Goal: Task Accomplishment & Management: Manage account settings

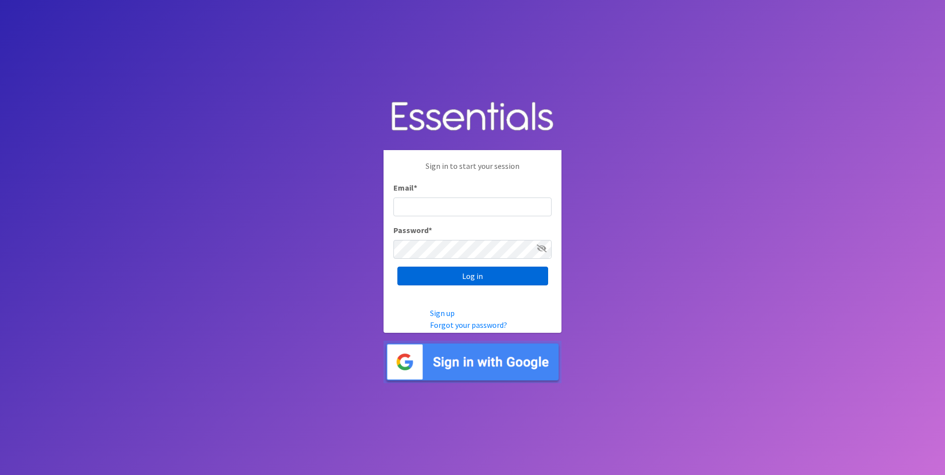
type input "[EMAIL_ADDRESS][DOMAIN_NAME]"
click at [486, 279] on input "Log in" at bounding box center [472, 276] width 151 height 19
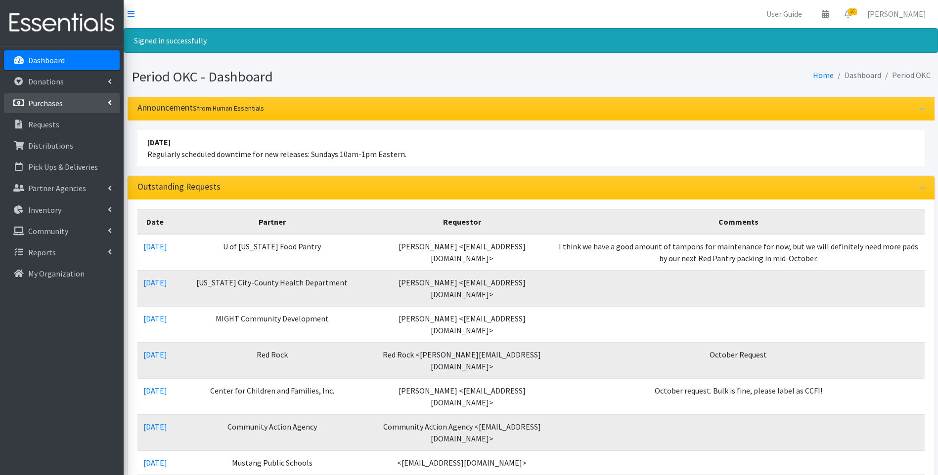
click at [58, 105] on p "Purchases" at bounding box center [45, 103] width 35 height 10
click at [44, 144] on link "New Purchase" at bounding box center [62, 146] width 116 height 20
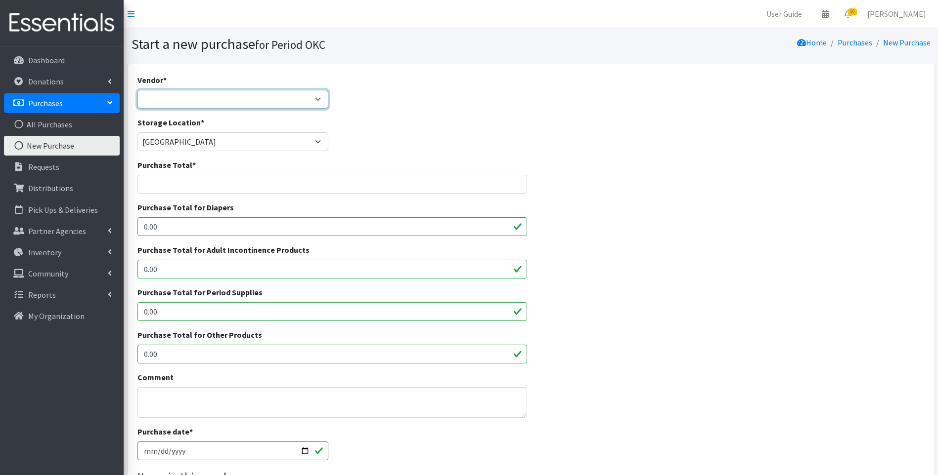
click at [202, 104] on select "Amazon costco HDI Wholesale National Diaper Bank Network Sam's Club Target ---N…" at bounding box center [232, 99] width 191 height 19
select select
click at [137, 90] on select "Amazon costco HDI Wholesale National Diaper Bank Network Sam's Club Target ---N…" at bounding box center [232, 99] width 191 height 19
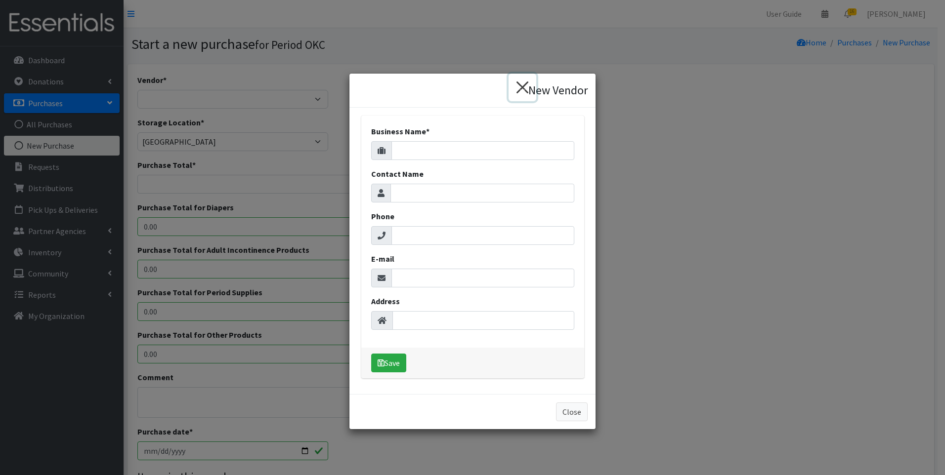
click at [523, 89] on button "×" at bounding box center [523, 88] width 28 height 28
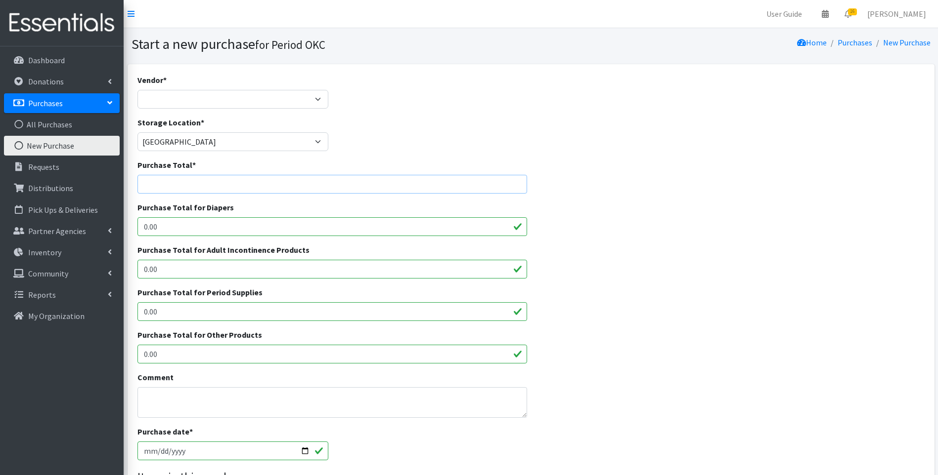
click at [199, 181] on input "Purchase Total *" at bounding box center [332, 184] width 390 height 19
drag, startPoint x: 190, startPoint y: 190, endPoint x: 137, endPoint y: 183, distance: 53.8
click at [137, 183] on input "3952.50" at bounding box center [332, 184] width 390 height 19
type input "3952.50"
drag, startPoint x: 187, startPoint y: 314, endPoint x: 131, endPoint y: 316, distance: 55.9
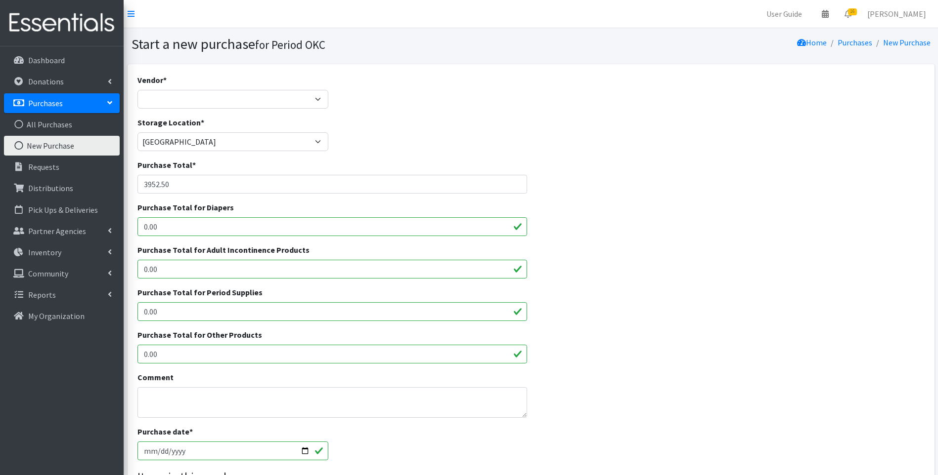
click at [131, 316] on div "Vendor * Amazon costco HDI Wholesale National Diaper Bank Network Sam's Club Ta…" at bounding box center [531, 364] width 807 height 600
paste input "3952.5"
type input "3952.50"
click at [235, 394] on textarea "Comment" at bounding box center [332, 402] width 390 height 31
click at [357, 401] on textarea "half a bulk order for tampons" at bounding box center [332, 402] width 390 height 31
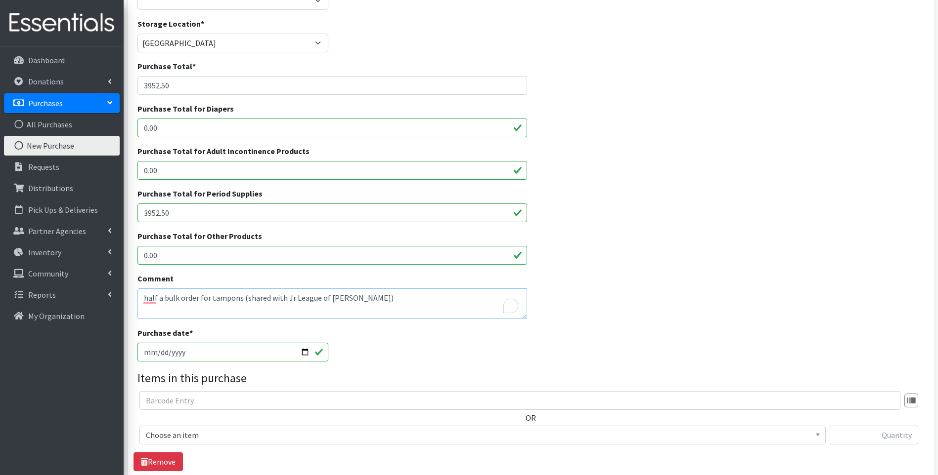
scroll to position [198, 0]
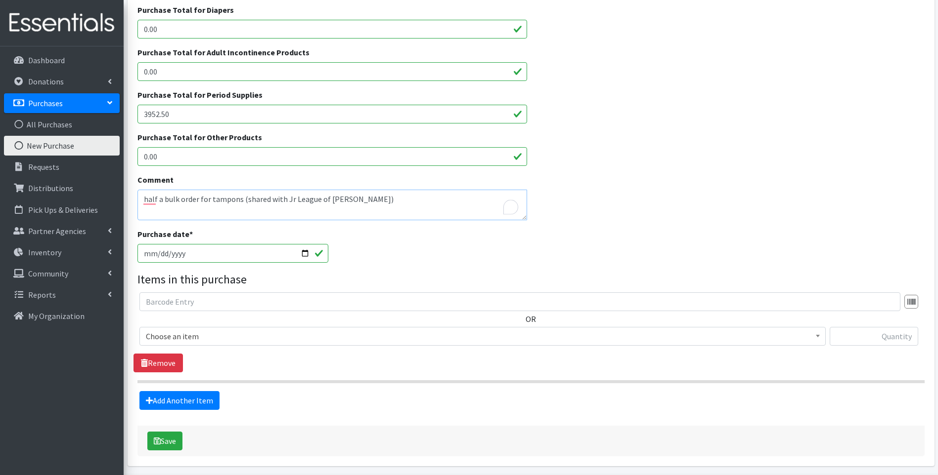
type textarea "half a bulk order for tampons (shared with Jr League of Norman)"
click at [172, 335] on span "Choose an item" at bounding box center [482, 337] width 673 height 14
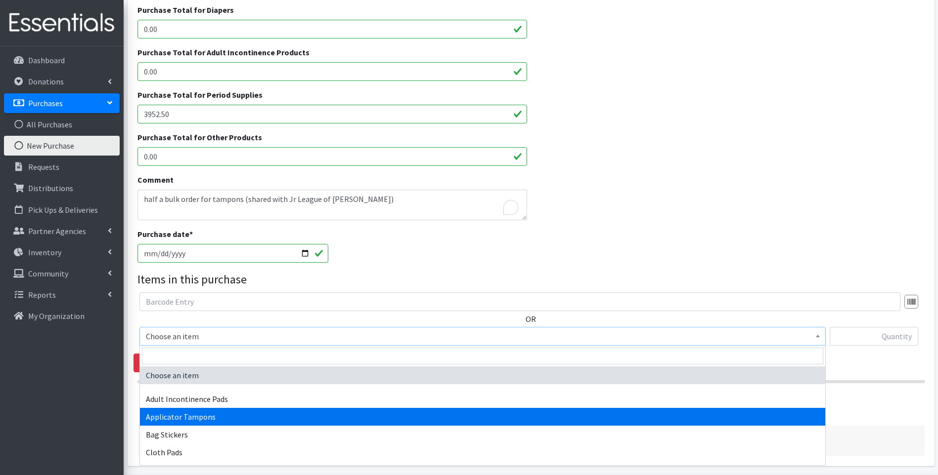
select select "12239"
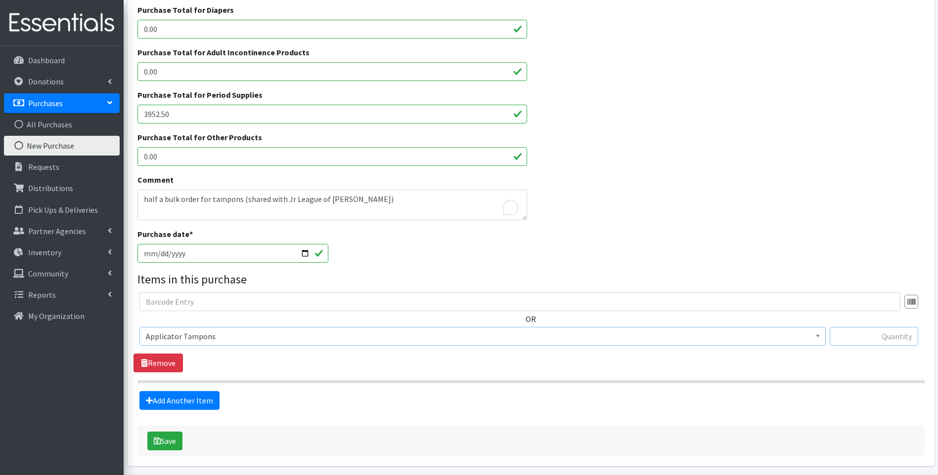
click at [884, 339] on input "text" at bounding box center [873, 336] width 88 height 19
type input "30000"
click at [823, 358] on div "OR Choose an item Adult Incontinence Pads Applicator Tampons Bag Stickers Cloth…" at bounding box center [530, 333] width 794 height 80
click at [162, 439] on button "Save" at bounding box center [164, 441] width 35 height 19
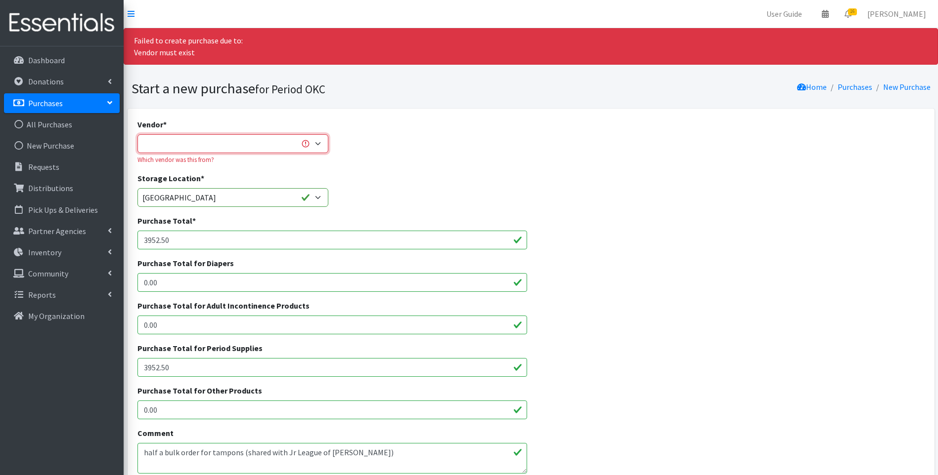
click at [199, 142] on select "Amazon costco HDI Wholesale National Diaper Bank Network Sam's Club Target ---N…" at bounding box center [232, 143] width 191 height 19
select select "387"
click at [137, 134] on select "Amazon costco HDI Wholesale National Diaper Bank Network Sam's Club Target ---N…" at bounding box center [232, 143] width 191 height 19
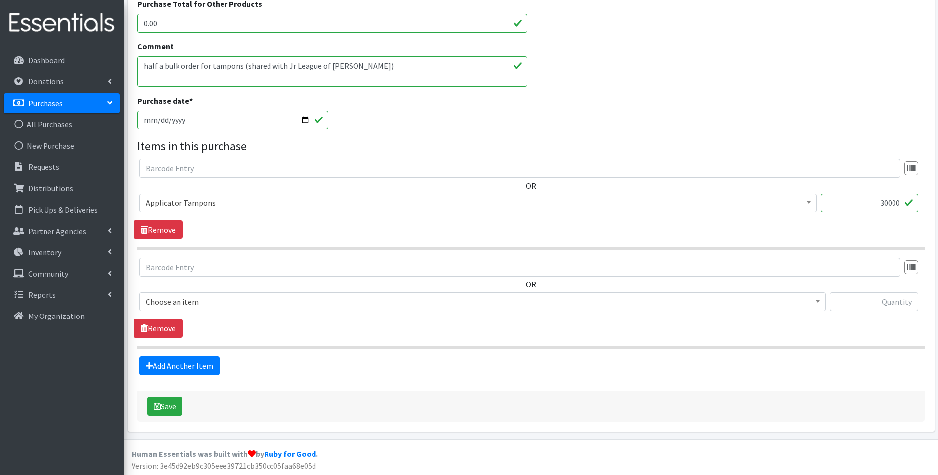
scroll to position [388, 0]
click at [170, 330] on link "Remove" at bounding box center [157, 327] width 49 height 19
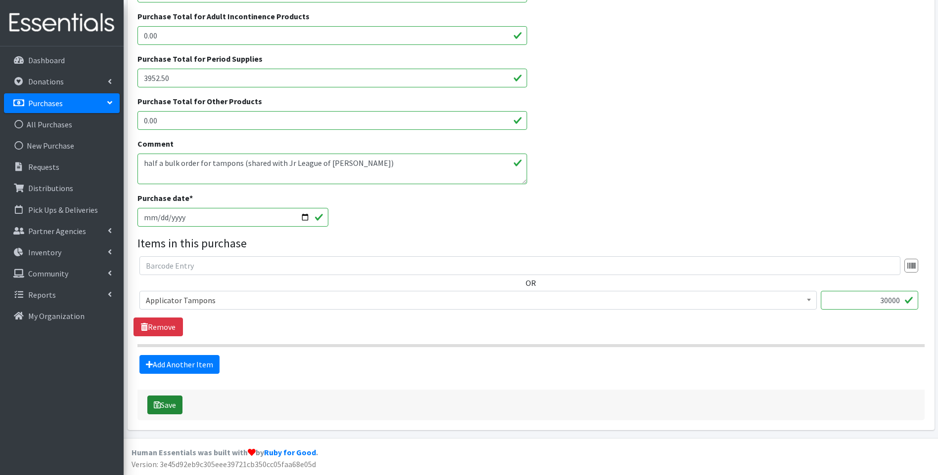
click at [154, 402] on icon "submit" at bounding box center [157, 405] width 7 height 8
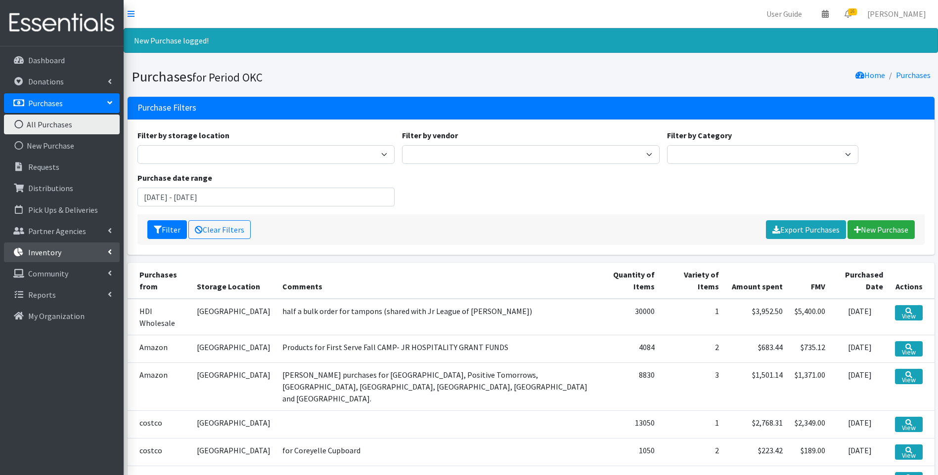
click at [47, 251] on p "Inventory" at bounding box center [44, 253] width 33 height 10
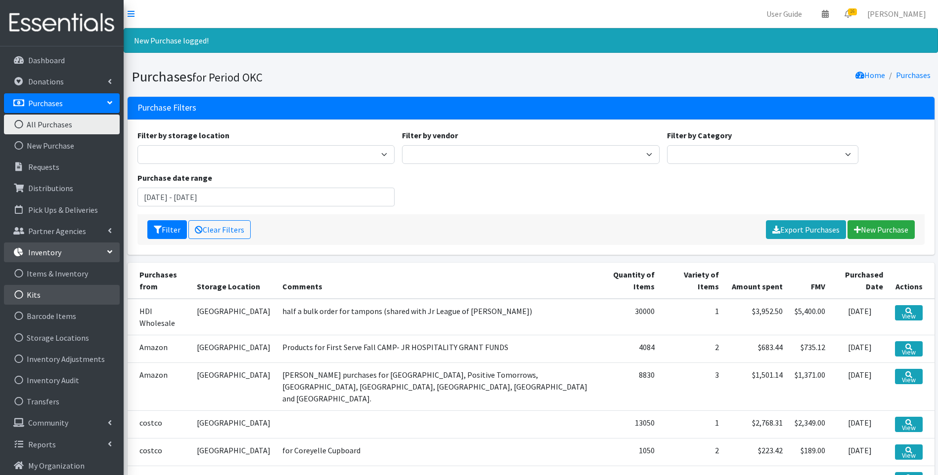
click at [50, 297] on link "Kits" at bounding box center [62, 295] width 116 height 20
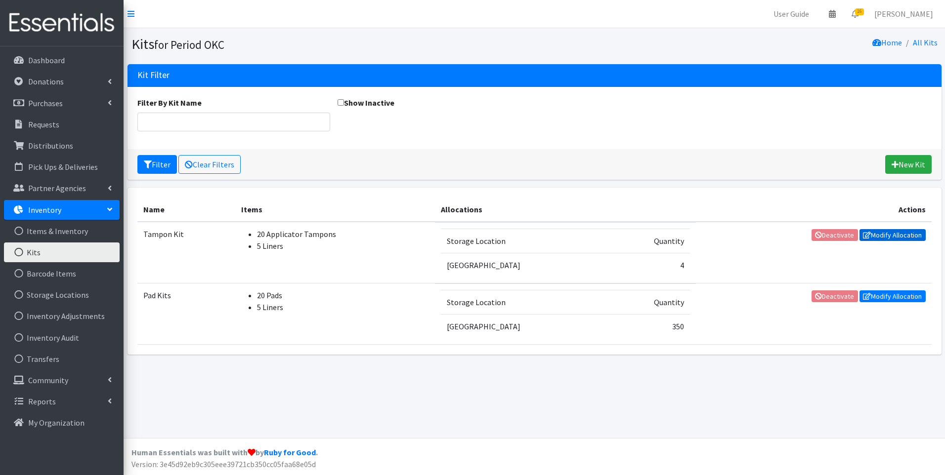
click at [899, 239] on link "Modify Allocation" at bounding box center [892, 235] width 66 height 12
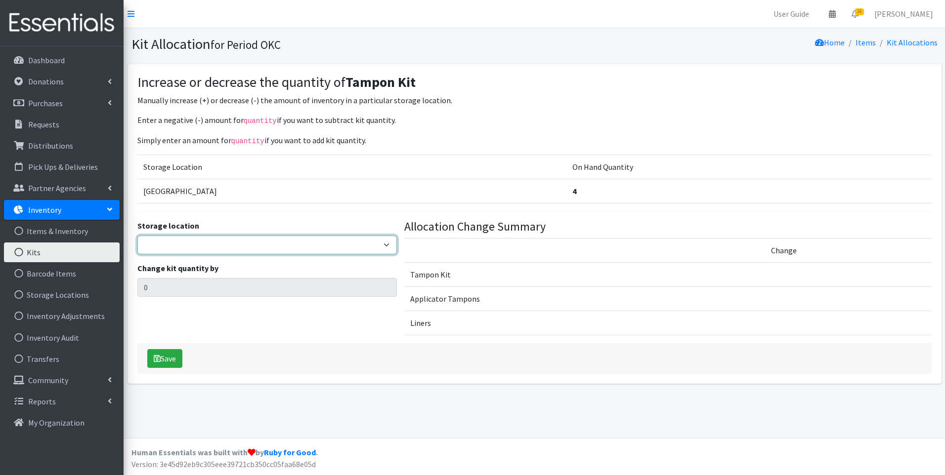
click at [331, 246] on select "5th Street MorningStar Storage" at bounding box center [267, 245] width 260 height 19
select select "345"
click at [137, 236] on select "5th Street MorningStar Storage" at bounding box center [267, 245] width 260 height 19
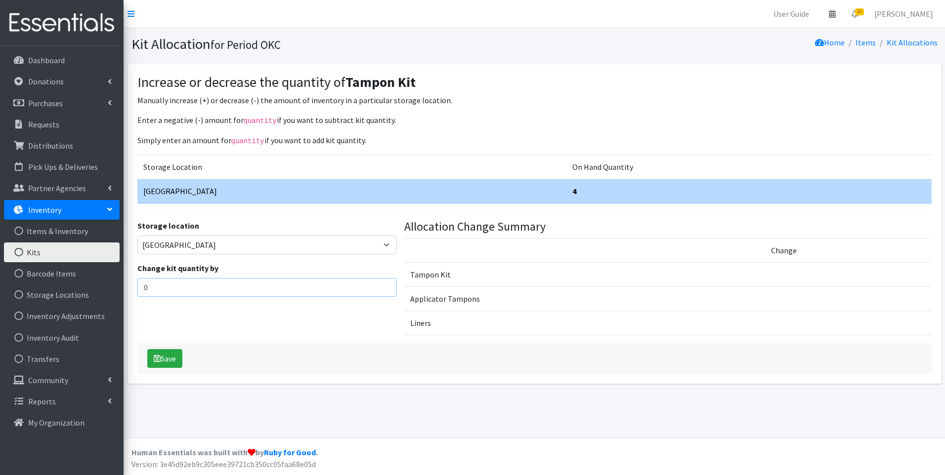
drag, startPoint x: 184, startPoint y: 292, endPoint x: 120, endPoint y: 291, distance: 64.8
click at [120, 291] on div "User Guide 0 Pick-ups remaining this week View Calendar 16 16 Requests 0 Partne…" at bounding box center [472, 219] width 945 height 438
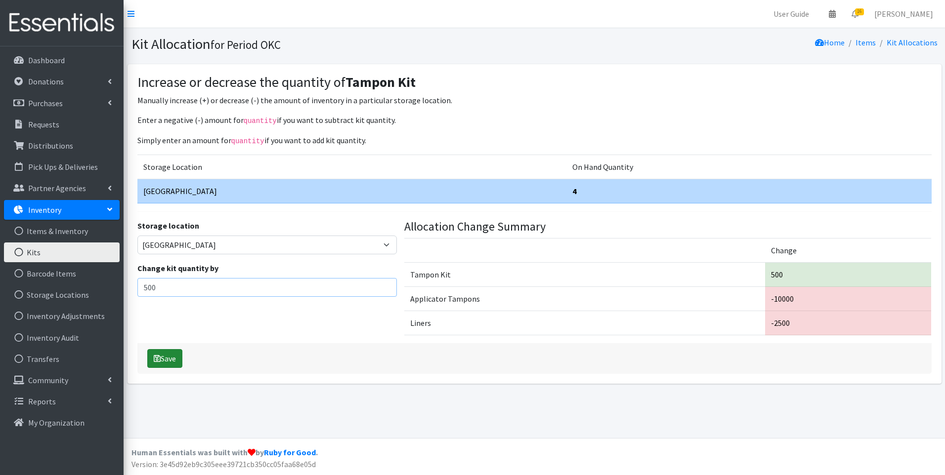
type input "500"
click at [164, 359] on button "Save" at bounding box center [164, 358] width 35 height 19
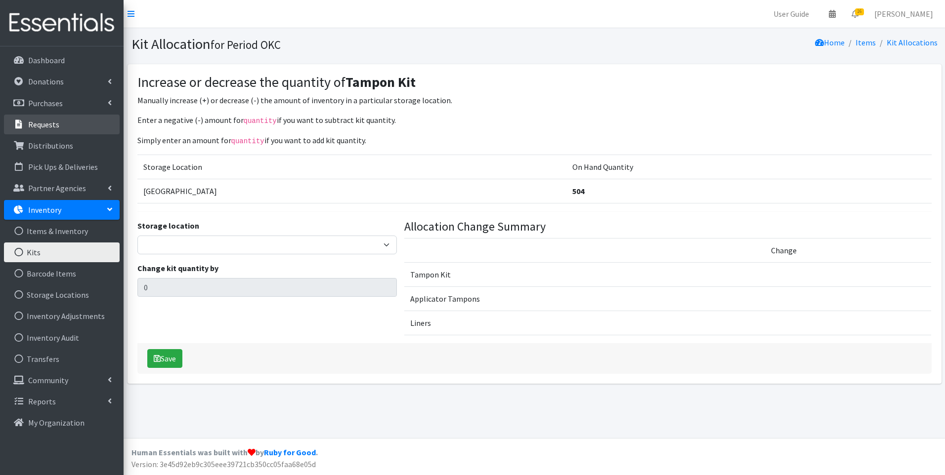
click at [46, 121] on p "Requests" at bounding box center [43, 125] width 31 height 10
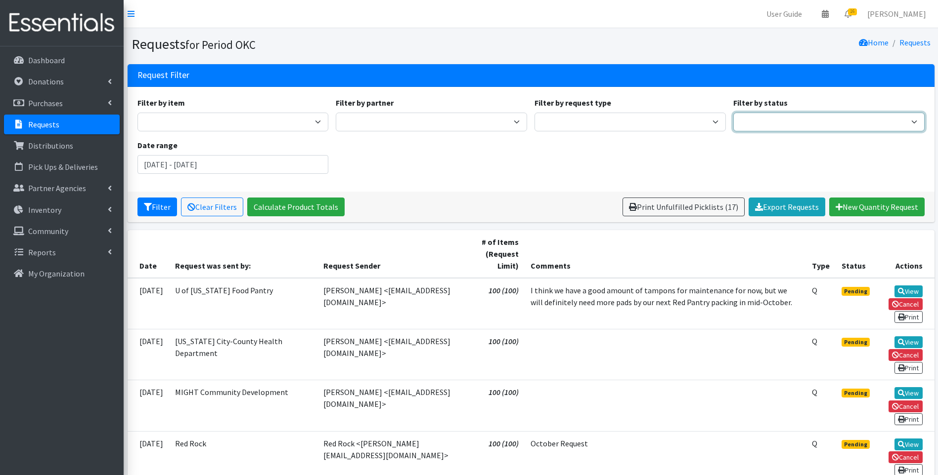
click at [809, 127] on select "Pending Started Fulfilled Discarded" at bounding box center [828, 122] width 191 height 19
select select "0"
click at [733, 113] on select "Pending Started Fulfilled Discarded" at bounding box center [828, 122] width 191 height 19
click at [161, 212] on button "Filter" at bounding box center [157, 207] width 40 height 19
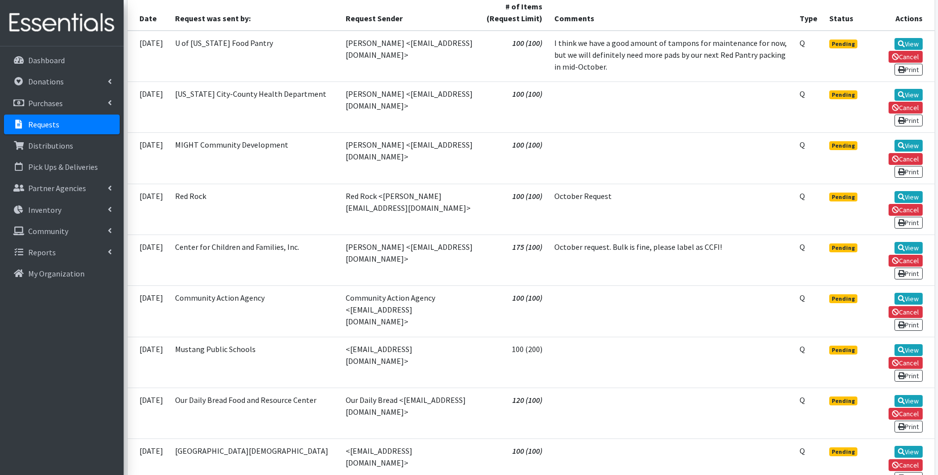
scroll to position [247, 0]
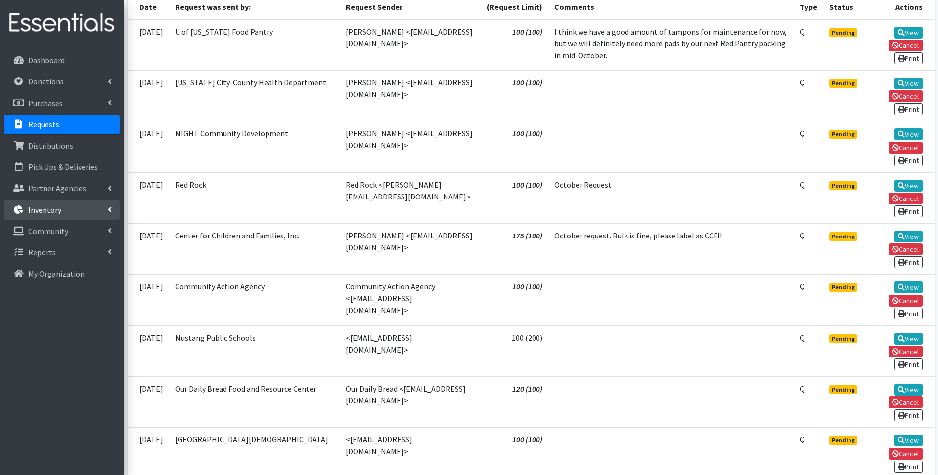
click at [56, 212] on p "Inventory" at bounding box center [44, 210] width 33 height 10
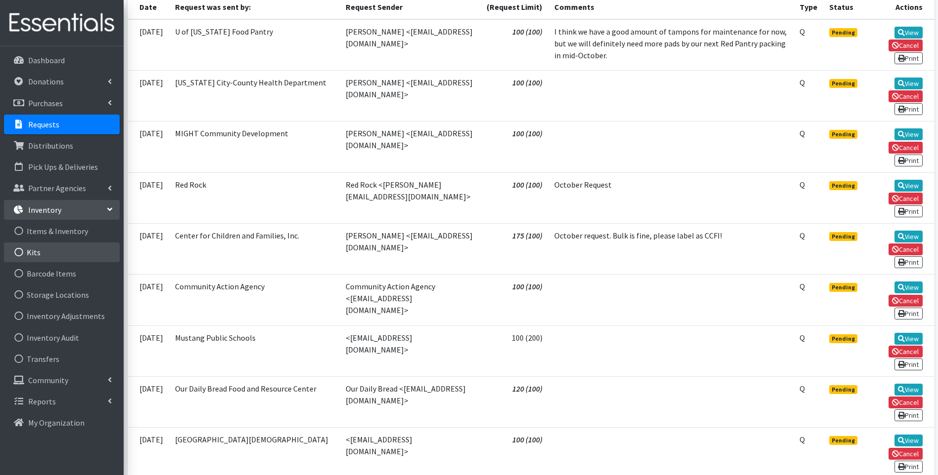
click at [43, 255] on link "Kits" at bounding box center [62, 253] width 116 height 20
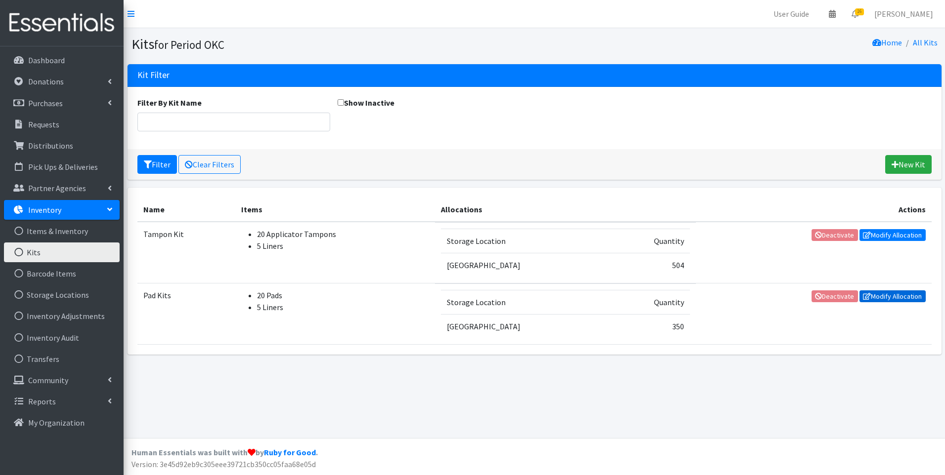
click at [884, 297] on link "Modify Allocation" at bounding box center [892, 297] width 66 height 12
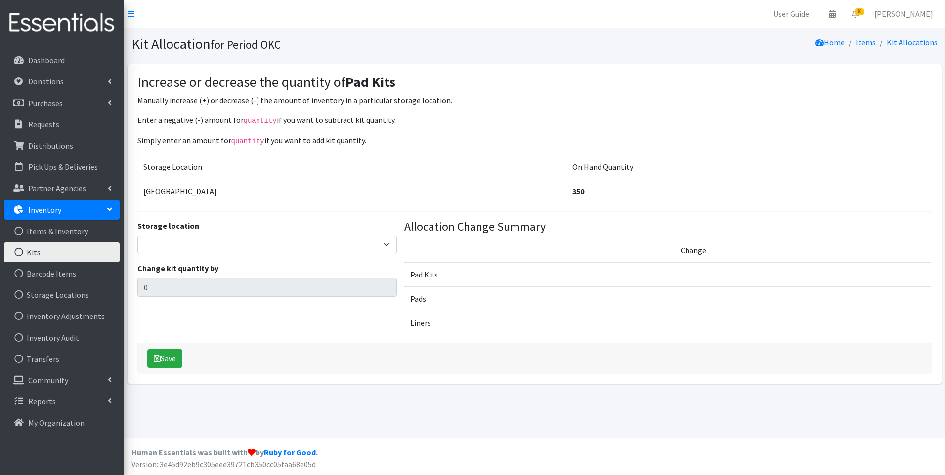
click at [165, 226] on label "Storage location" at bounding box center [168, 226] width 62 height 12
click at [167, 248] on select "5th Street MorningStar Storage" at bounding box center [267, 245] width 260 height 19
select select "345"
click at [137, 236] on select "5th Street MorningStar Storage" at bounding box center [267, 245] width 260 height 19
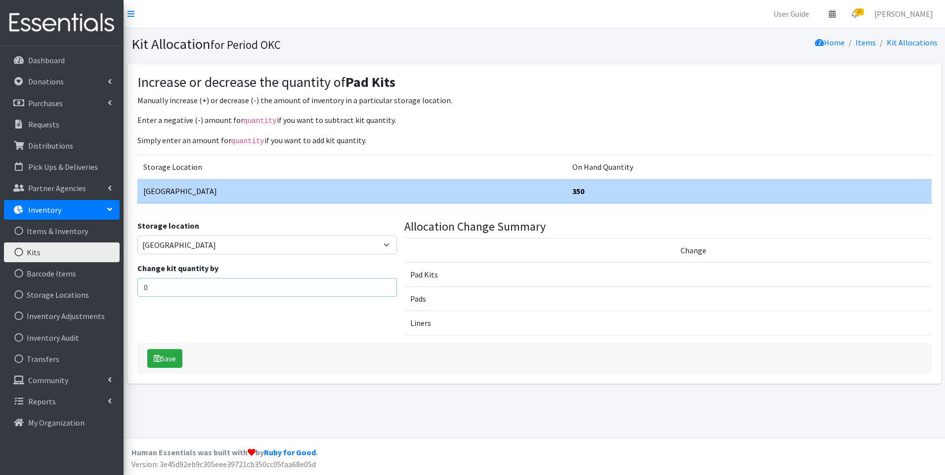
drag, startPoint x: 154, startPoint y: 287, endPoint x: 139, endPoint y: 287, distance: 14.8
click at [139, 287] on input "0" at bounding box center [267, 287] width 260 height 19
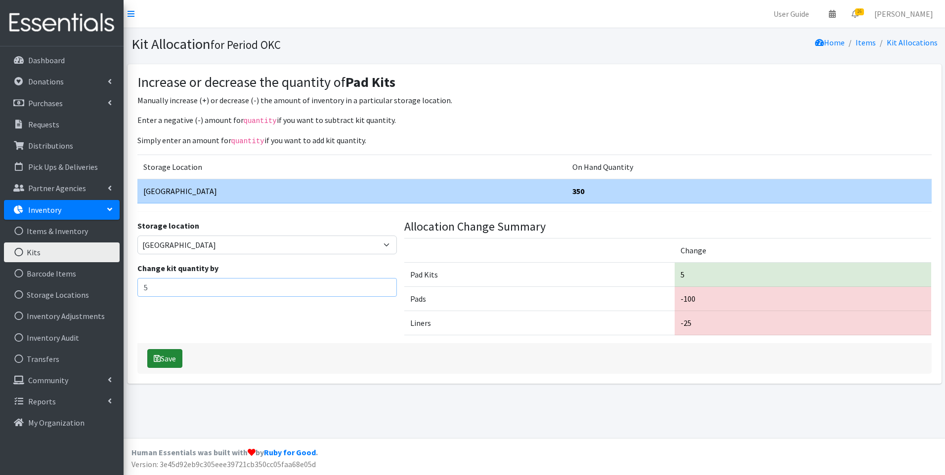
type input "5"
click at [161, 360] on button "Save" at bounding box center [164, 358] width 35 height 19
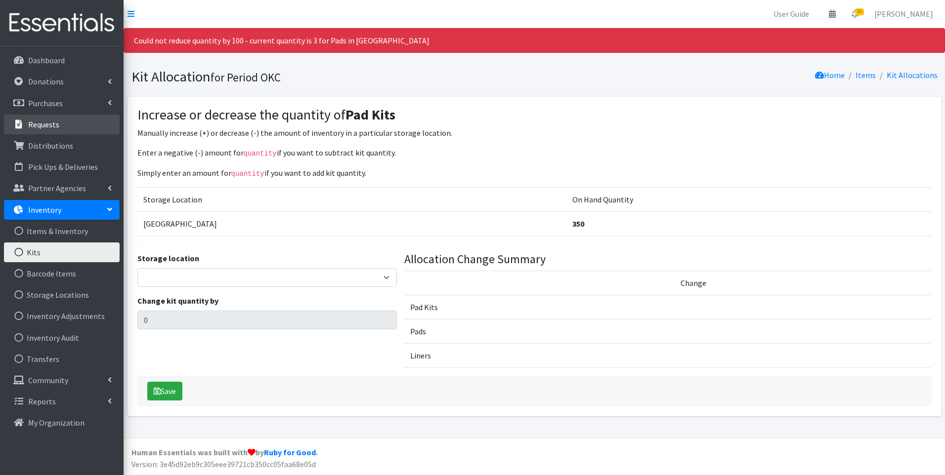
click at [33, 120] on p "Requests" at bounding box center [43, 125] width 31 height 10
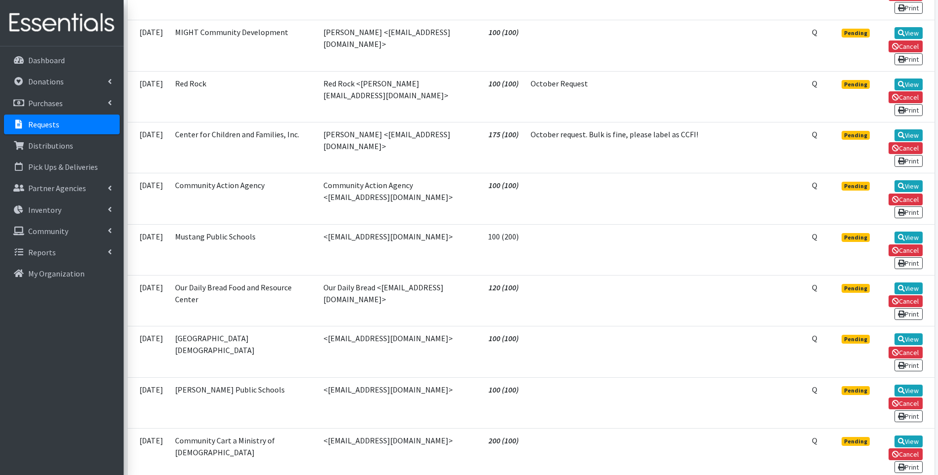
scroll to position [445, 0]
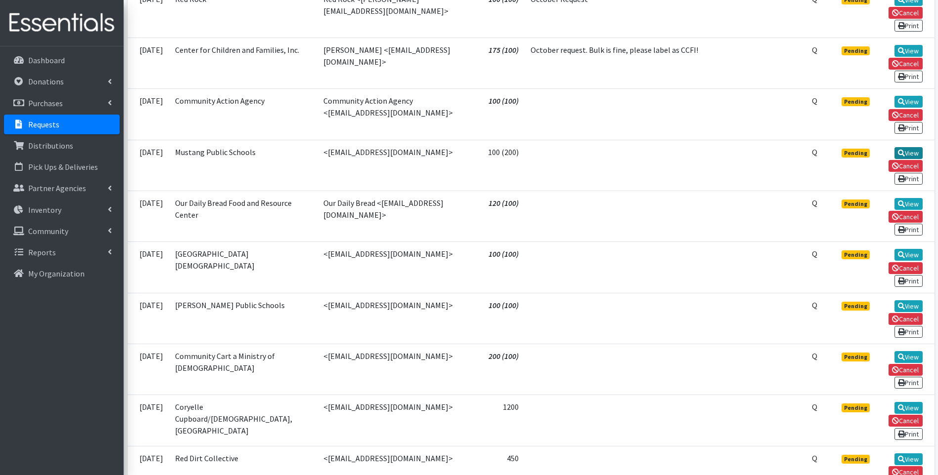
click at [903, 155] on icon at bounding box center [901, 153] width 7 height 7
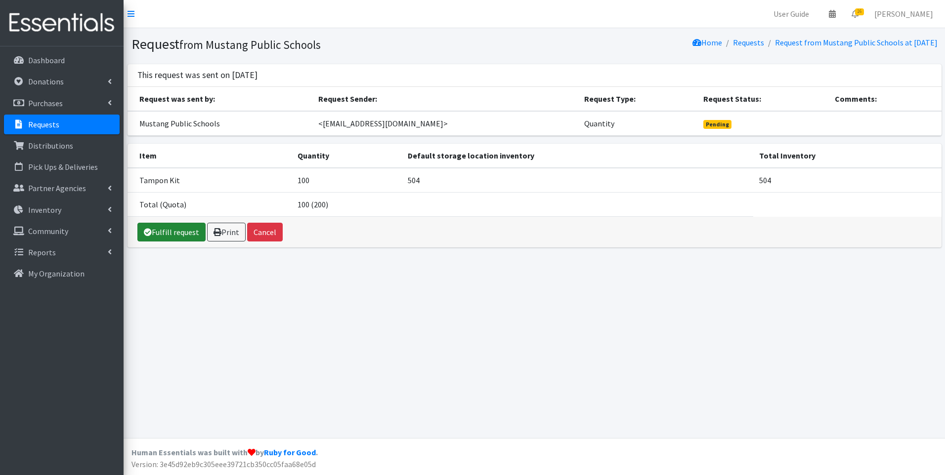
click at [157, 232] on link "Fulfill request" at bounding box center [171, 232] width 68 height 19
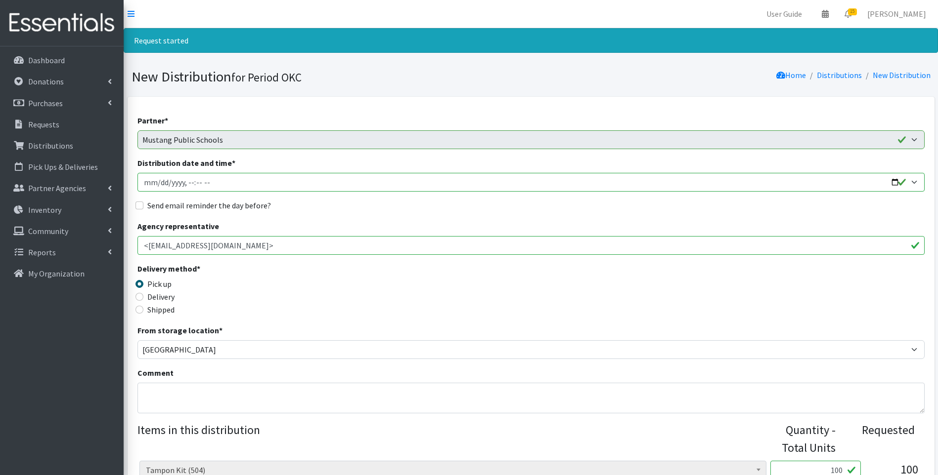
click at [157, 182] on input "Distribution date and time *" at bounding box center [530, 182] width 787 height 19
click at [895, 182] on input "Distribution date and time *" at bounding box center [530, 182] width 787 height 19
type input "2025-10-09T23:59"
click at [382, 212] on fieldset "Send email reminder the day before?" at bounding box center [530, 206] width 787 height 13
click at [188, 180] on input "Distribution date and time *" at bounding box center [530, 182] width 787 height 19
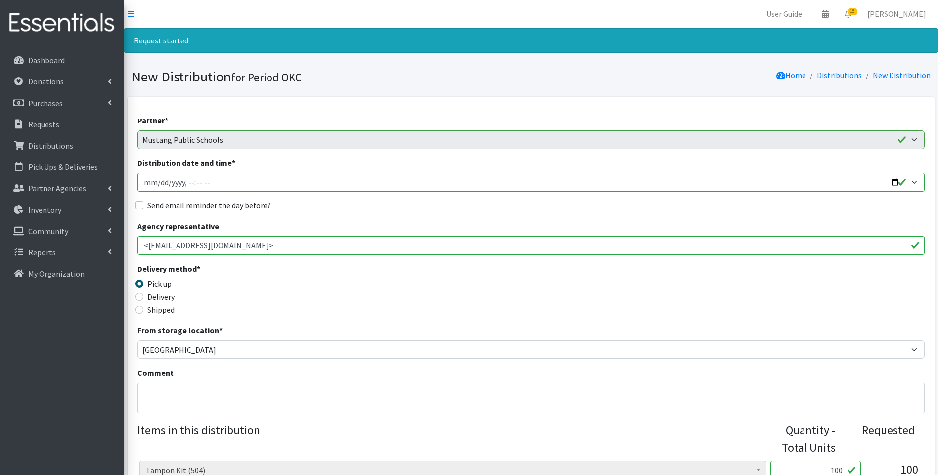
type input "[DATE]T15:30"
click at [150, 207] on label "Send email reminder the day before?" at bounding box center [209, 206] width 124 height 12
click at [143, 207] on input "Send email reminder the day before?" at bounding box center [139, 206] width 8 height 8
checkbox input "true"
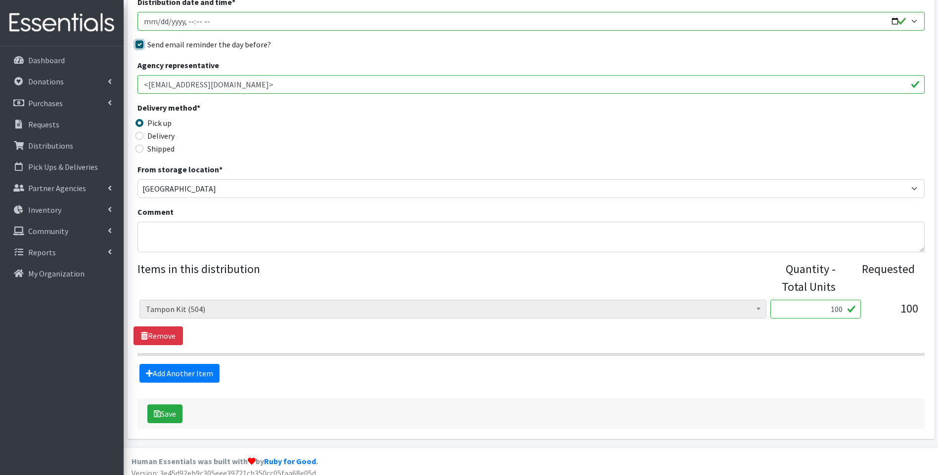
scroll to position [170, 0]
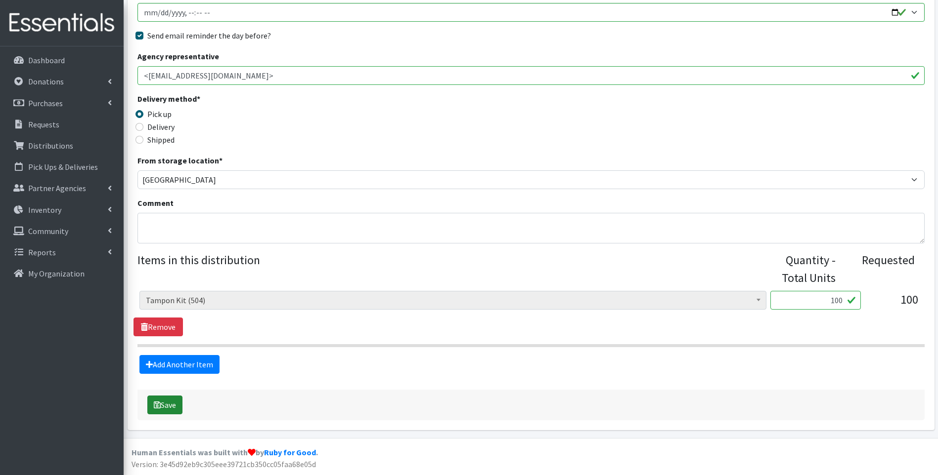
click at [168, 407] on button "Save" at bounding box center [164, 405] width 35 height 19
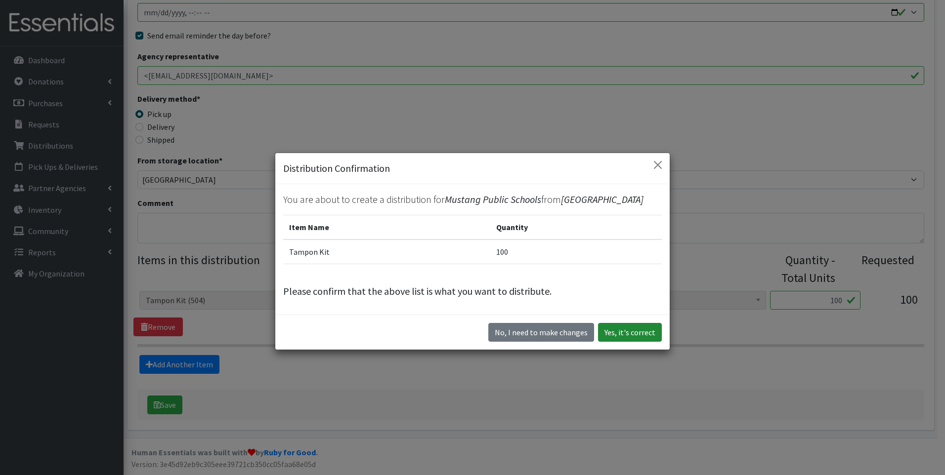
click at [619, 335] on button "Yes, it's correct" at bounding box center [630, 332] width 64 height 19
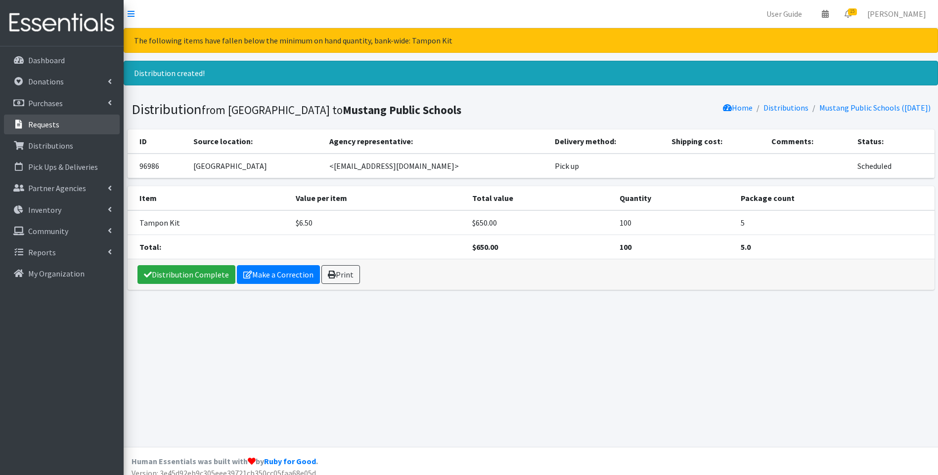
click at [58, 129] on link "Requests" at bounding box center [62, 125] width 116 height 20
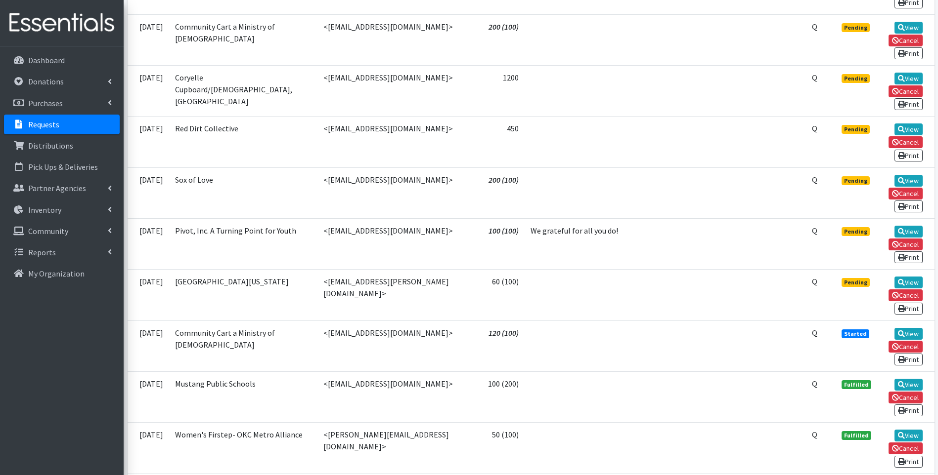
scroll to position [741, 0]
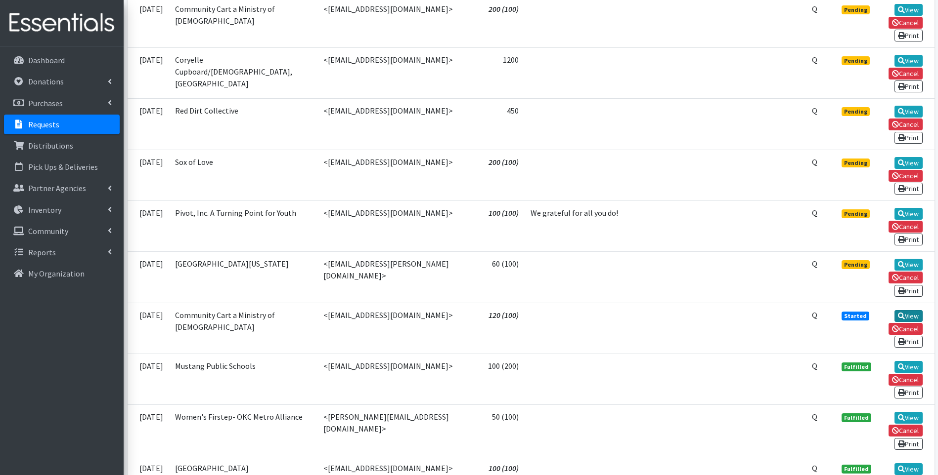
click at [902, 315] on icon at bounding box center [901, 316] width 7 height 7
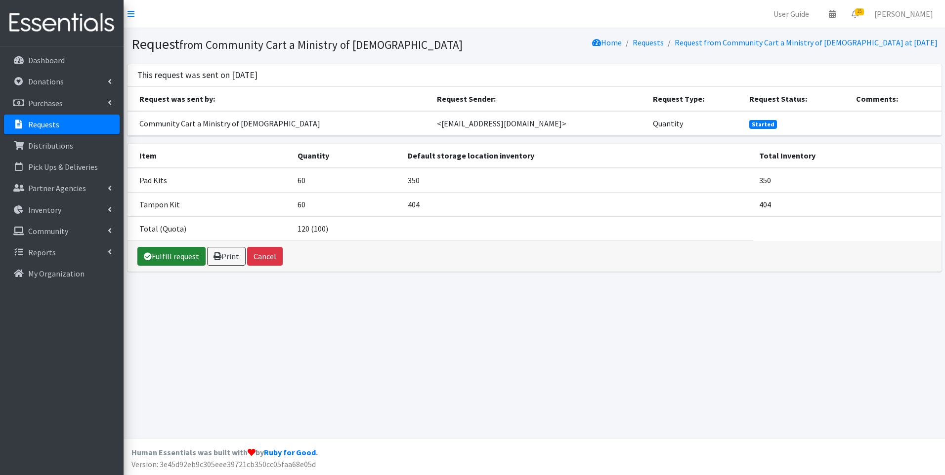
click at [184, 255] on link "Fulfill request" at bounding box center [171, 256] width 68 height 19
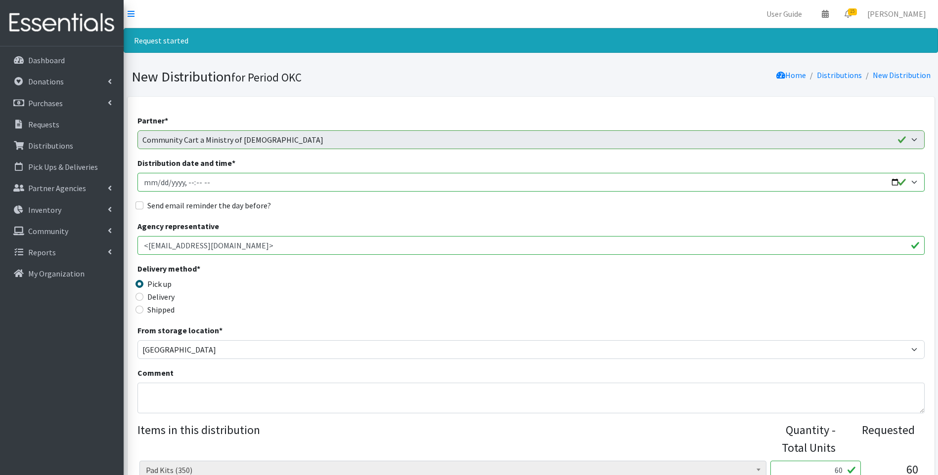
click at [895, 183] on input "Distribution date and time *" at bounding box center [530, 182] width 787 height 19
type input "2025-10-09T23:59"
click at [185, 182] on input "Distribution date and time *" at bounding box center [530, 182] width 787 height 19
type input "2025-10-09T15:30"
click at [182, 205] on label "Send email reminder the day before?" at bounding box center [209, 206] width 124 height 12
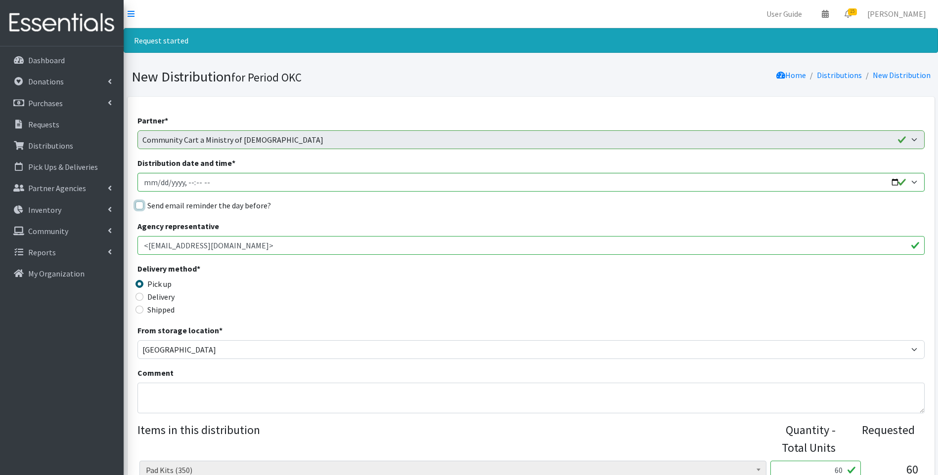
click at [143, 205] on input "Send email reminder the day before?" at bounding box center [139, 206] width 8 height 8
checkbox input "true"
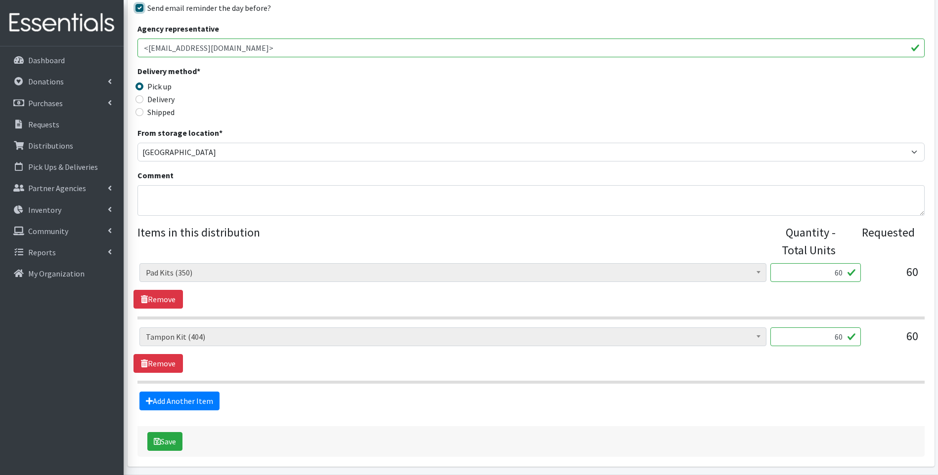
scroll to position [234, 0]
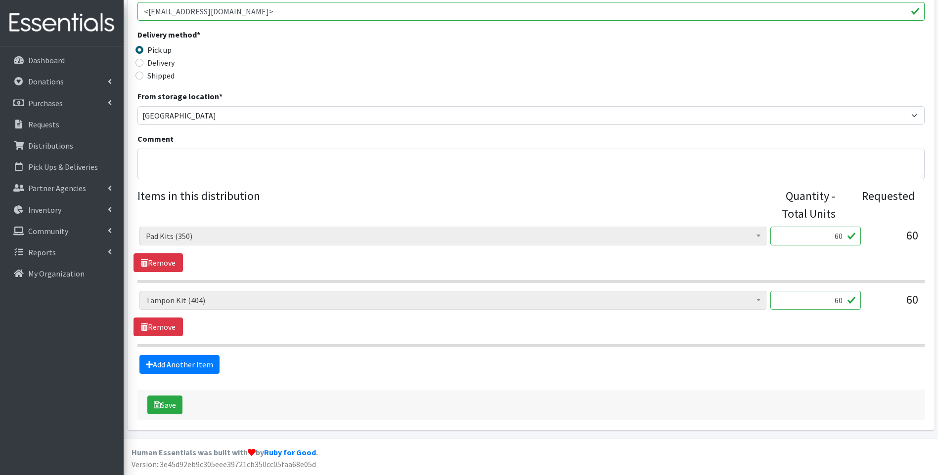
drag, startPoint x: 829, startPoint y: 238, endPoint x: 845, endPoint y: 238, distance: 15.8
click at [845, 238] on input "60" at bounding box center [815, 236] width 90 height 19
type input "40"
click at [862, 275] on section "Adult Incontinence Pads (20) Applicator Tampons (20036) Bag Stickers (0) Cloth …" at bounding box center [530, 255] width 787 height 56
drag, startPoint x: 829, startPoint y: 302, endPoint x: 856, endPoint y: 300, distance: 27.3
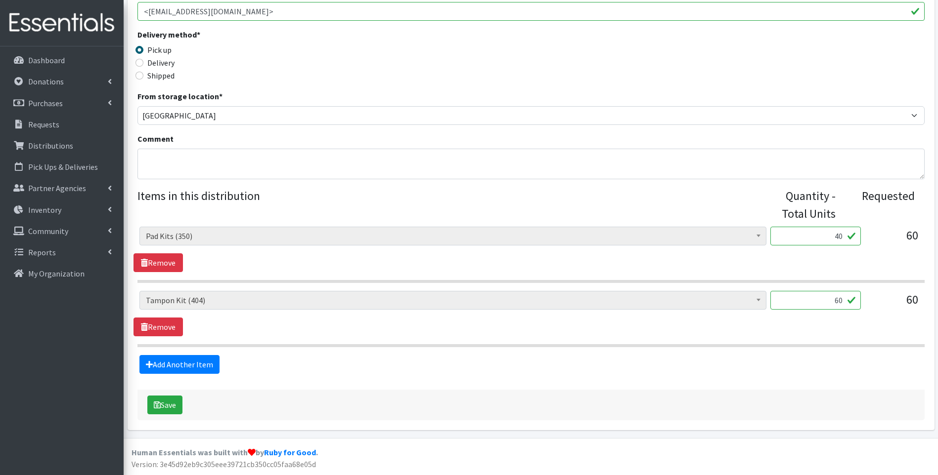
click at [856, 300] on input "60" at bounding box center [815, 300] width 90 height 19
type input "40"
click at [863, 319] on div "Adult Incontinence Pads (20) Applicator Tampons (20036) Bag Stickers (0) Cloth …" at bounding box center [530, 313] width 794 height 45
click at [170, 409] on button "Save" at bounding box center [164, 405] width 35 height 19
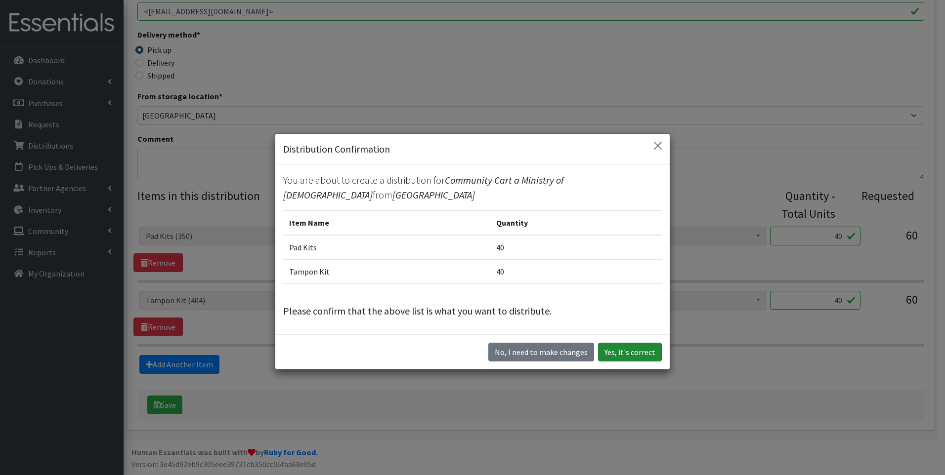
click at [632, 355] on button "Yes, it's correct" at bounding box center [630, 352] width 64 height 19
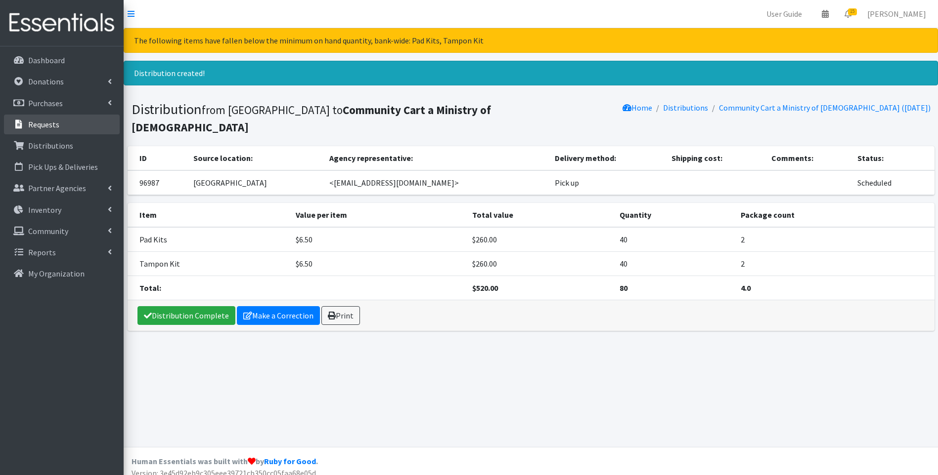
click at [53, 131] on link "Requests" at bounding box center [62, 125] width 116 height 20
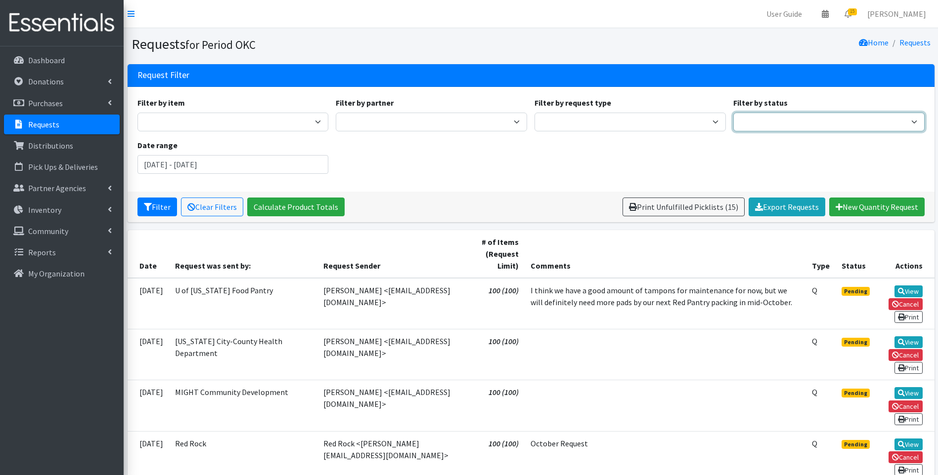
click at [776, 119] on select "Pending Started Fulfilled Discarded" at bounding box center [828, 122] width 191 height 19
select select "0"
click at [733, 113] on select "Pending Started Fulfilled Discarded" at bounding box center [828, 122] width 191 height 19
click at [158, 206] on button "Filter" at bounding box center [157, 207] width 40 height 19
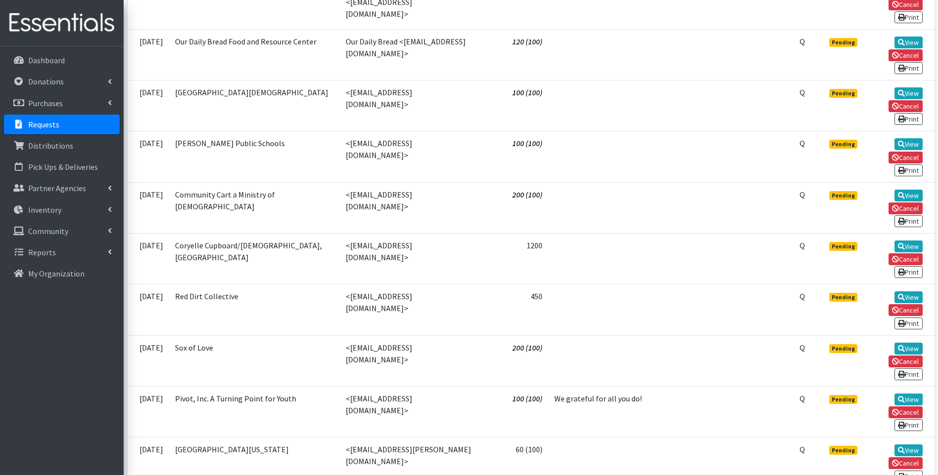
scroll to position [614, 0]
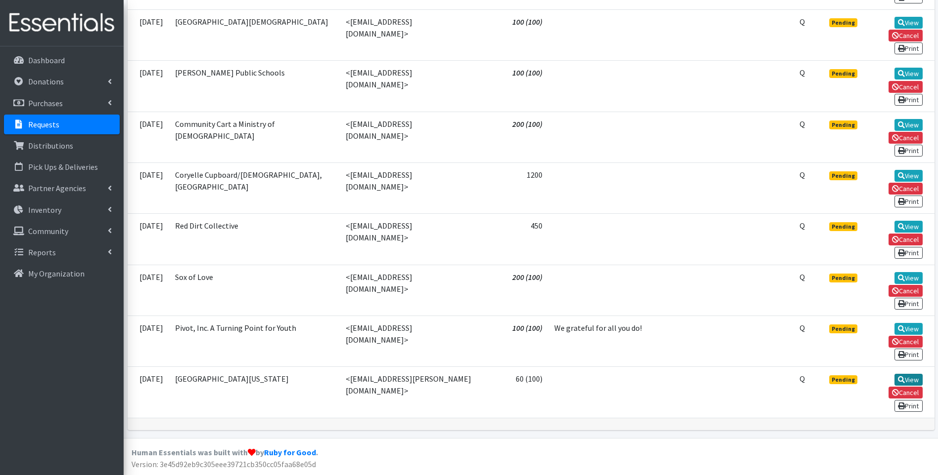
click at [911, 379] on link "View" at bounding box center [908, 380] width 28 height 12
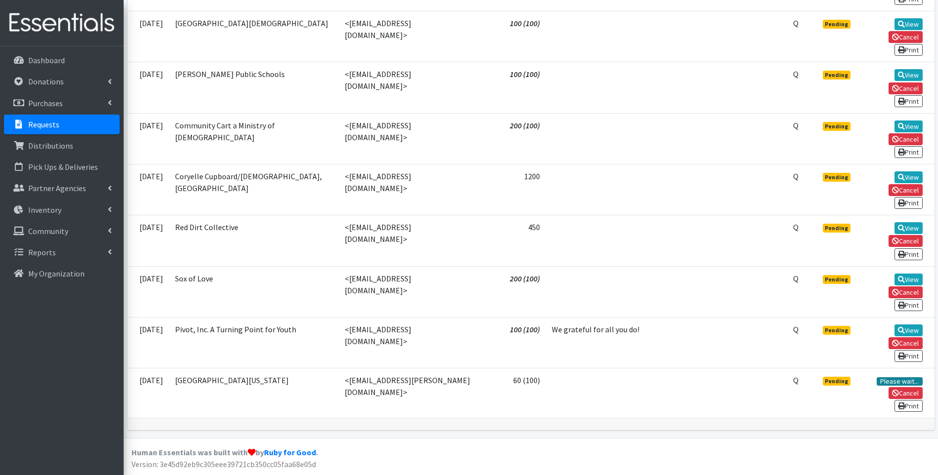
scroll to position [613, 0]
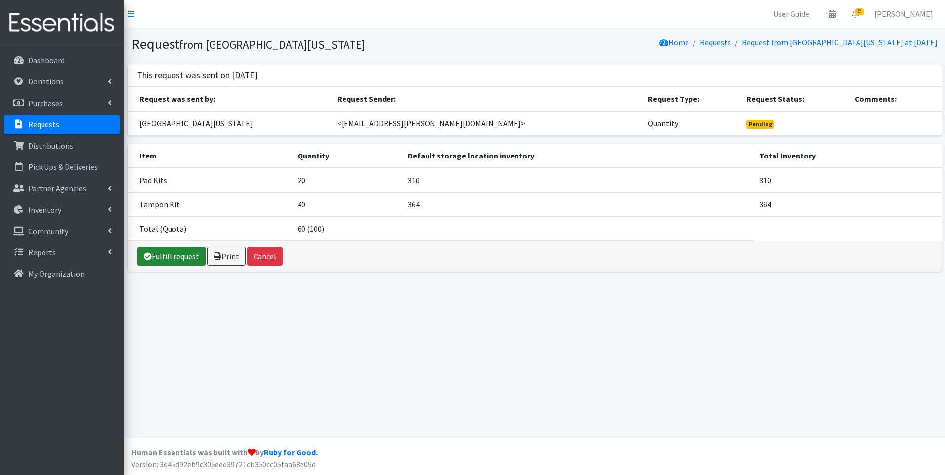
click at [159, 253] on link "Fulfill request" at bounding box center [171, 256] width 68 height 19
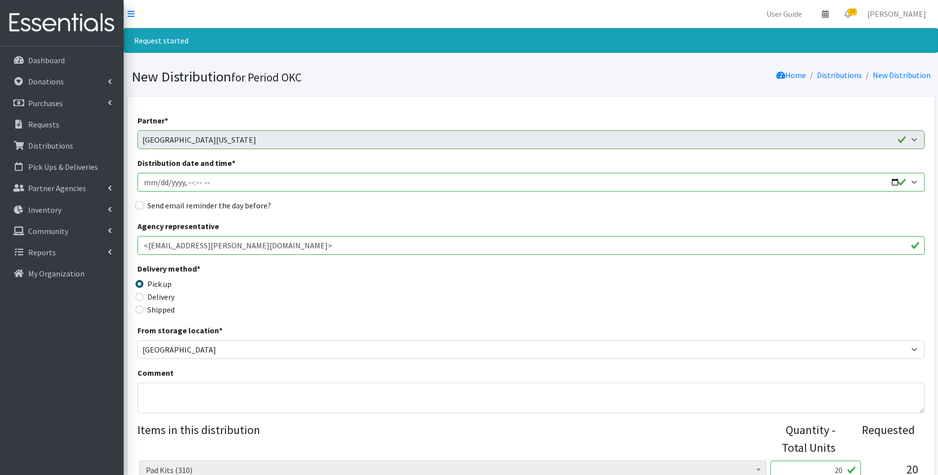
click at [146, 186] on input "Distribution date and time *" at bounding box center [530, 182] width 787 height 19
click at [896, 184] on input "Distribution date and time *" at bounding box center [530, 182] width 787 height 19
type input "2025-10-09T23:59"
click at [187, 181] on input "Distribution date and time *" at bounding box center [530, 182] width 787 height 19
type input "2025-10-09T15:30"
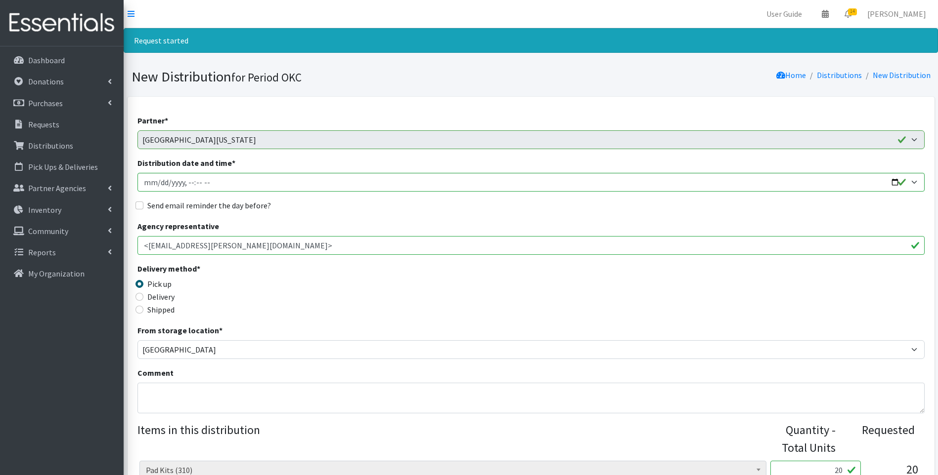
click at [182, 204] on label "Send email reminder the day before?" at bounding box center [209, 206] width 124 height 12
click at [143, 204] on input "Send email reminder the day before?" at bounding box center [139, 206] width 8 height 8
checkbox input "true"
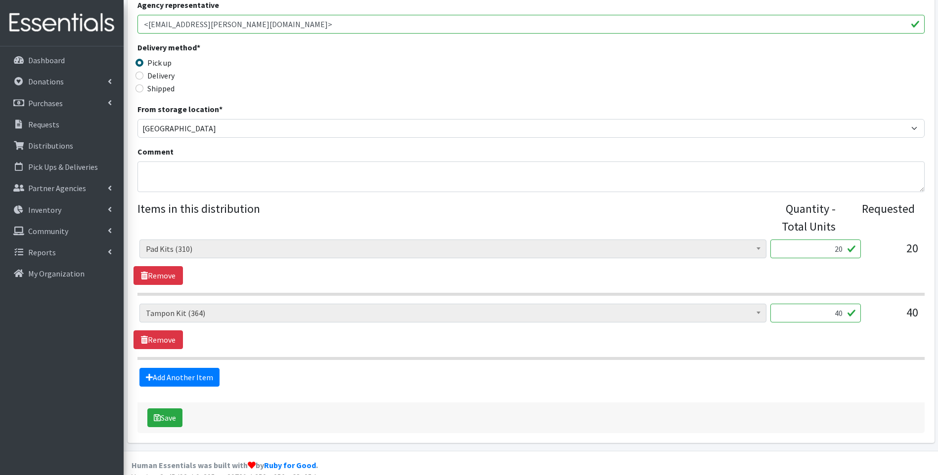
scroll to position [234, 0]
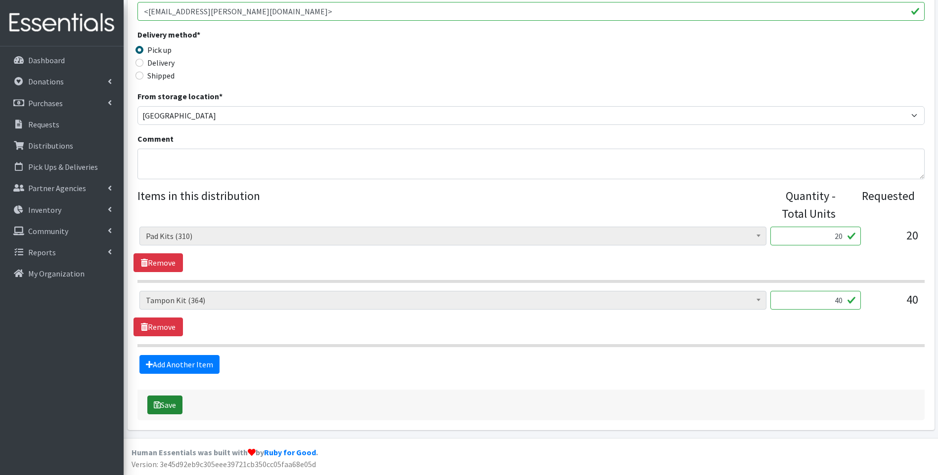
click at [173, 407] on button "Save" at bounding box center [164, 405] width 35 height 19
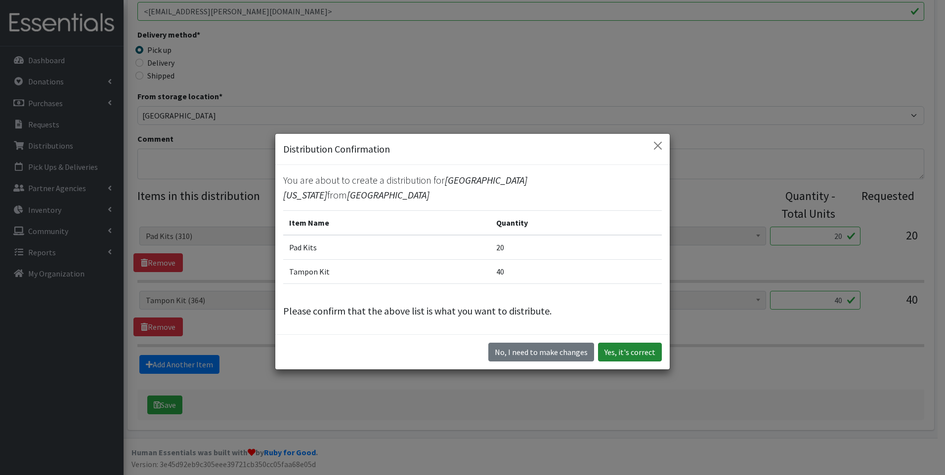
click at [627, 350] on button "Yes, it's correct" at bounding box center [630, 352] width 64 height 19
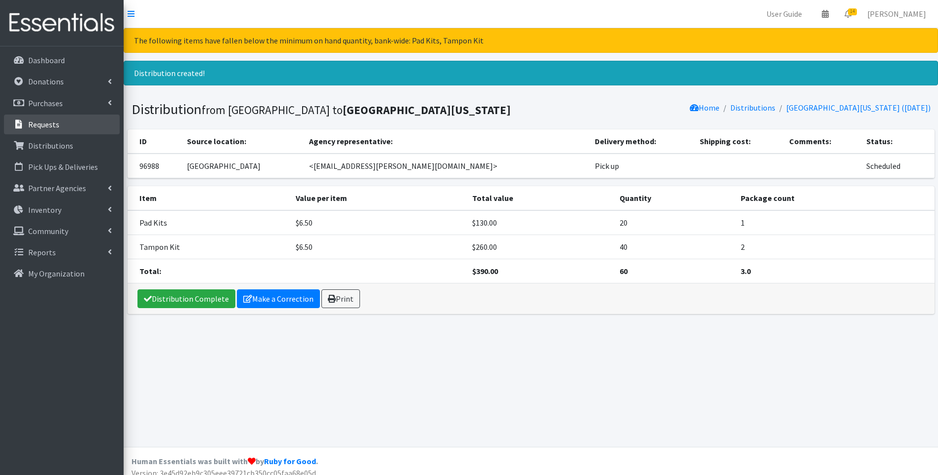
click at [45, 126] on p "Requests" at bounding box center [43, 125] width 31 height 10
click at [55, 128] on p "Requests" at bounding box center [43, 125] width 31 height 10
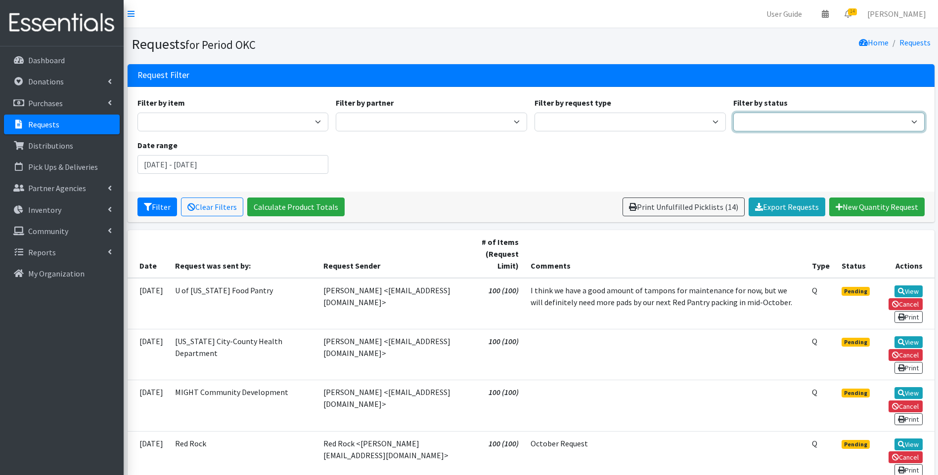
click at [798, 127] on select "Pending Started Fulfilled Discarded" at bounding box center [828, 122] width 191 height 19
select select "0"
click at [733, 113] on select "Pending Started Fulfilled Discarded" at bounding box center [828, 122] width 191 height 19
click at [139, 205] on button "Filter" at bounding box center [157, 207] width 40 height 19
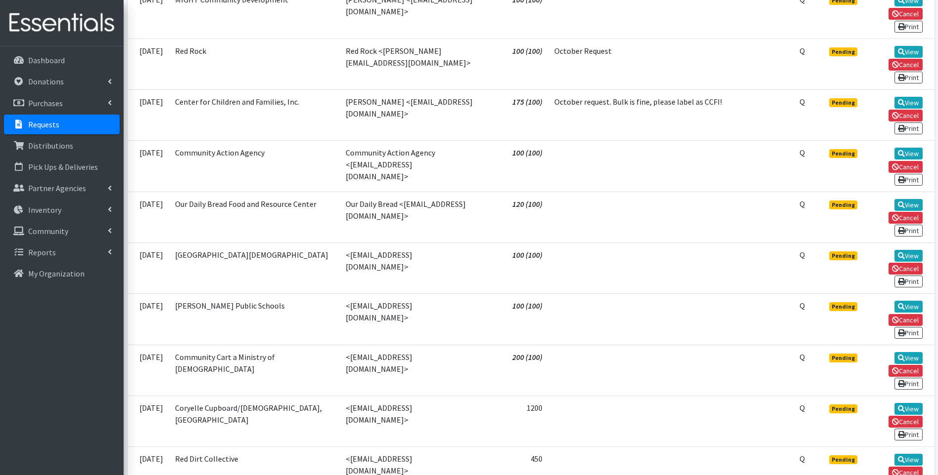
scroll to position [395, 0]
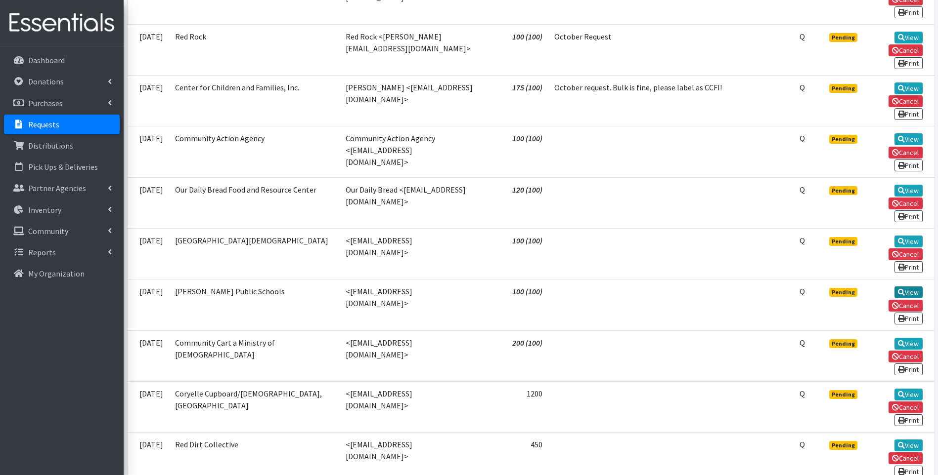
click at [906, 290] on link "View" at bounding box center [908, 293] width 28 height 12
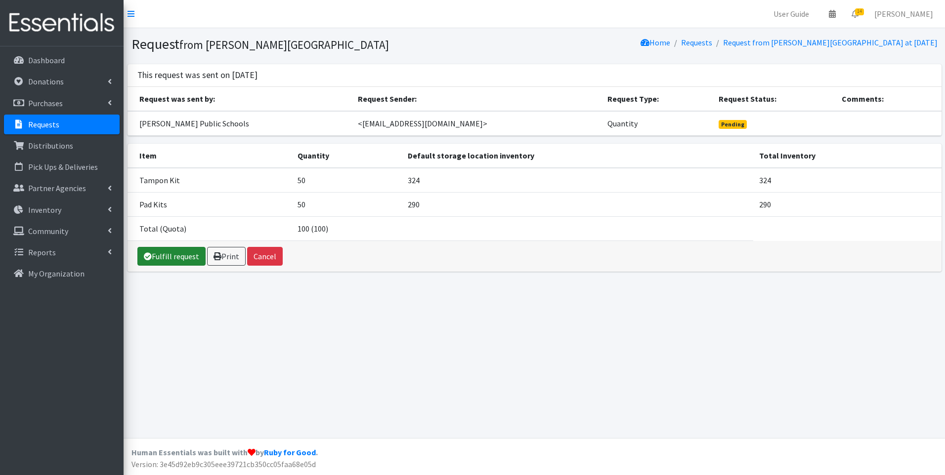
click at [152, 261] on link "Fulfill request" at bounding box center [171, 256] width 68 height 19
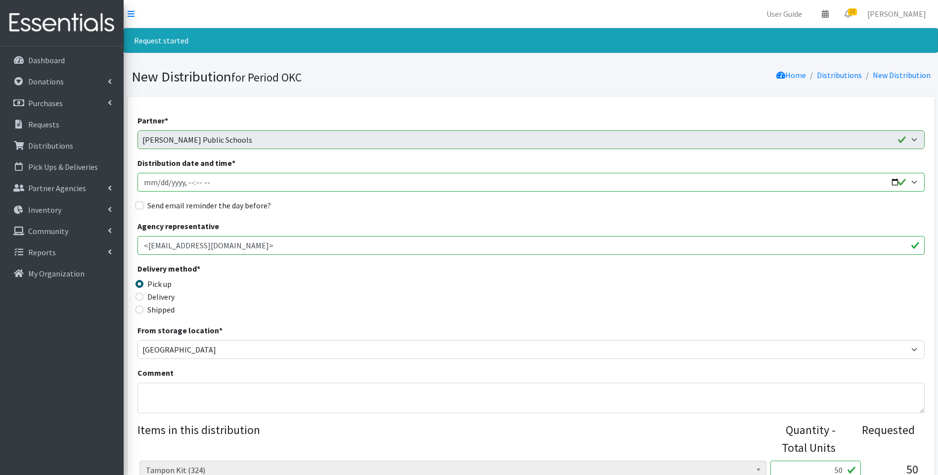
click at [148, 185] on input "Distribution date and time *" at bounding box center [530, 182] width 787 height 19
type input "[DATE]T23:59"
type input "[DATE]T15:30"
click at [894, 179] on input "Distribution date and time *" at bounding box center [530, 182] width 787 height 19
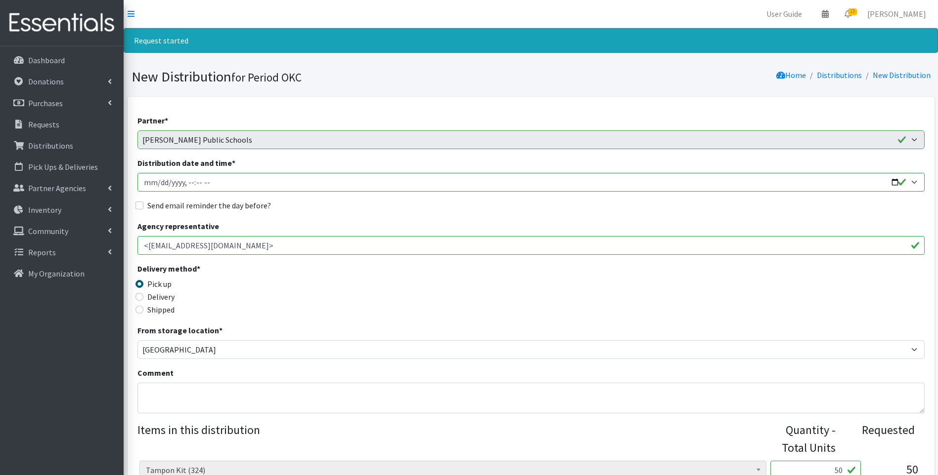
click at [894, 179] on input "Distribution date and time *" at bounding box center [530, 182] width 787 height 19
click at [489, 210] on div "Send email reminder the day before?" at bounding box center [530, 206] width 787 height 12
click at [173, 204] on label "Send email reminder the day before?" at bounding box center [209, 206] width 124 height 12
click at [143, 204] on input "Send email reminder the day before?" at bounding box center [139, 206] width 8 height 8
checkbox input "true"
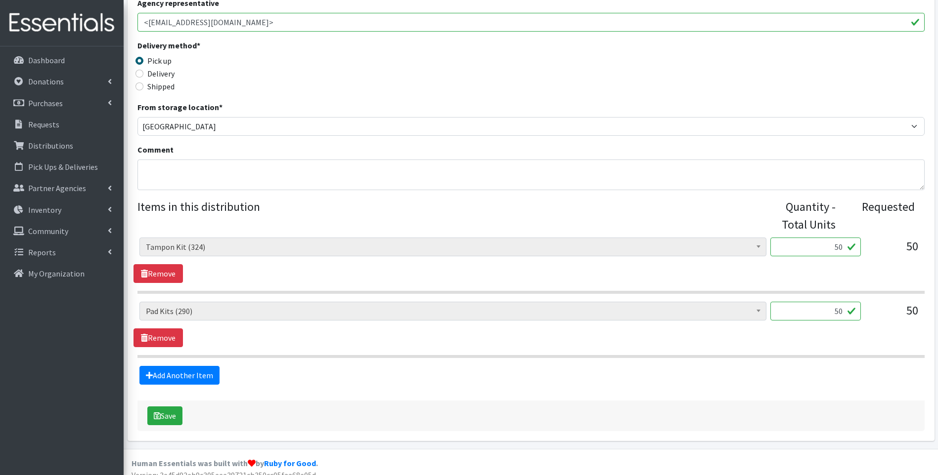
scroll to position [234, 0]
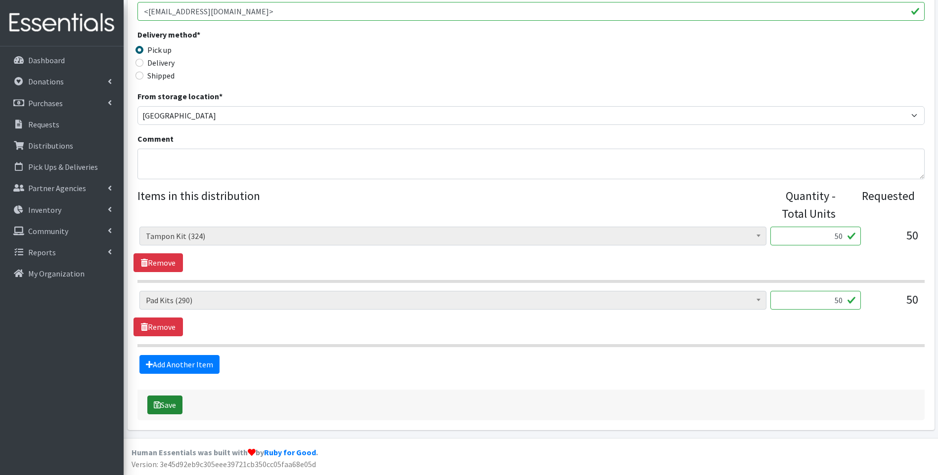
click at [169, 406] on button "Save" at bounding box center [164, 405] width 35 height 19
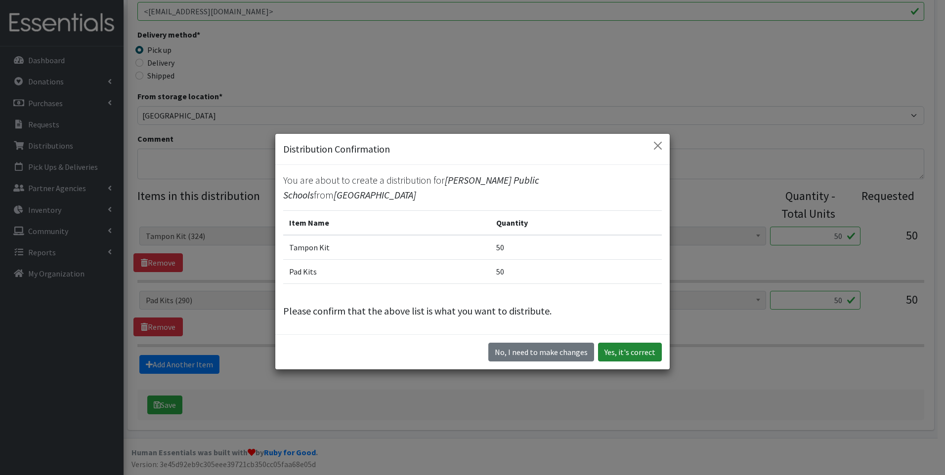
click at [619, 349] on button "Yes, it's correct" at bounding box center [630, 352] width 64 height 19
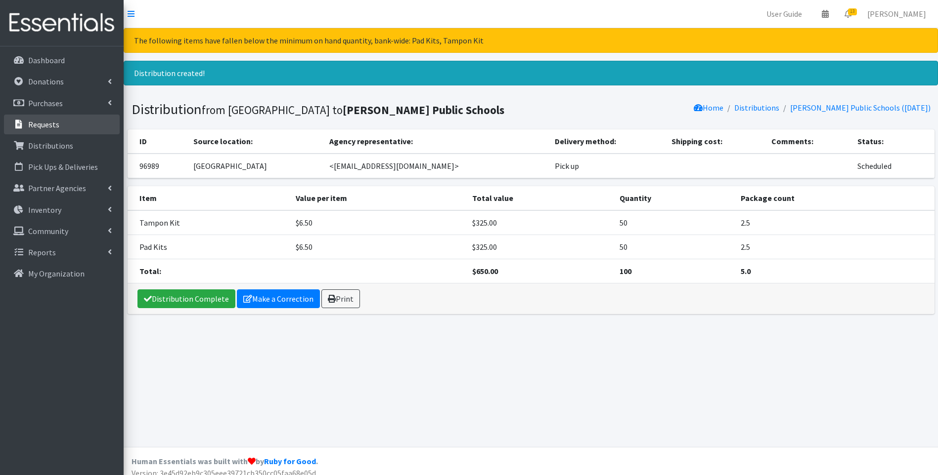
click at [49, 120] on p "Requests" at bounding box center [43, 125] width 31 height 10
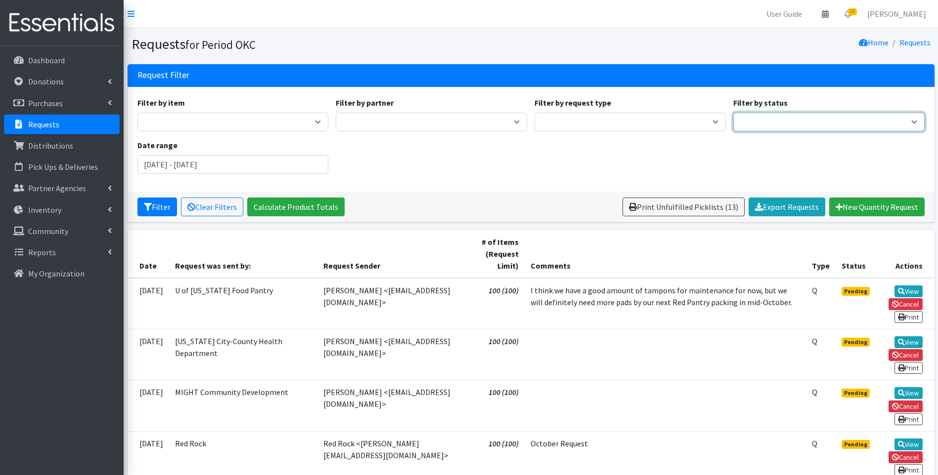
click at [754, 122] on select "Pending Started Fulfilled Discarded" at bounding box center [828, 122] width 191 height 19
select select "0"
click at [733, 113] on select "Pending Started Fulfilled Discarded" at bounding box center [828, 122] width 191 height 19
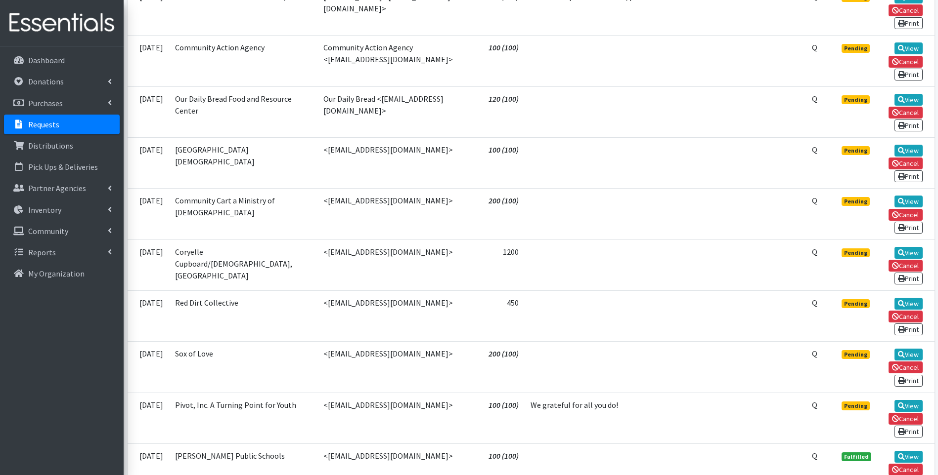
scroll to position [593, 0]
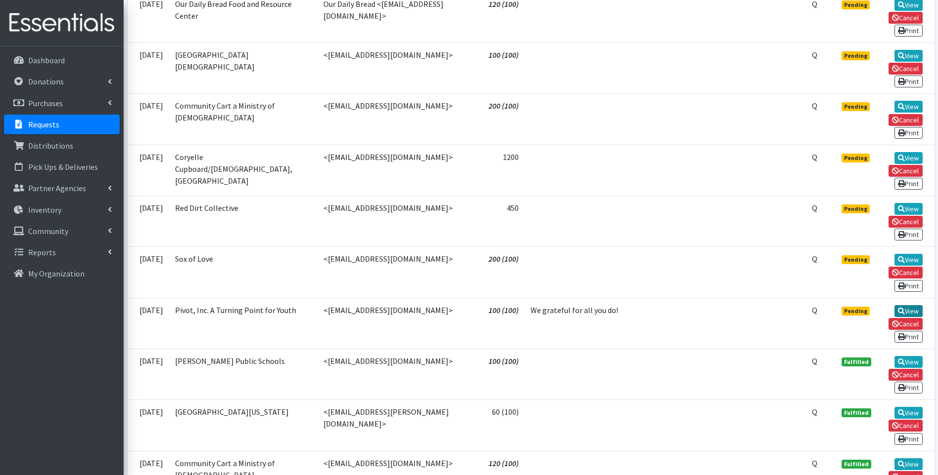
click at [907, 309] on link "View" at bounding box center [908, 311] width 28 height 12
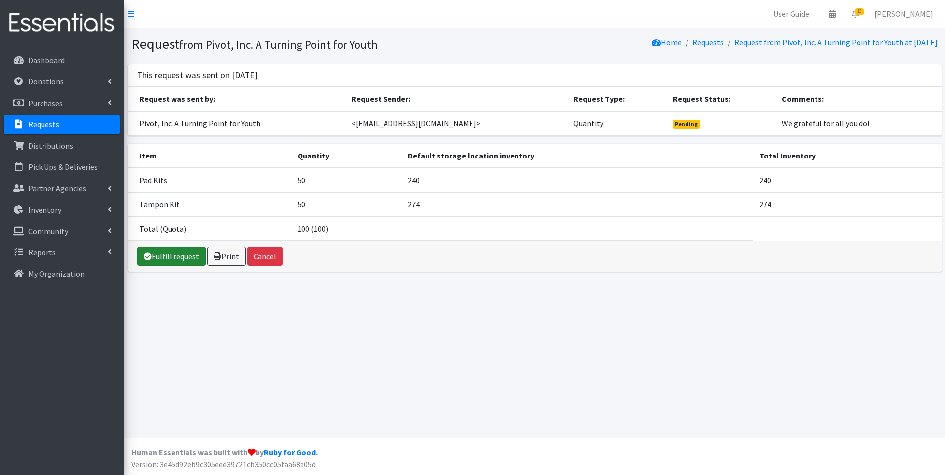
click at [157, 252] on link "Fulfill request" at bounding box center [171, 256] width 68 height 19
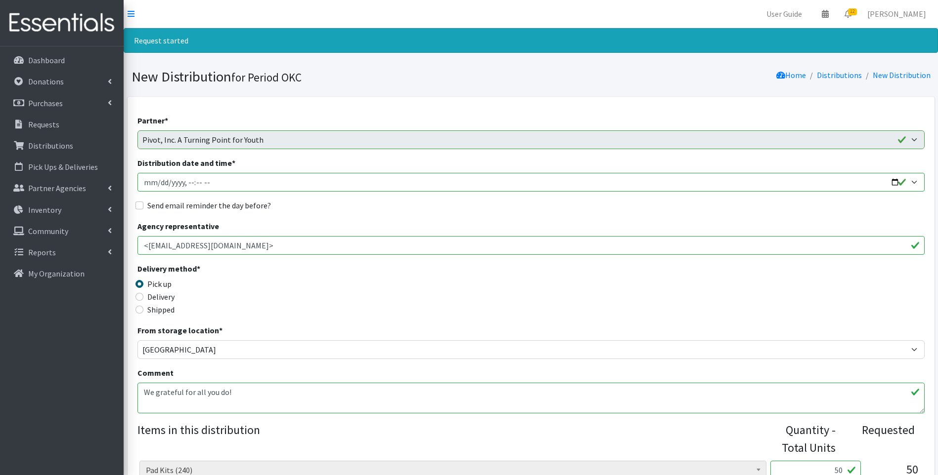
click at [146, 179] on input "Distribution date and time *" at bounding box center [530, 182] width 787 height 19
type input "[DATE]T23:59"
type input "[DATE]T15:30"
click at [175, 205] on label "Send email reminder the day before?" at bounding box center [209, 206] width 124 height 12
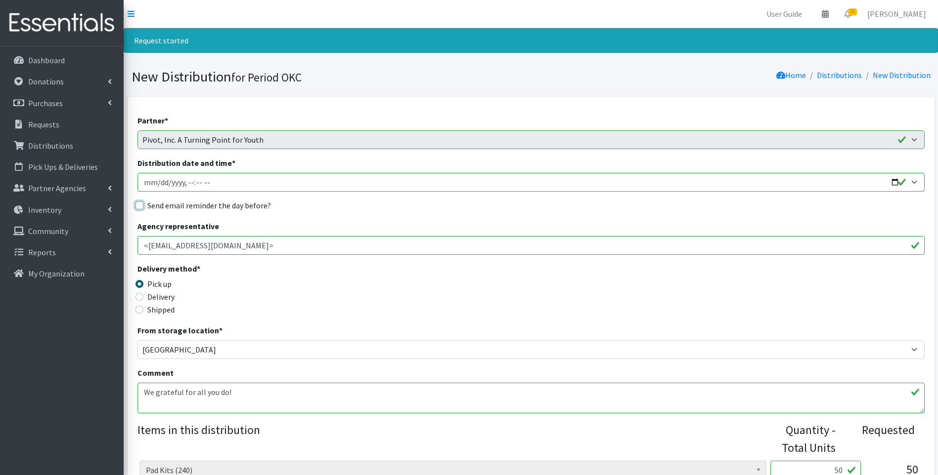
click at [143, 205] on input "Send email reminder the day before?" at bounding box center [139, 206] width 8 height 8
checkbox input "true"
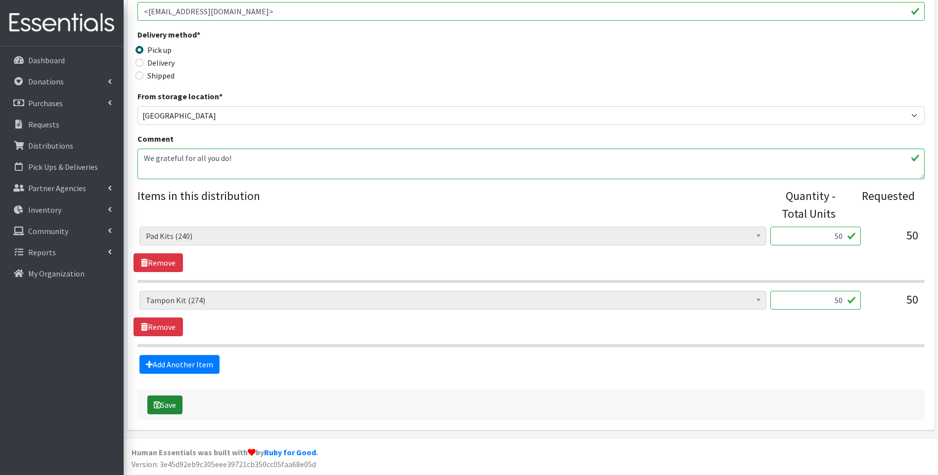
click at [165, 408] on button "Save" at bounding box center [164, 405] width 35 height 19
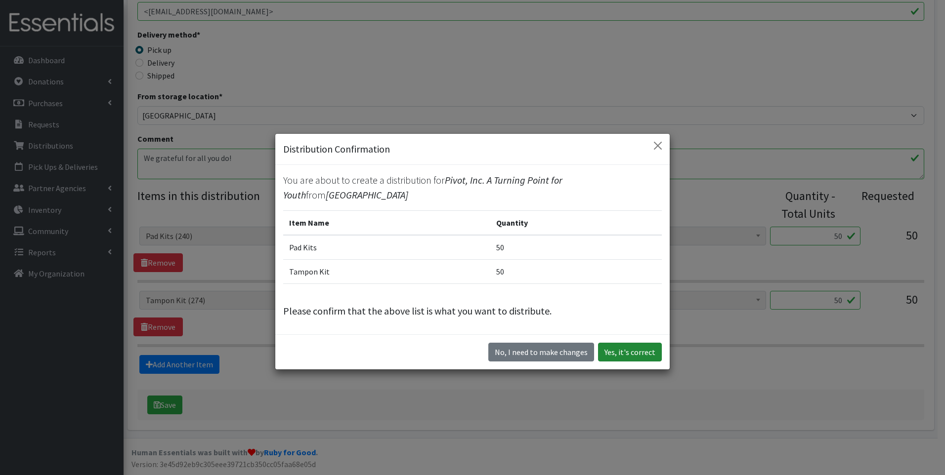
click at [637, 343] on button "Yes, it's correct" at bounding box center [630, 352] width 64 height 19
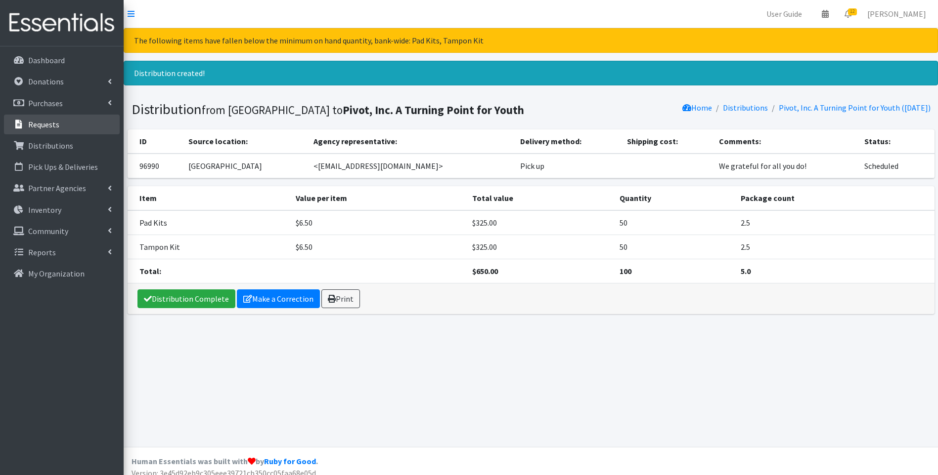
click at [75, 129] on link "Requests" at bounding box center [62, 125] width 116 height 20
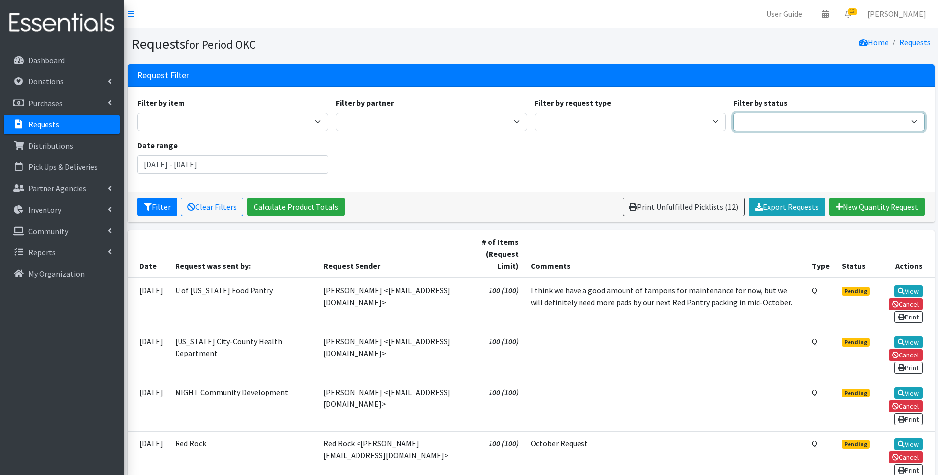
click at [764, 131] on select "Pending Started Fulfilled Discarded" at bounding box center [828, 122] width 191 height 19
select select "0"
click at [733, 113] on select "Pending Started Fulfilled Discarded" at bounding box center [828, 122] width 191 height 19
click at [148, 207] on icon "submit" at bounding box center [148, 207] width 8 height 8
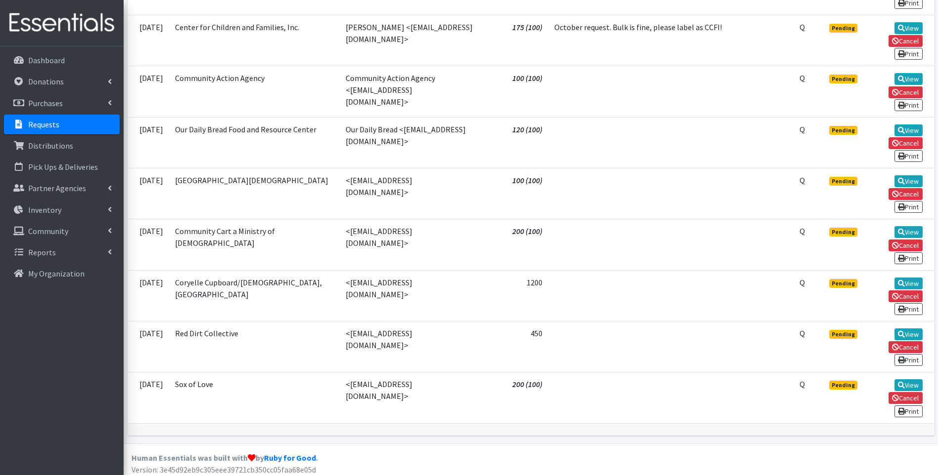
scroll to position [461, 0]
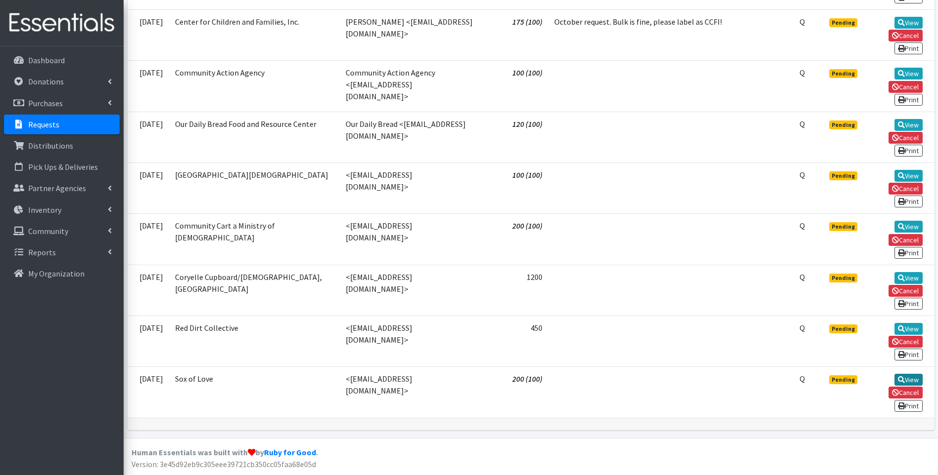
click at [904, 377] on link "View" at bounding box center [908, 380] width 28 height 12
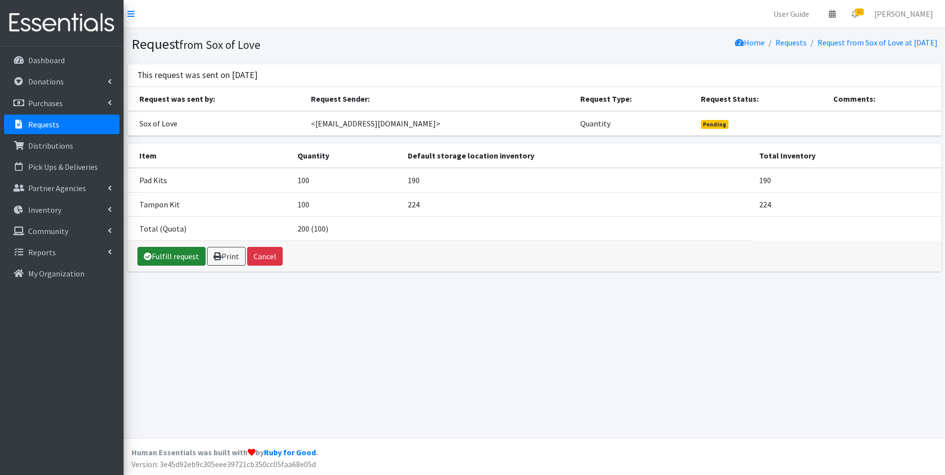
click at [181, 260] on link "Fulfill request" at bounding box center [171, 256] width 68 height 19
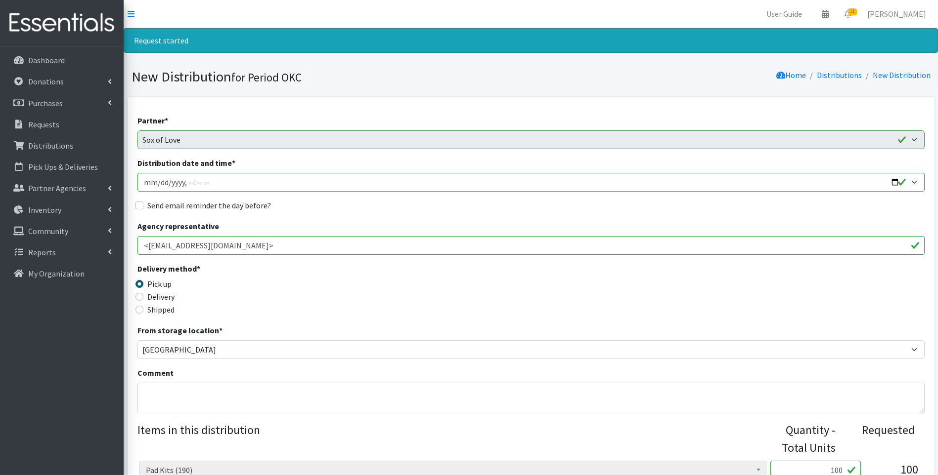
click at [144, 181] on input "Distribution date and time *" at bounding box center [530, 182] width 787 height 19
type input "[DATE]T23:59"
type input "[DATE]T15:30"
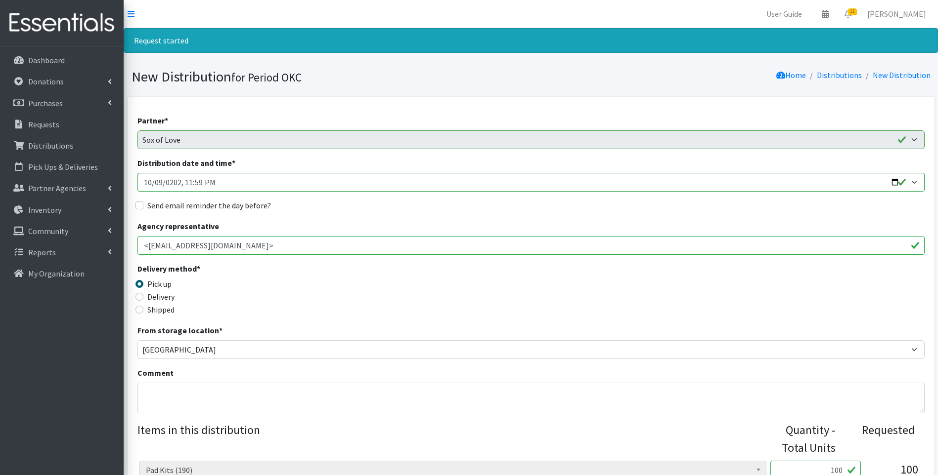
click at [205, 206] on label "Send email reminder the day before?" at bounding box center [209, 206] width 124 height 12
click at [143, 206] on input "Send email reminder the day before?" at bounding box center [139, 206] width 8 height 8
checkbox input "true"
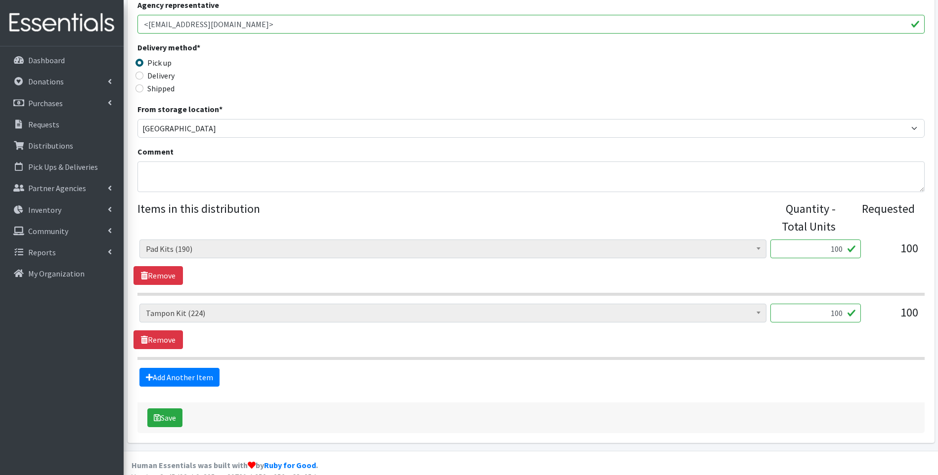
scroll to position [234, 0]
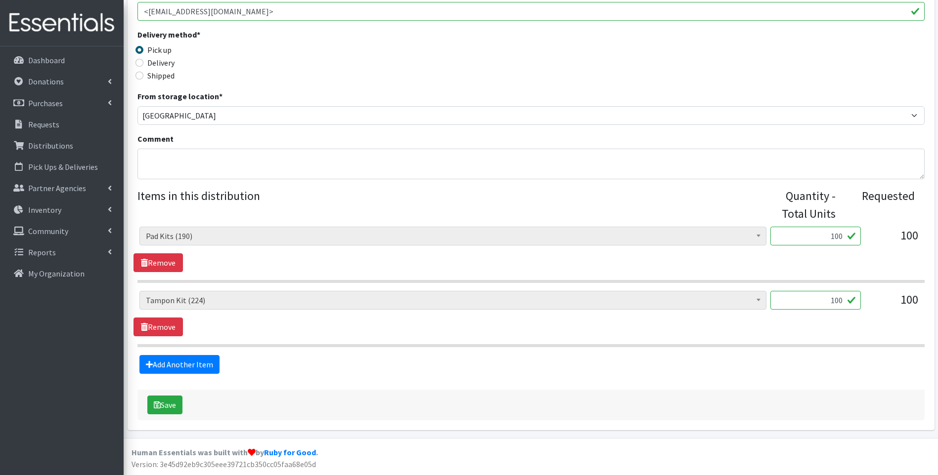
drag, startPoint x: 824, startPoint y: 240, endPoint x: 845, endPoint y: 240, distance: 20.8
click at [845, 240] on input "100" at bounding box center [815, 236] width 90 height 19
type input "40"
click at [845, 261] on div "Adult Incontinence Pads (20) Applicator Tampons (20036) Bag Stickers (0) Cloth …" at bounding box center [530, 249] width 794 height 45
drag, startPoint x: 831, startPoint y: 304, endPoint x: 844, endPoint y: 305, distance: 12.9
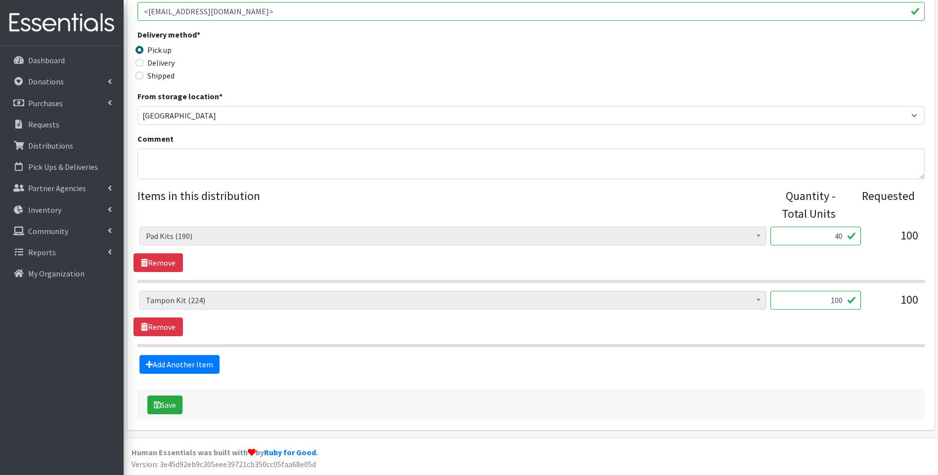
click at [844, 305] on input "100" at bounding box center [815, 300] width 90 height 19
type input "40"
click at [857, 323] on div "Adult Incontinence Pads (20) Applicator Tampons (20036) Bag Stickers (0) Cloth …" at bounding box center [530, 313] width 794 height 45
click at [163, 400] on button "Save" at bounding box center [164, 405] width 35 height 19
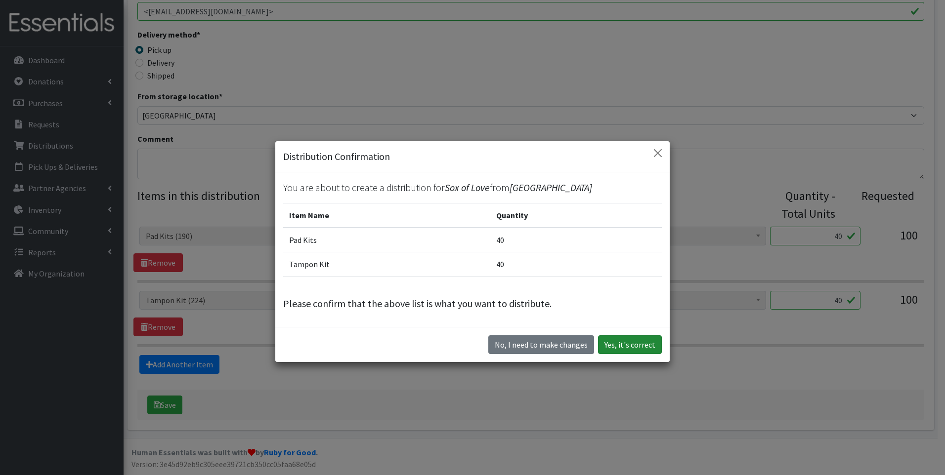
click at [623, 343] on button "Yes, it's correct" at bounding box center [630, 345] width 64 height 19
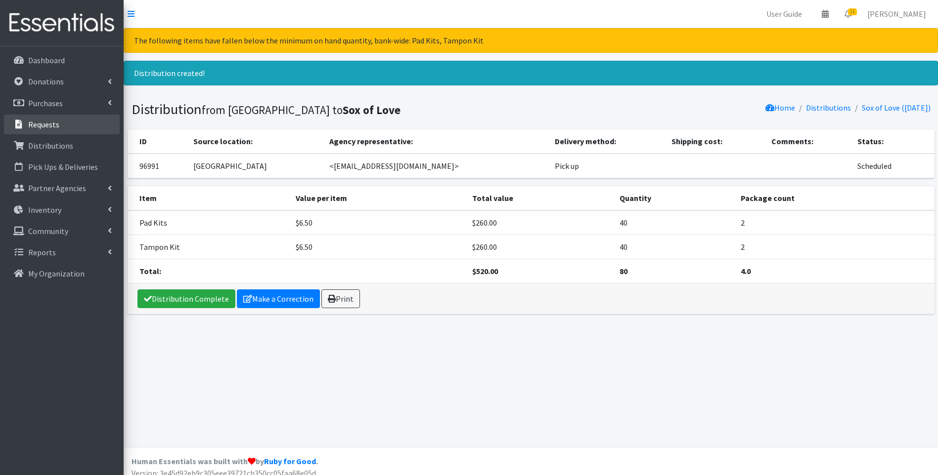
click at [35, 122] on p "Requests" at bounding box center [43, 125] width 31 height 10
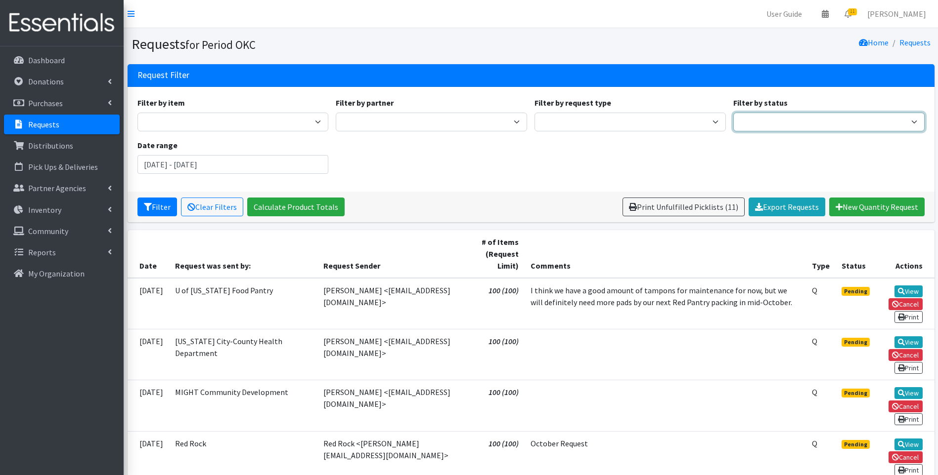
click at [779, 130] on select "Pending Started Fulfilled Discarded" at bounding box center [828, 122] width 191 height 19
select select "0"
click at [733, 113] on select "Pending Started Fulfilled Discarded" at bounding box center [828, 122] width 191 height 19
click at [163, 206] on button "Filter" at bounding box center [157, 207] width 40 height 19
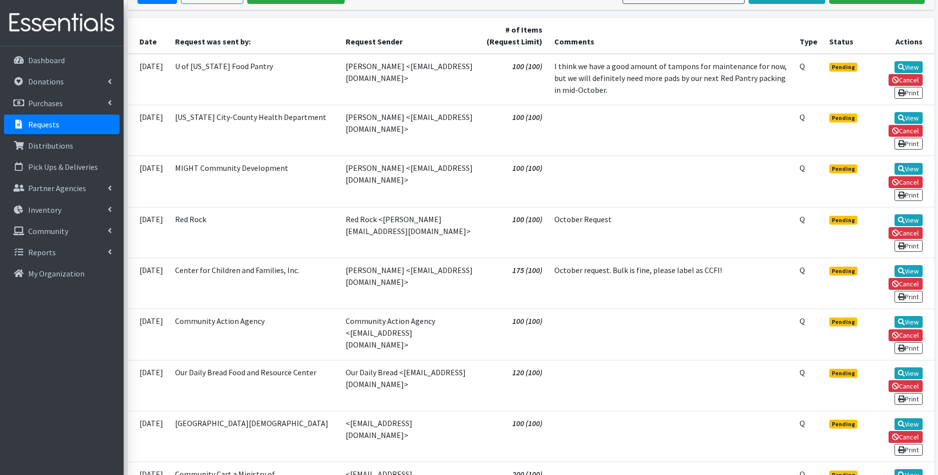
scroll to position [212, 0]
click at [58, 142] on p "Distributions" at bounding box center [50, 146] width 45 height 10
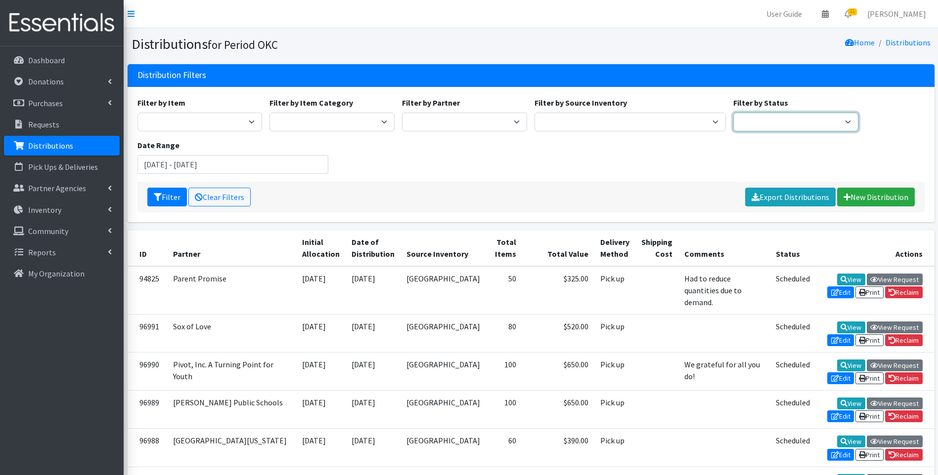
click at [763, 126] on select "Scheduled Complete" at bounding box center [795, 122] width 125 height 19
select select "5"
click at [733, 113] on select "Scheduled Complete" at bounding box center [795, 122] width 125 height 19
click at [169, 201] on button "Filter" at bounding box center [167, 197] width 40 height 19
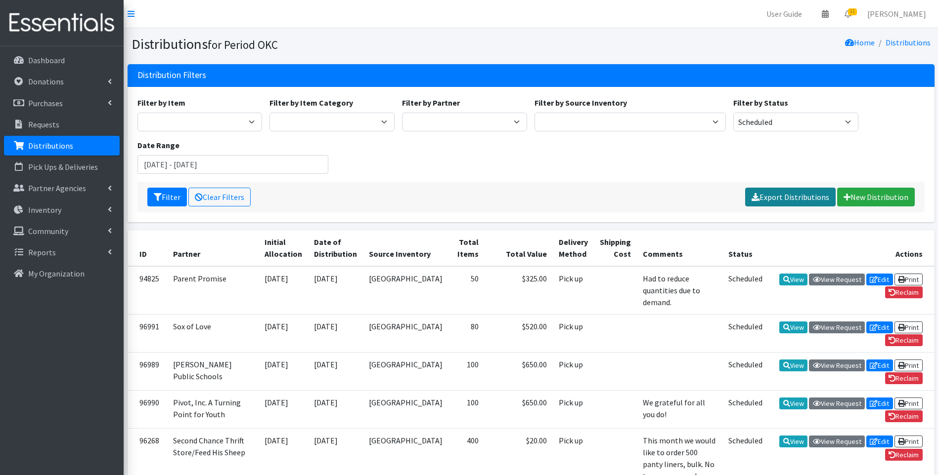
click at [767, 194] on link "Export Distributions" at bounding box center [790, 197] width 90 height 19
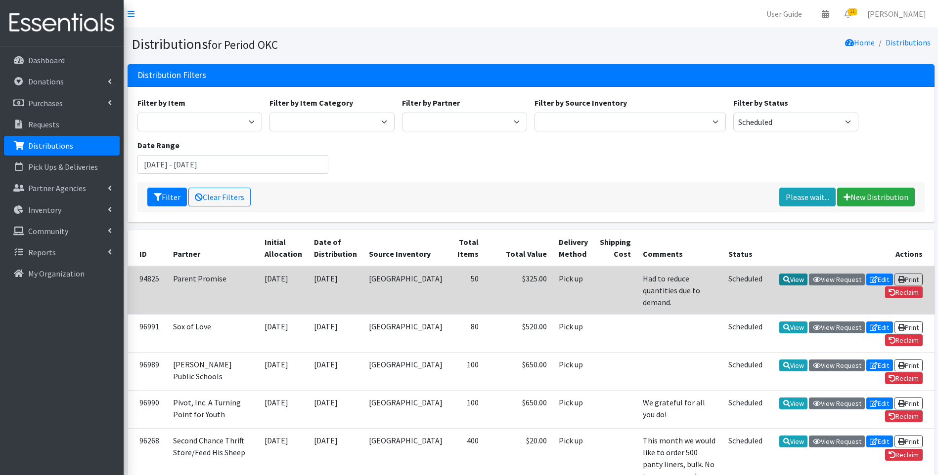
click at [790, 278] on link "View" at bounding box center [793, 280] width 28 height 12
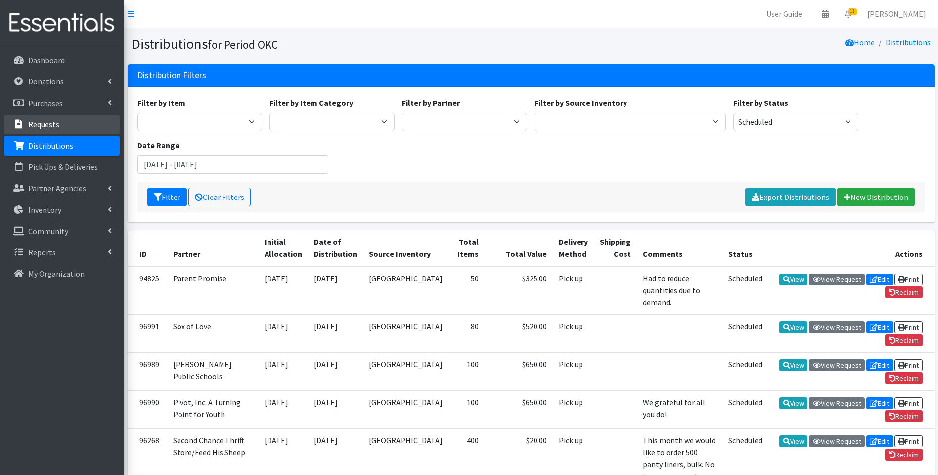
click at [49, 125] on p "Requests" at bounding box center [43, 125] width 31 height 10
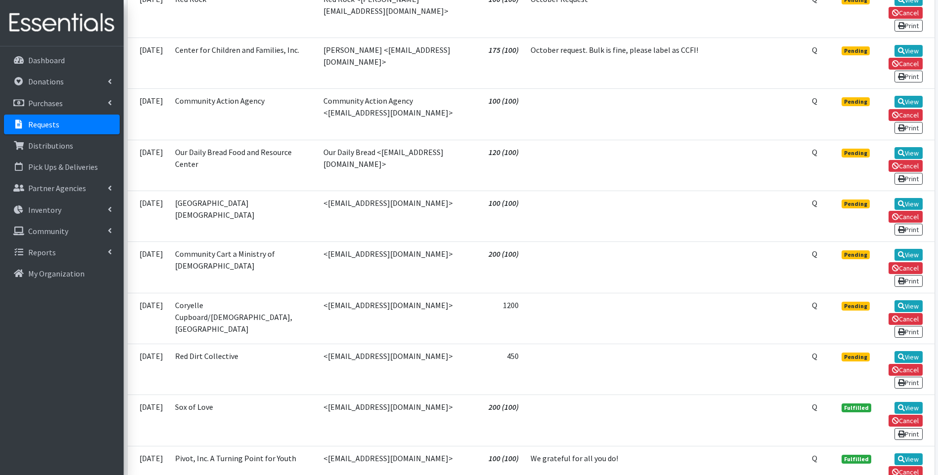
scroll to position [544, 0]
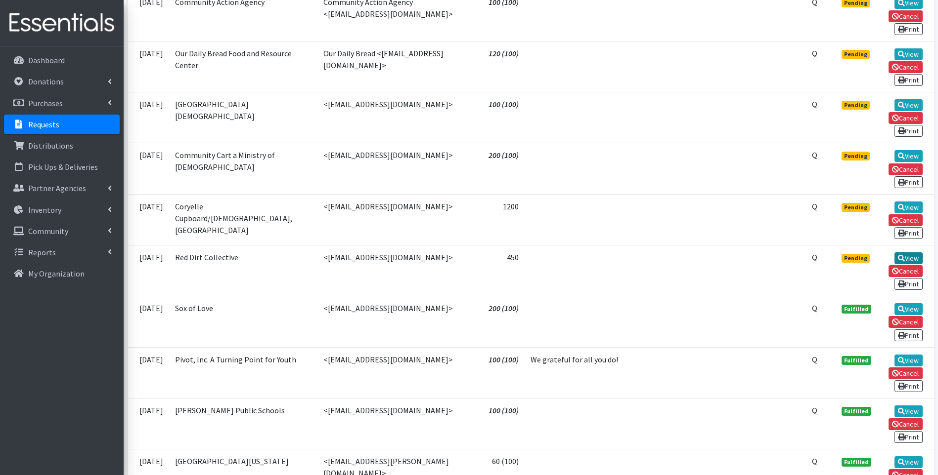
drag, startPoint x: 905, startPoint y: 256, endPoint x: 900, endPoint y: 256, distance: 5.0
click at [905, 256] on link "View" at bounding box center [908, 259] width 28 height 12
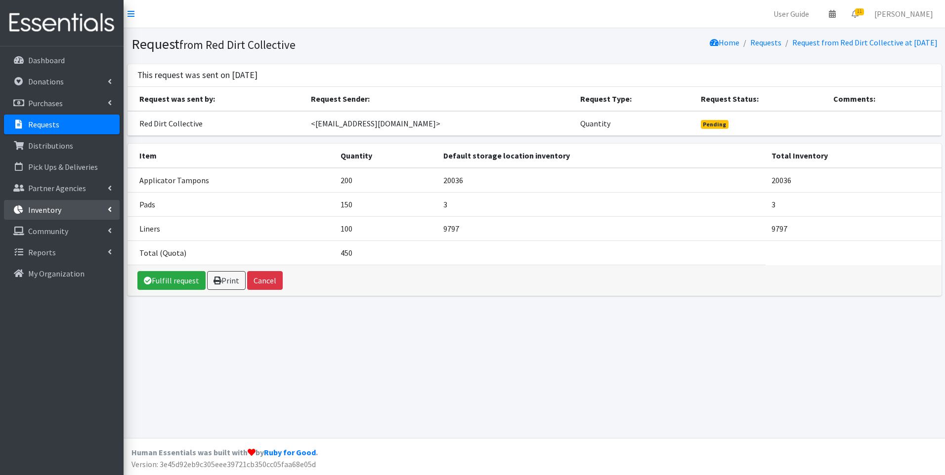
click at [56, 216] on link "Inventory" at bounding box center [62, 210] width 116 height 20
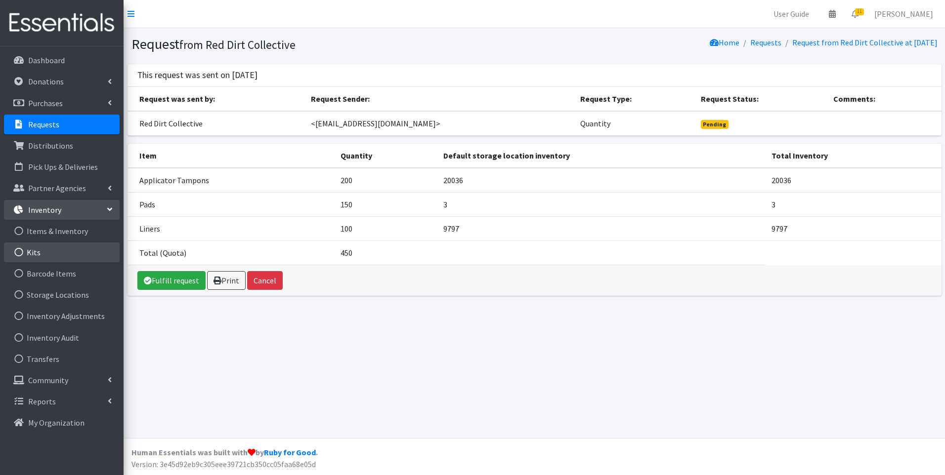
click at [55, 258] on link "Kits" at bounding box center [62, 253] width 116 height 20
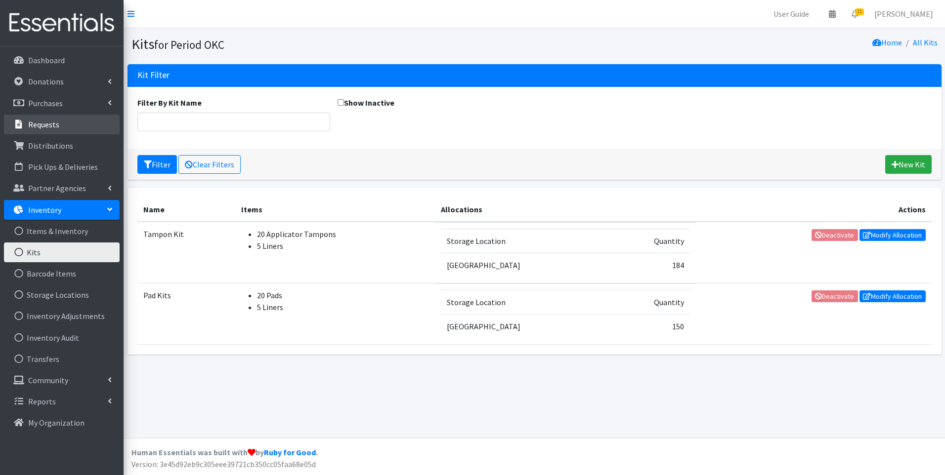
click at [63, 126] on link "Requests" at bounding box center [62, 125] width 116 height 20
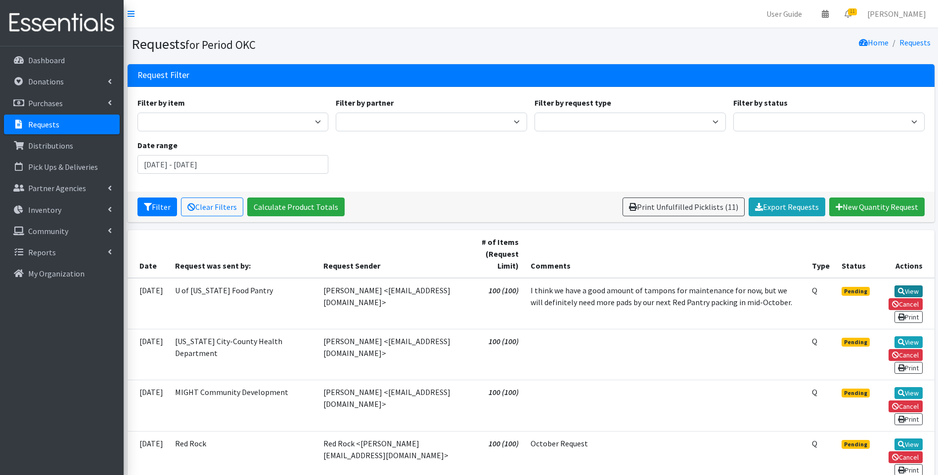
click at [900, 286] on link "View" at bounding box center [908, 292] width 28 height 12
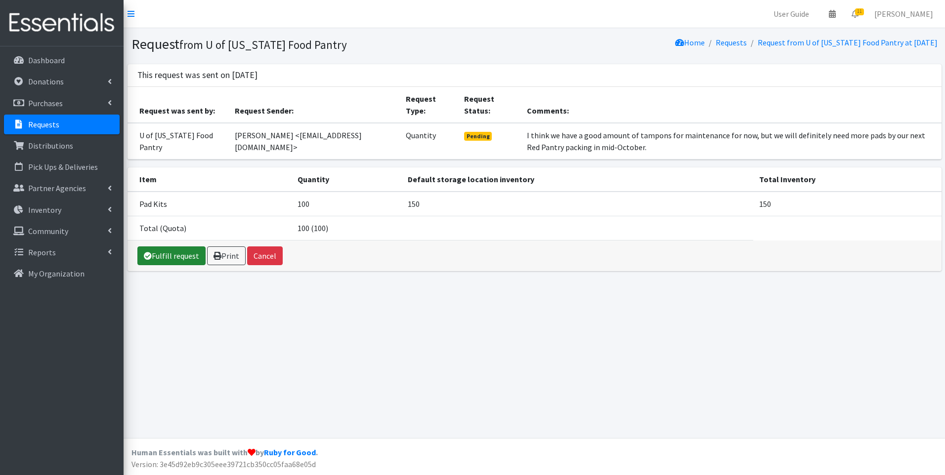
click at [190, 261] on link "Fulfill request" at bounding box center [171, 256] width 68 height 19
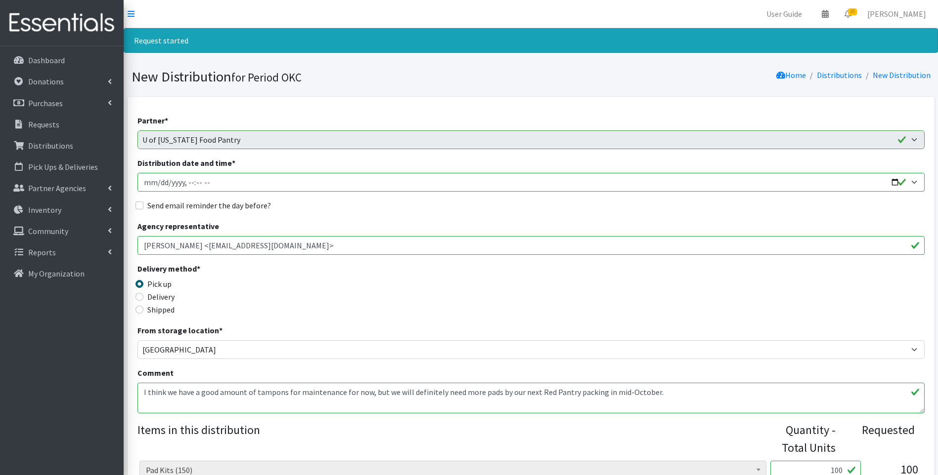
click at [149, 183] on input "Distribution date and time *" at bounding box center [530, 182] width 787 height 19
type input "[DATE]T23:59"
type input "[DATE]T15:30"
click at [154, 204] on label "Send email reminder the day before?" at bounding box center [209, 206] width 124 height 12
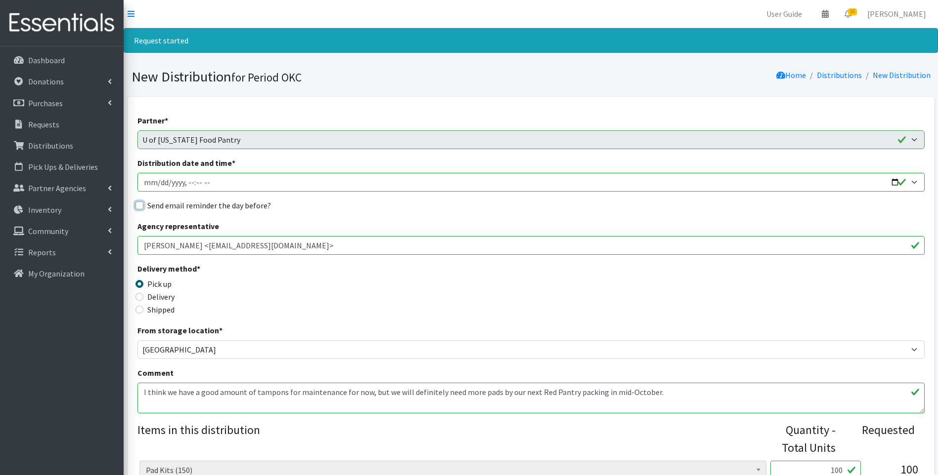
click at [143, 204] on input "Send email reminder the day before?" at bounding box center [139, 206] width 8 height 8
checkbox input "true"
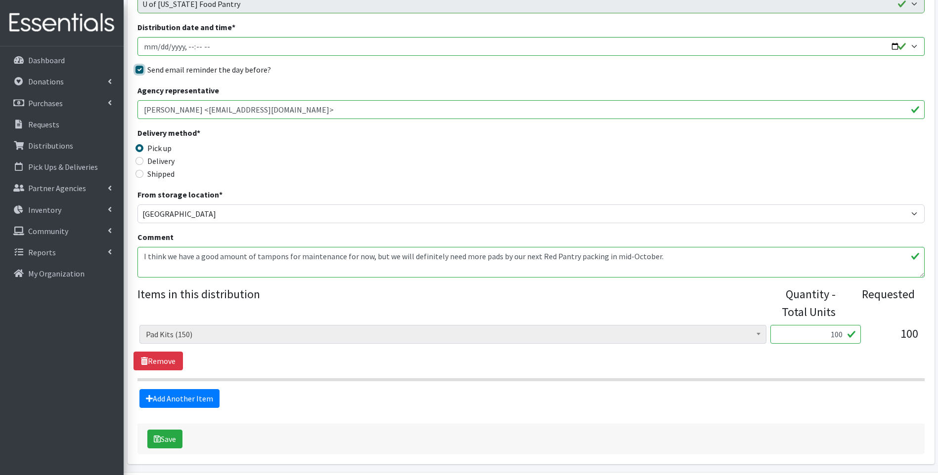
scroll to position [170, 0]
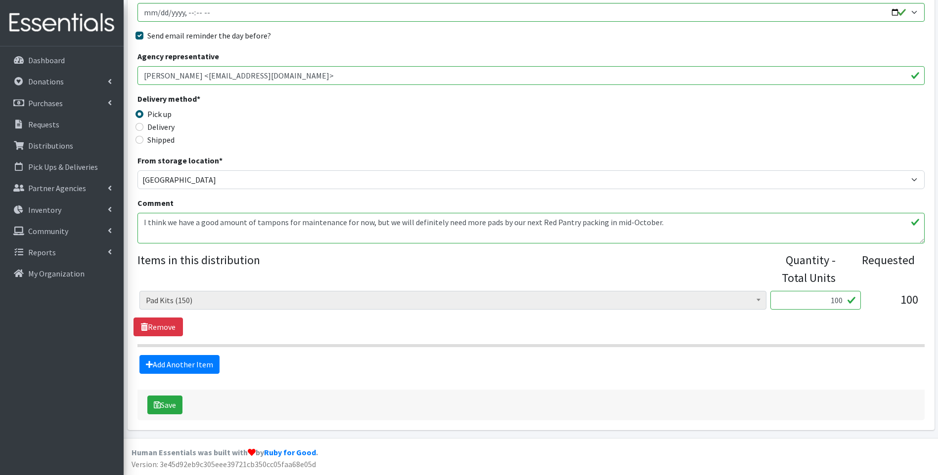
drag, startPoint x: 828, startPoint y: 303, endPoint x: 842, endPoint y: 302, distance: 13.8
click at [842, 302] on input "100" at bounding box center [815, 300] width 90 height 19
type input "75"
click at [164, 407] on button "Save" at bounding box center [164, 405] width 35 height 19
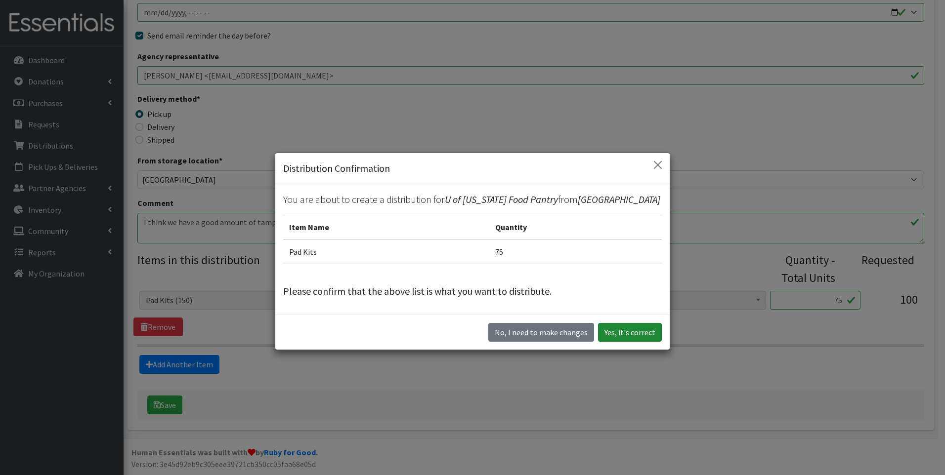
click at [636, 328] on button "Yes, it's correct" at bounding box center [630, 332] width 64 height 19
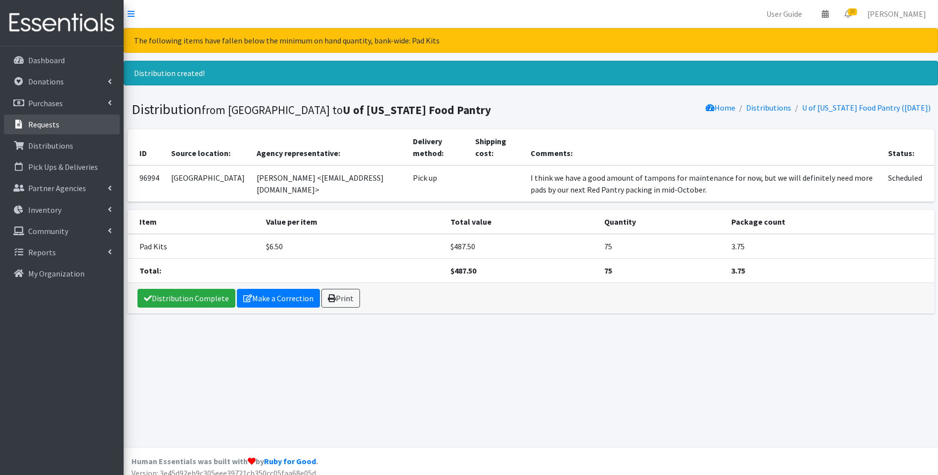
click at [45, 132] on link "Requests" at bounding box center [62, 125] width 116 height 20
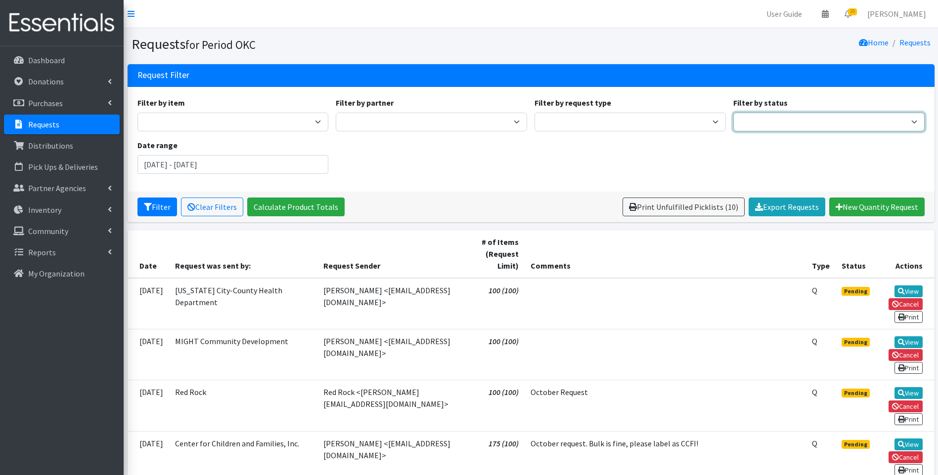
drag, startPoint x: 770, startPoint y: 127, endPoint x: 770, endPoint y: 133, distance: 5.9
click at [770, 128] on select "Pending Started Fulfilled Discarded" at bounding box center [828, 122] width 191 height 19
select select "0"
click at [733, 113] on select "Pending Started Fulfilled Discarded" at bounding box center [828, 122] width 191 height 19
click at [158, 211] on button "Filter" at bounding box center [157, 207] width 40 height 19
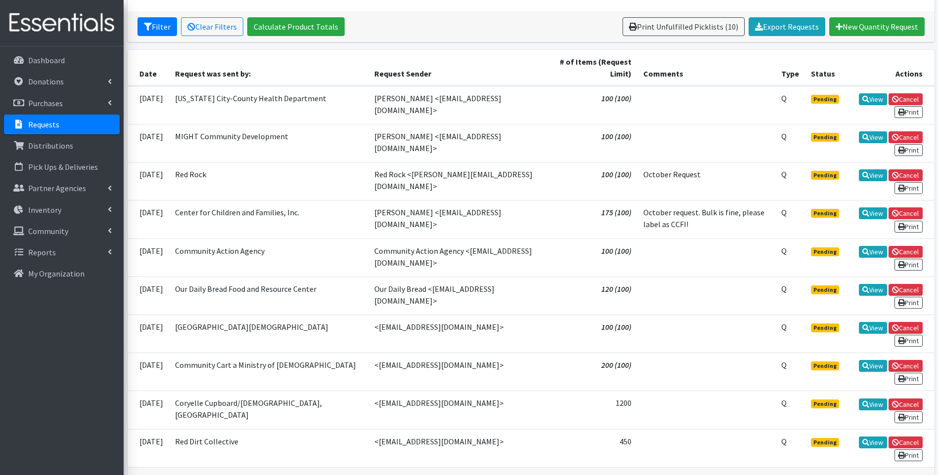
scroll to position [230, 0]
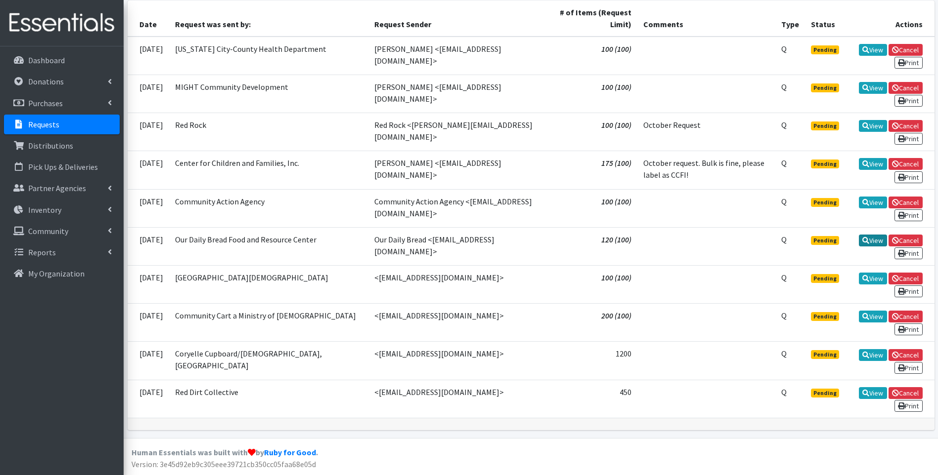
click at [864, 241] on icon at bounding box center [865, 240] width 7 height 7
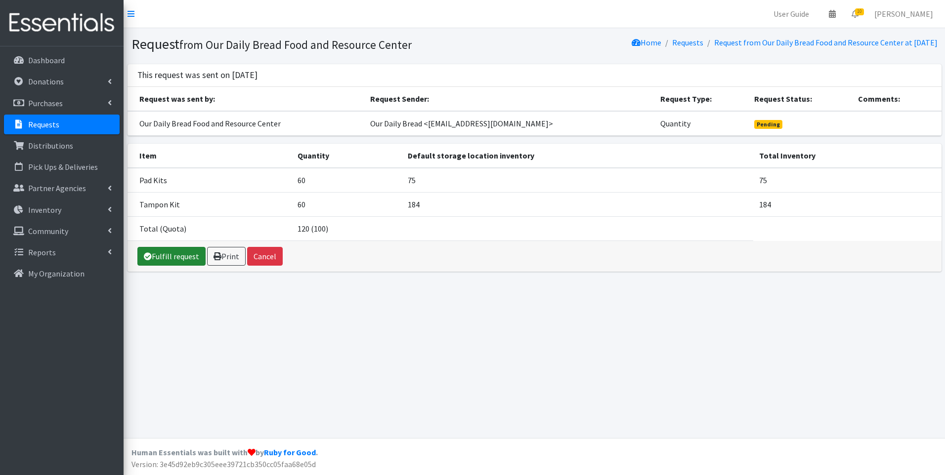
click at [171, 258] on link "Fulfill request" at bounding box center [171, 256] width 68 height 19
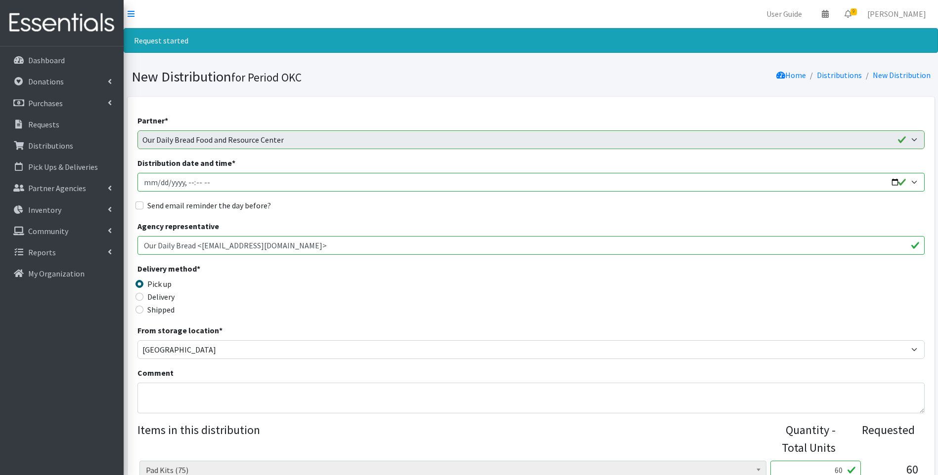
click at [142, 186] on input "Distribution date and time *" at bounding box center [530, 182] width 787 height 19
type input "[DATE]T23:59"
type input "[DATE]T15:30"
click at [163, 209] on label "Send email reminder the day before?" at bounding box center [209, 206] width 124 height 12
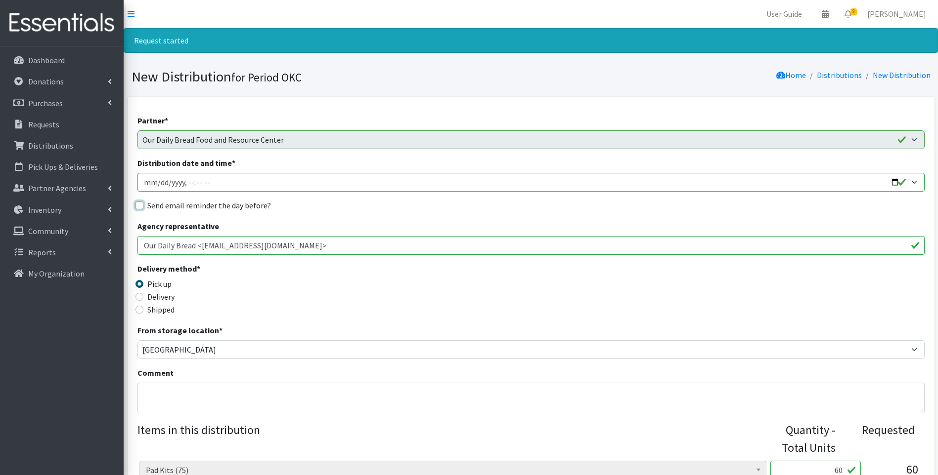
click at [143, 209] on input "Send email reminder the day before?" at bounding box center [139, 206] width 8 height 8
checkbox input "true"
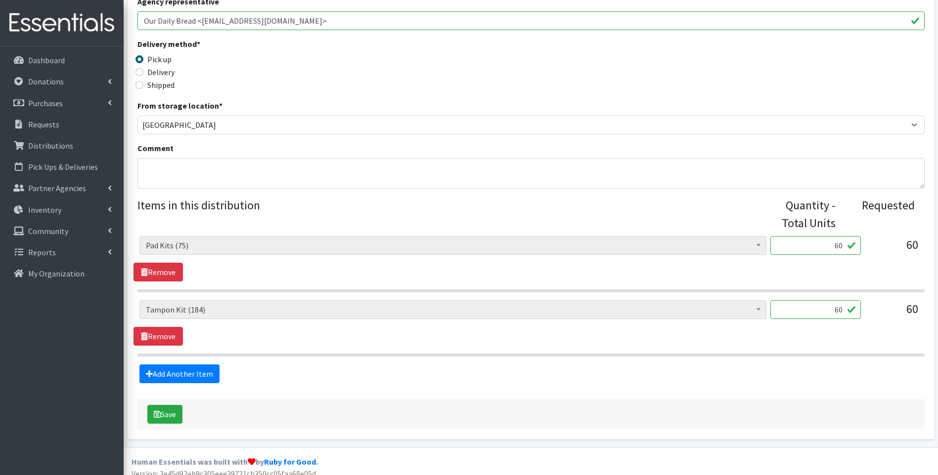
scroll to position [234, 0]
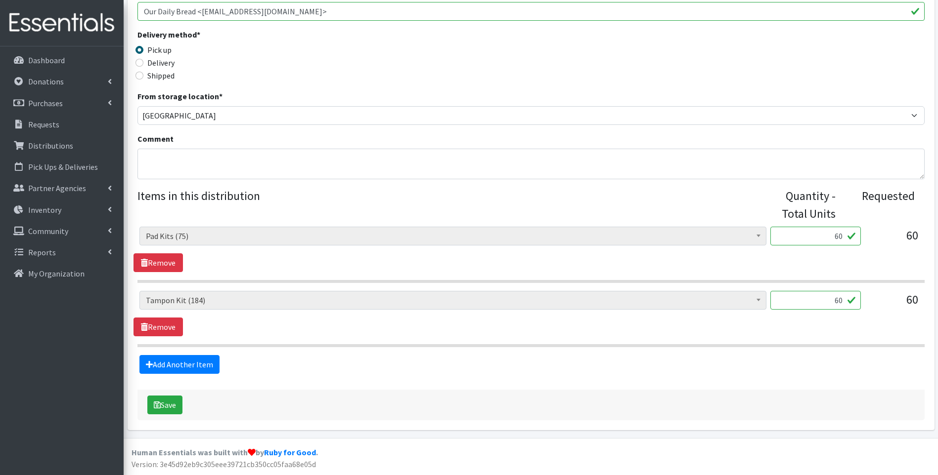
drag, startPoint x: 834, startPoint y: 234, endPoint x: 849, endPoint y: 234, distance: 14.8
click at [849, 234] on input "60" at bounding box center [815, 236] width 90 height 19
type input "40"
click at [876, 257] on div "Adult Incontinence Pads (20) Applicator Tampons (20036) Bag Stickers (0) Cloth …" at bounding box center [530, 249] width 794 height 45
drag, startPoint x: 822, startPoint y: 301, endPoint x: 844, endPoint y: 301, distance: 21.3
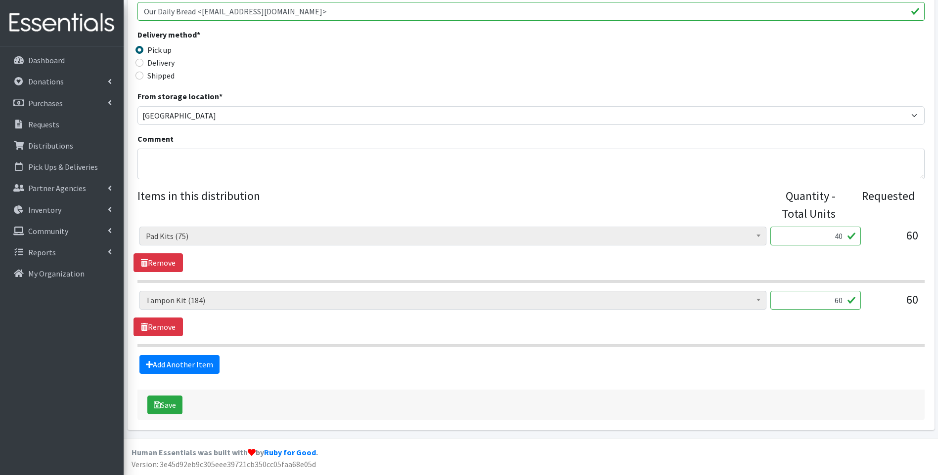
click at [844, 301] on input "60" at bounding box center [815, 300] width 90 height 19
type input "40"
click at [865, 316] on div "Adult Incontinence Pads (20) Applicator Tampons (20036) Bag Stickers (0) Cloth …" at bounding box center [530, 304] width 782 height 27
click at [169, 409] on button "Save" at bounding box center [164, 405] width 35 height 19
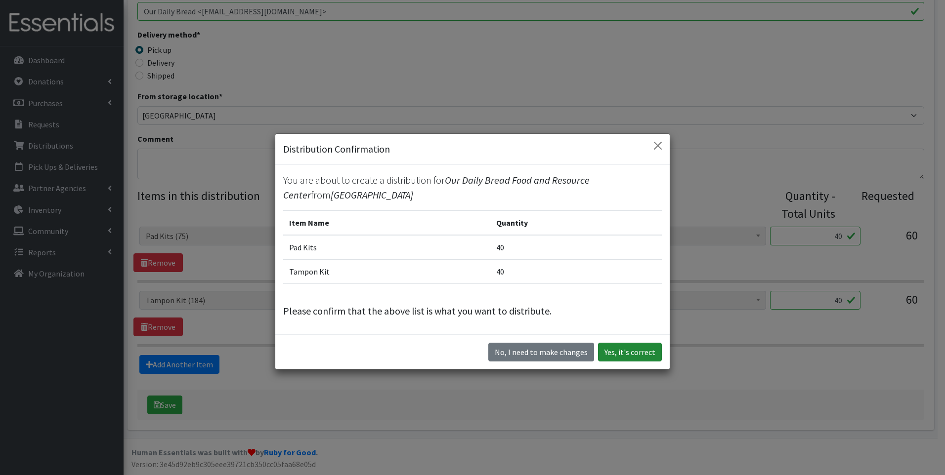
click at [625, 350] on button "Yes, it's correct" at bounding box center [630, 352] width 64 height 19
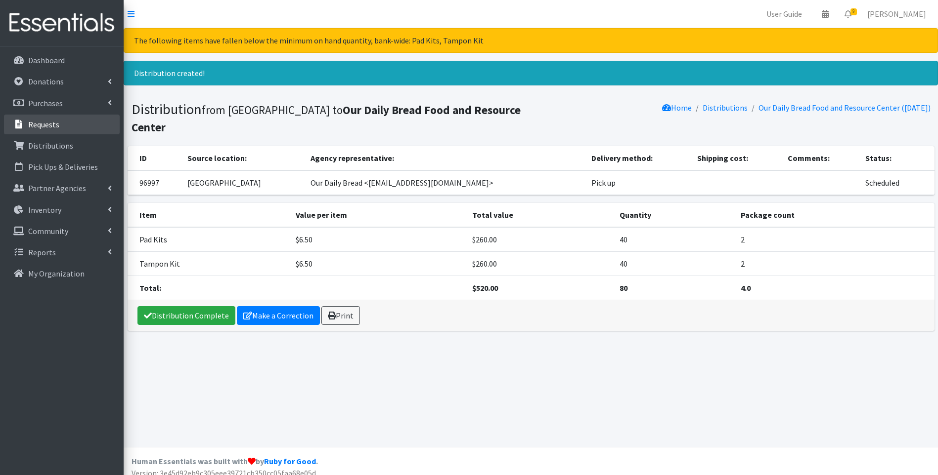
click at [51, 122] on p "Requests" at bounding box center [43, 125] width 31 height 10
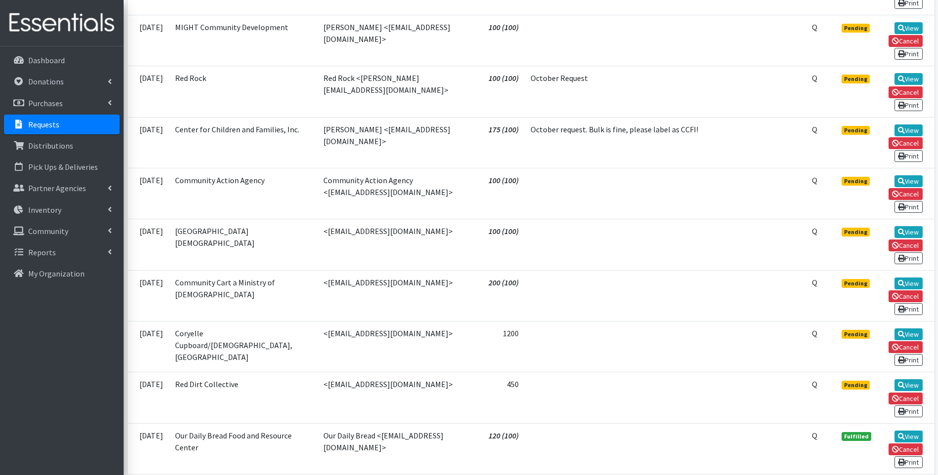
scroll to position [297, 0]
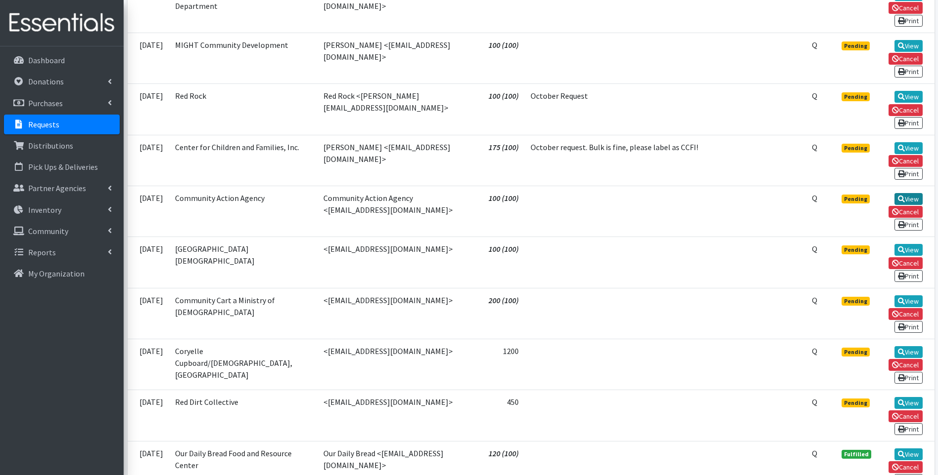
click at [901, 196] on icon at bounding box center [901, 199] width 7 height 7
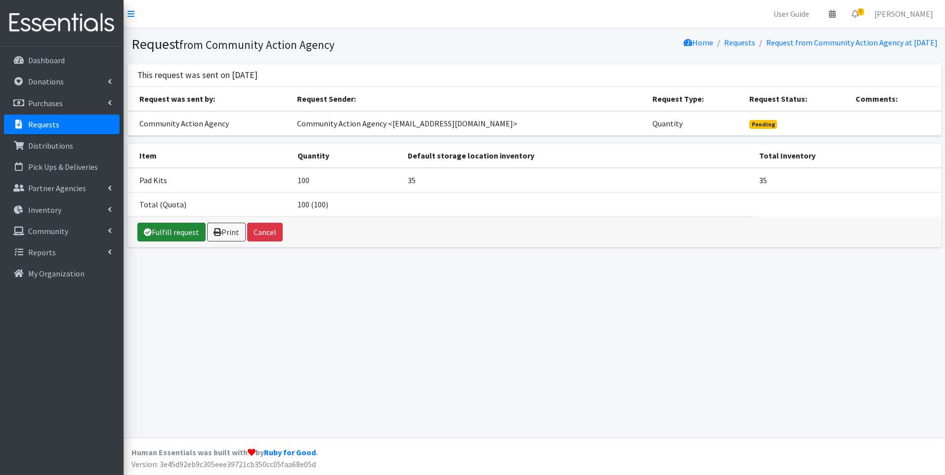
click at [163, 233] on link "Fulfill request" at bounding box center [171, 232] width 68 height 19
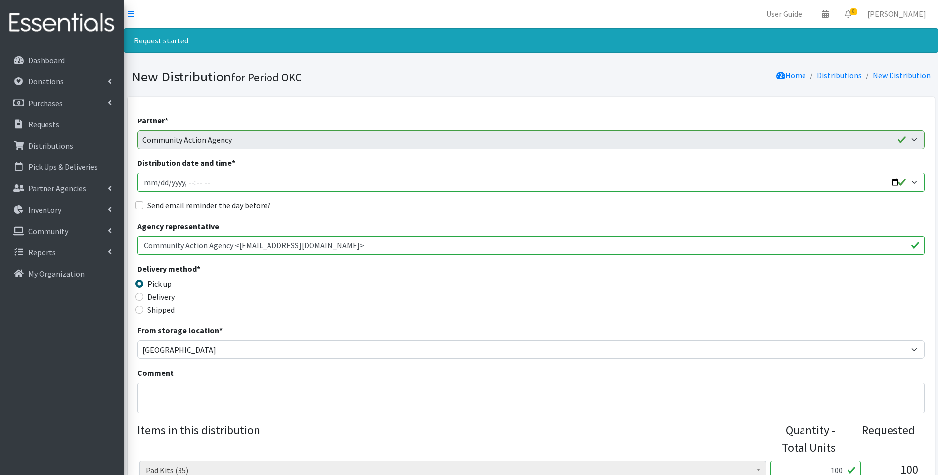
click at [147, 183] on input "Distribution date and time *" at bounding box center [530, 182] width 787 height 19
type input "[DATE]T23:59"
type input "[DATE]T15:30"
click at [154, 208] on label "Send email reminder the day before?" at bounding box center [209, 206] width 124 height 12
click at [143, 208] on input "Send email reminder the day before?" at bounding box center [139, 206] width 8 height 8
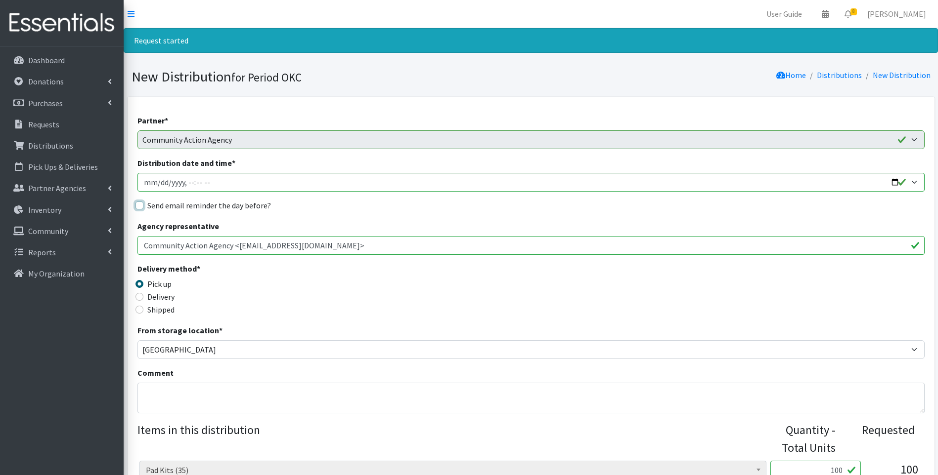
checkbox input "true"
click at [56, 120] on p "Requests" at bounding box center [43, 125] width 31 height 10
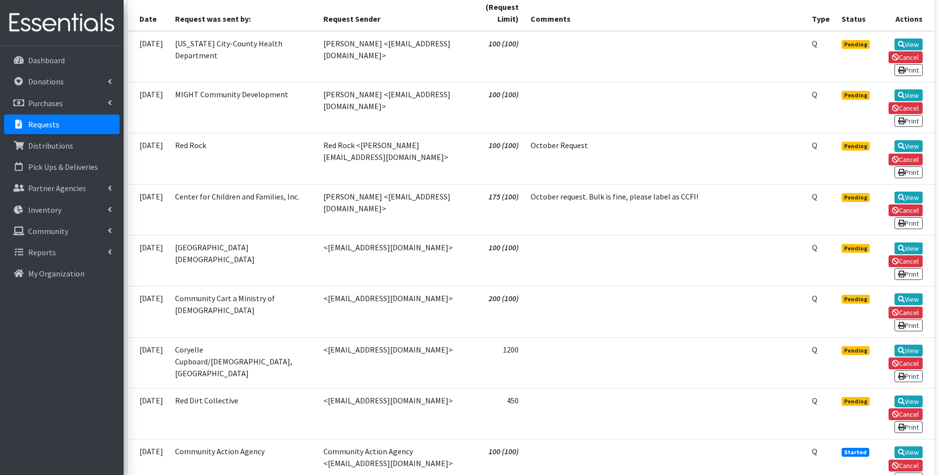
scroll to position [148, 0]
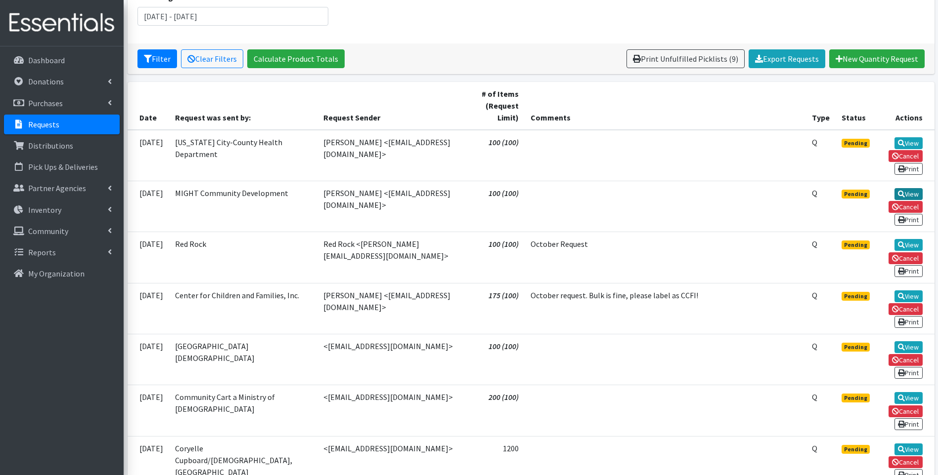
click at [898, 191] on icon at bounding box center [901, 194] width 7 height 7
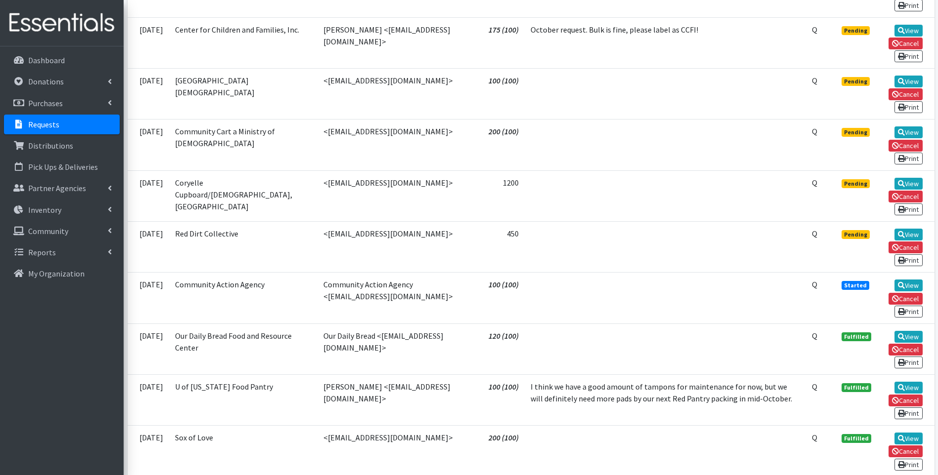
scroll to position [544, 0]
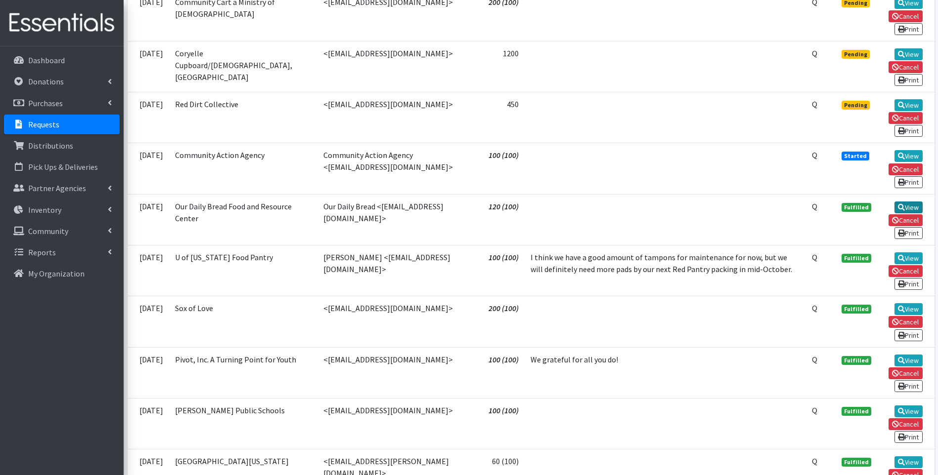
click at [913, 208] on link "View" at bounding box center [908, 208] width 28 height 12
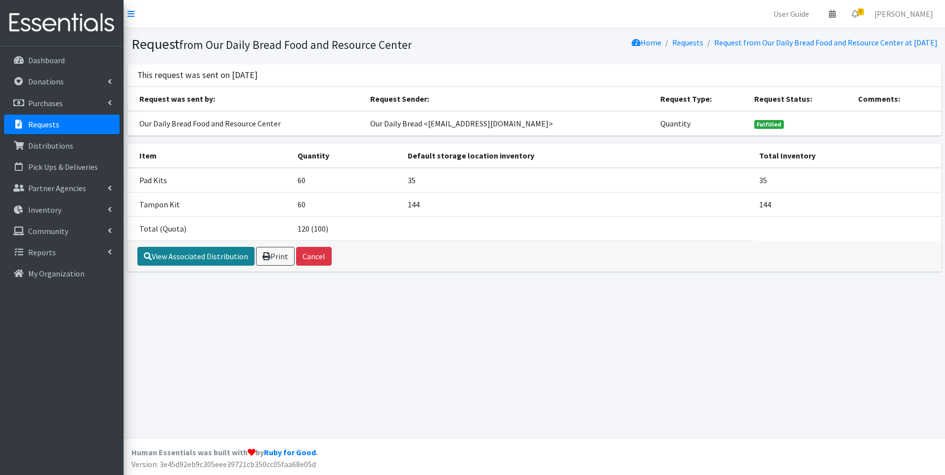
click at [230, 261] on link "View Associated Distribution" at bounding box center [195, 256] width 117 height 19
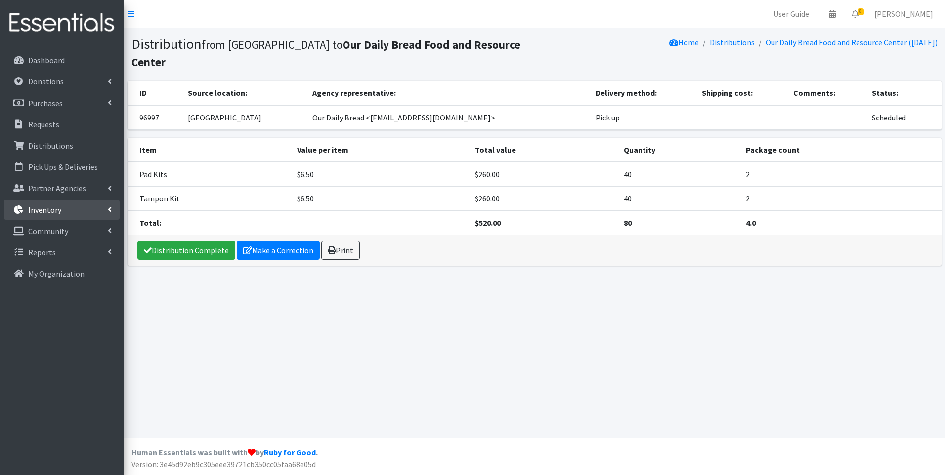
click at [36, 200] on link "Inventory" at bounding box center [62, 210] width 116 height 20
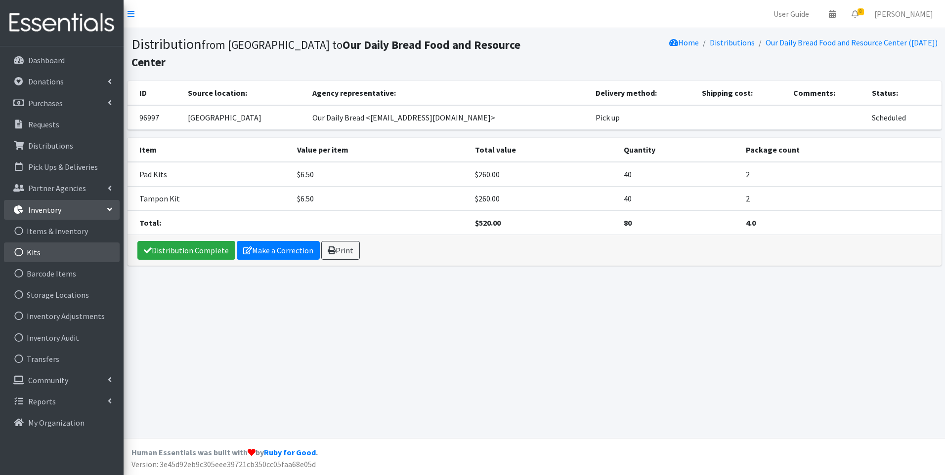
click at [49, 247] on link "Kits" at bounding box center [62, 253] width 116 height 20
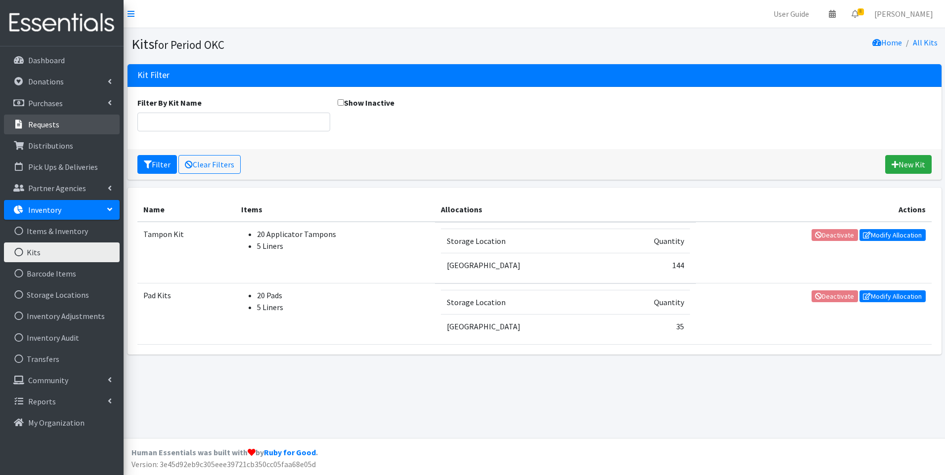
click at [54, 120] on p "Requests" at bounding box center [43, 125] width 31 height 10
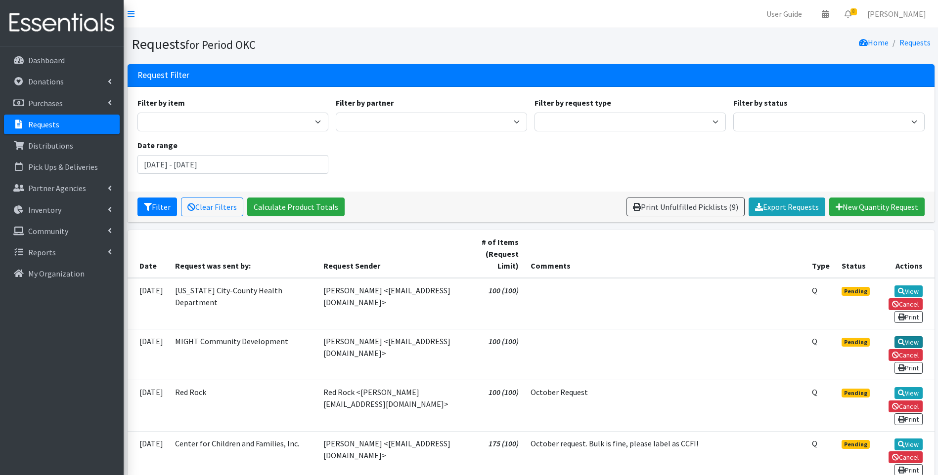
click at [903, 343] on link "View" at bounding box center [908, 343] width 28 height 12
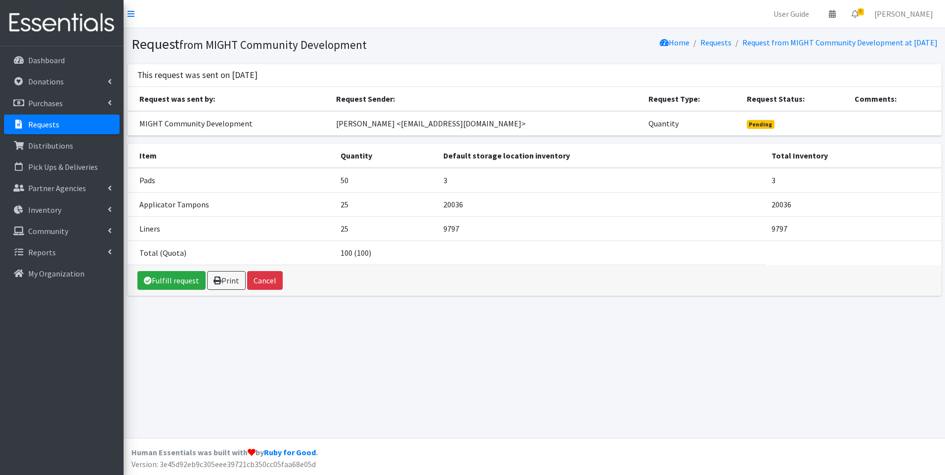
click at [47, 125] on p "Requests" at bounding box center [43, 125] width 31 height 10
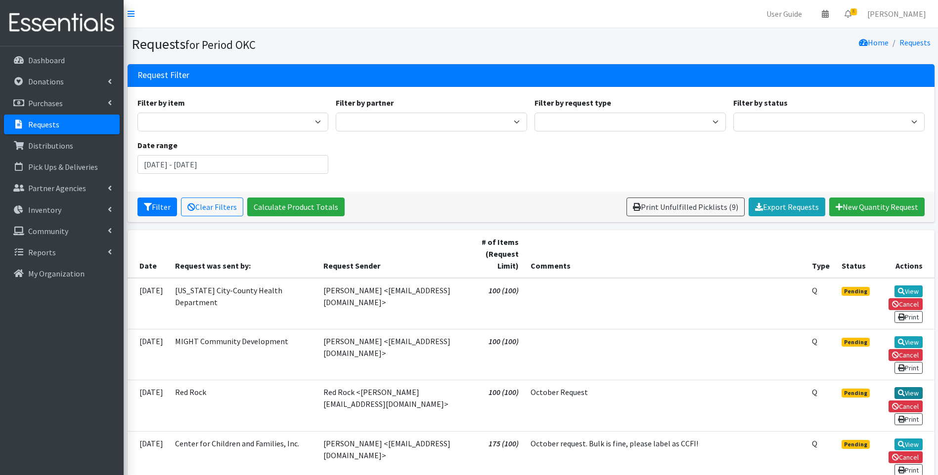
click at [896, 388] on link "View" at bounding box center [908, 393] width 28 height 12
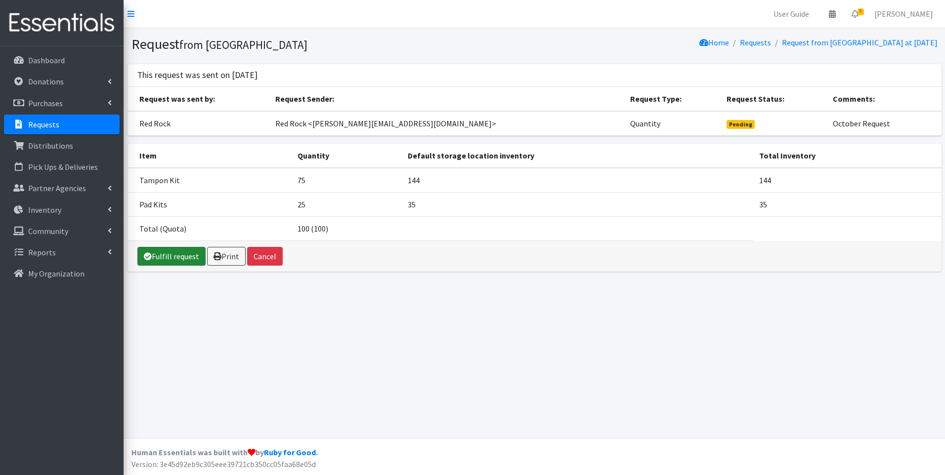
click at [169, 257] on link "Fulfill request" at bounding box center [171, 256] width 68 height 19
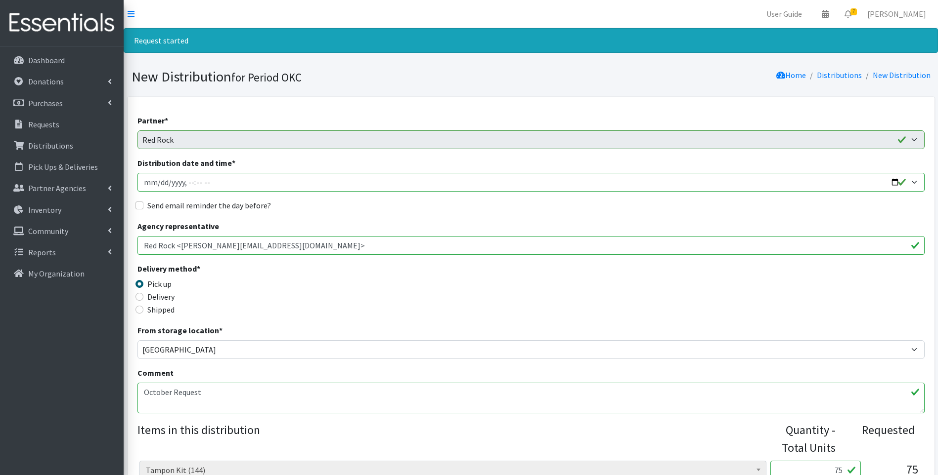
click at [148, 183] on input "Distribution date and time *" at bounding box center [530, 182] width 787 height 19
type input "2025-10-22T23:59"
type input "2025-10-09T23:59"
type input "2025-10-09T15:30"
click at [153, 208] on label "Send email reminder the day before?" at bounding box center [209, 206] width 124 height 12
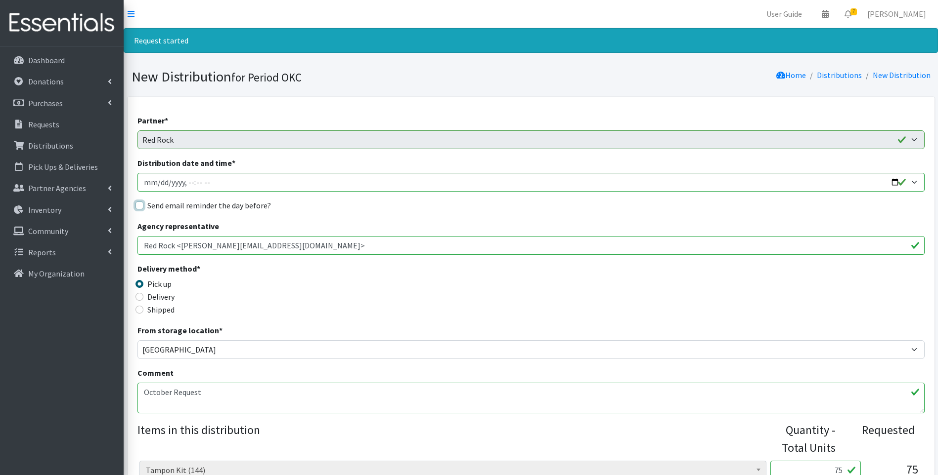
click at [143, 208] on input "Send email reminder the day before?" at bounding box center [139, 206] width 8 height 8
checkbox input "true"
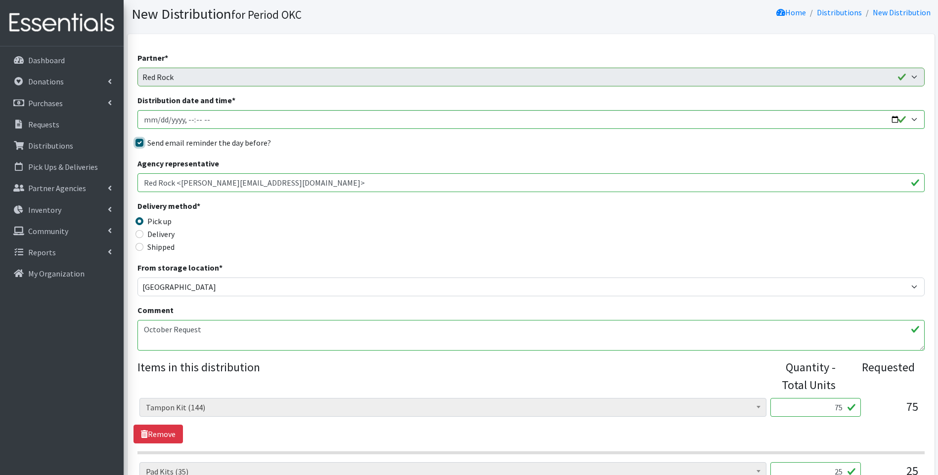
scroll to position [198, 0]
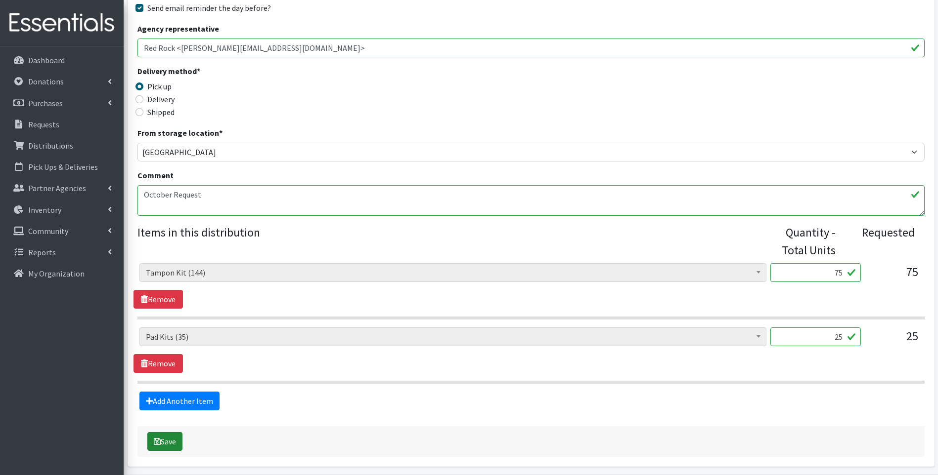
click at [161, 437] on button "Save" at bounding box center [164, 441] width 35 height 19
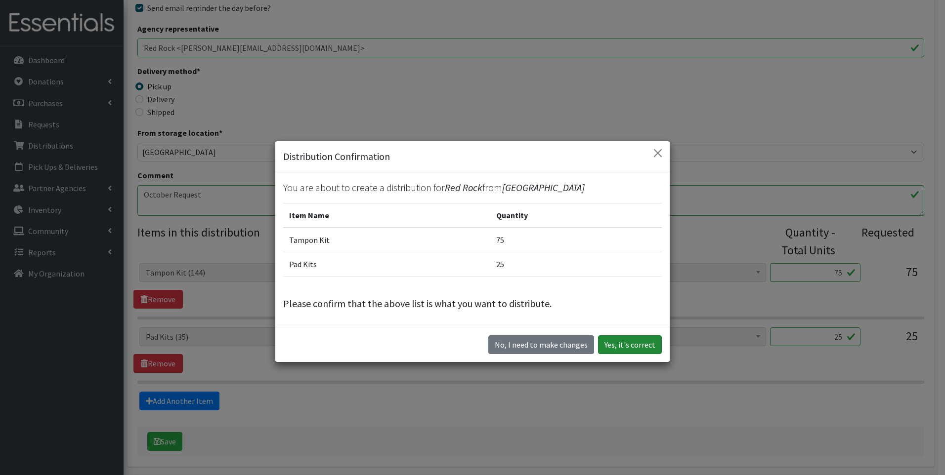
click at [634, 349] on button "Yes, it's correct" at bounding box center [630, 345] width 64 height 19
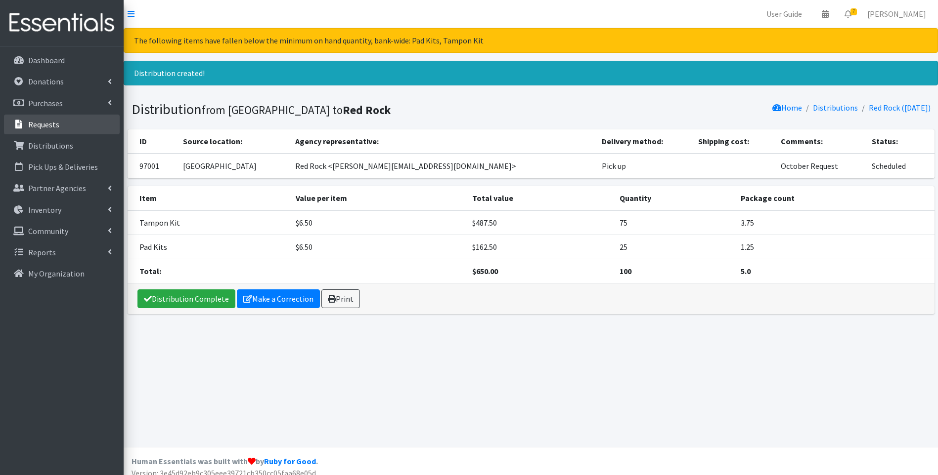
click at [24, 127] on icon at bounding box center [18, 124] width 13 height 9
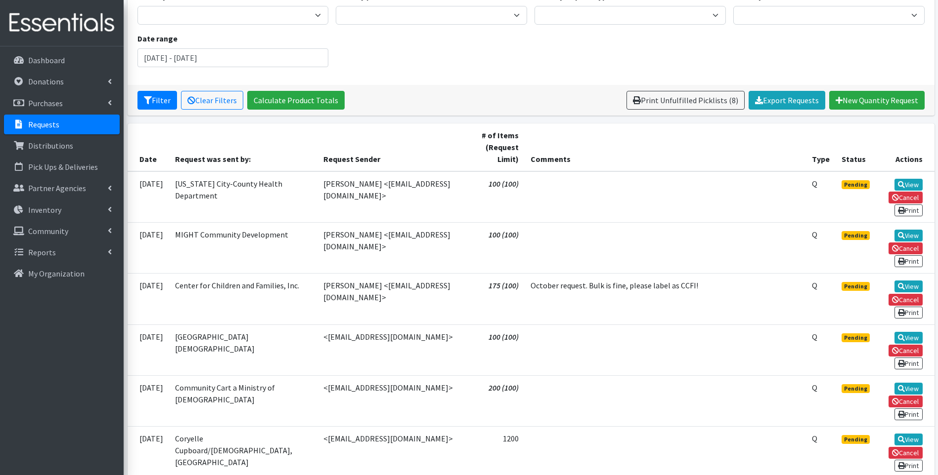
scroll to position [99, 0]
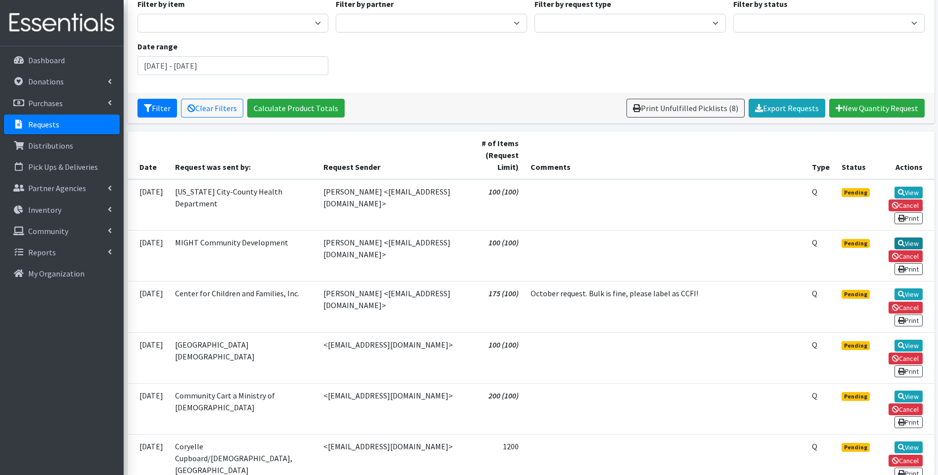
click at [907, 242] on link "View" at bounding box center [908, 244] width 28 height 12
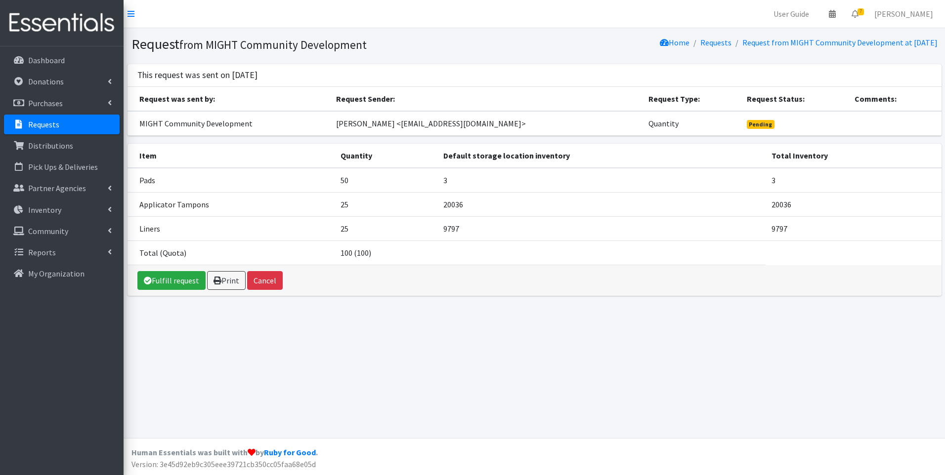
click at [38, 121] on p "Requests" at bounding box center [43, 125] width 31 height 10
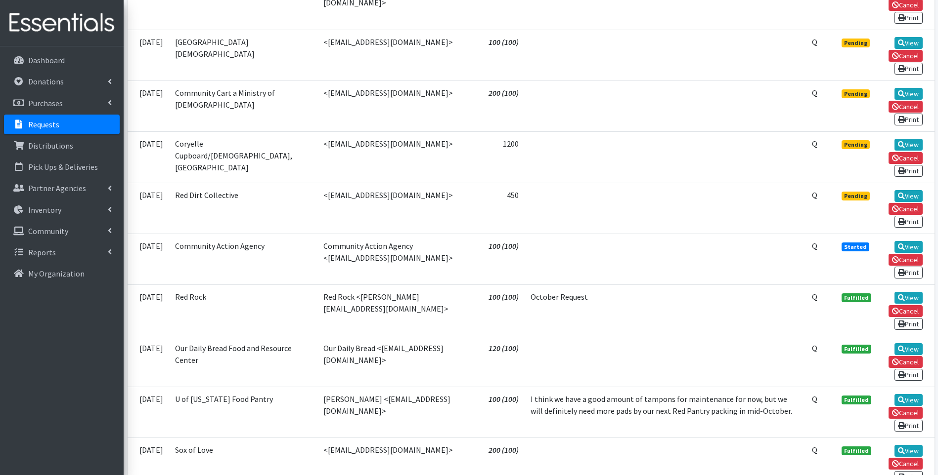
scroll to position [494, 0]
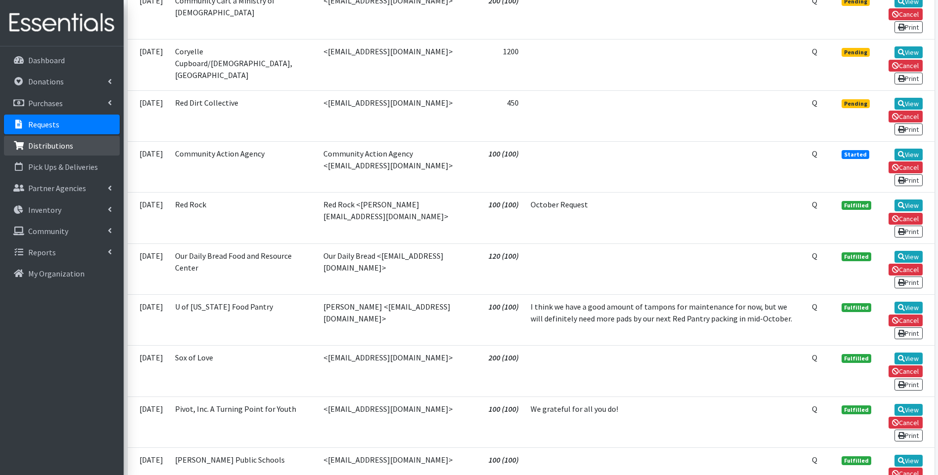
click at [62, 148] on p "Distributions" at bounding box center [50, 146] width 45 height 10
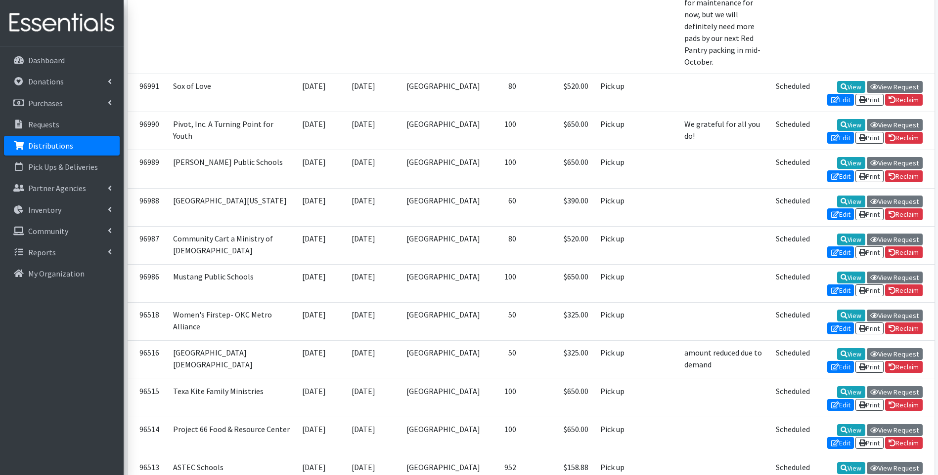
scroll to position [395, 0]
